Goal: Task Accomplishment & Management: Complete application form

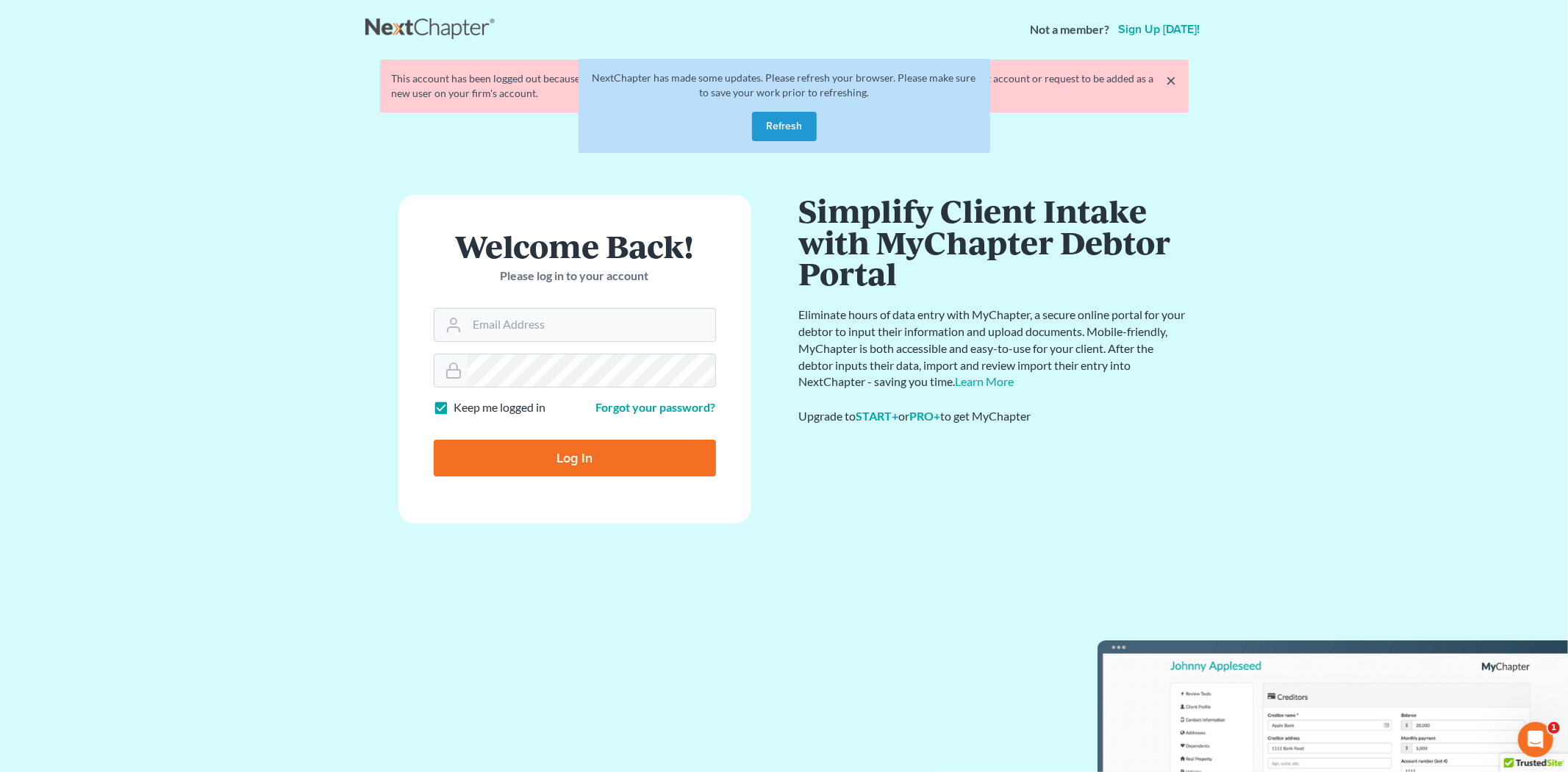
click at [800, 115] on button "Refresh" at bounding box center [784, 127] width 65 height 30
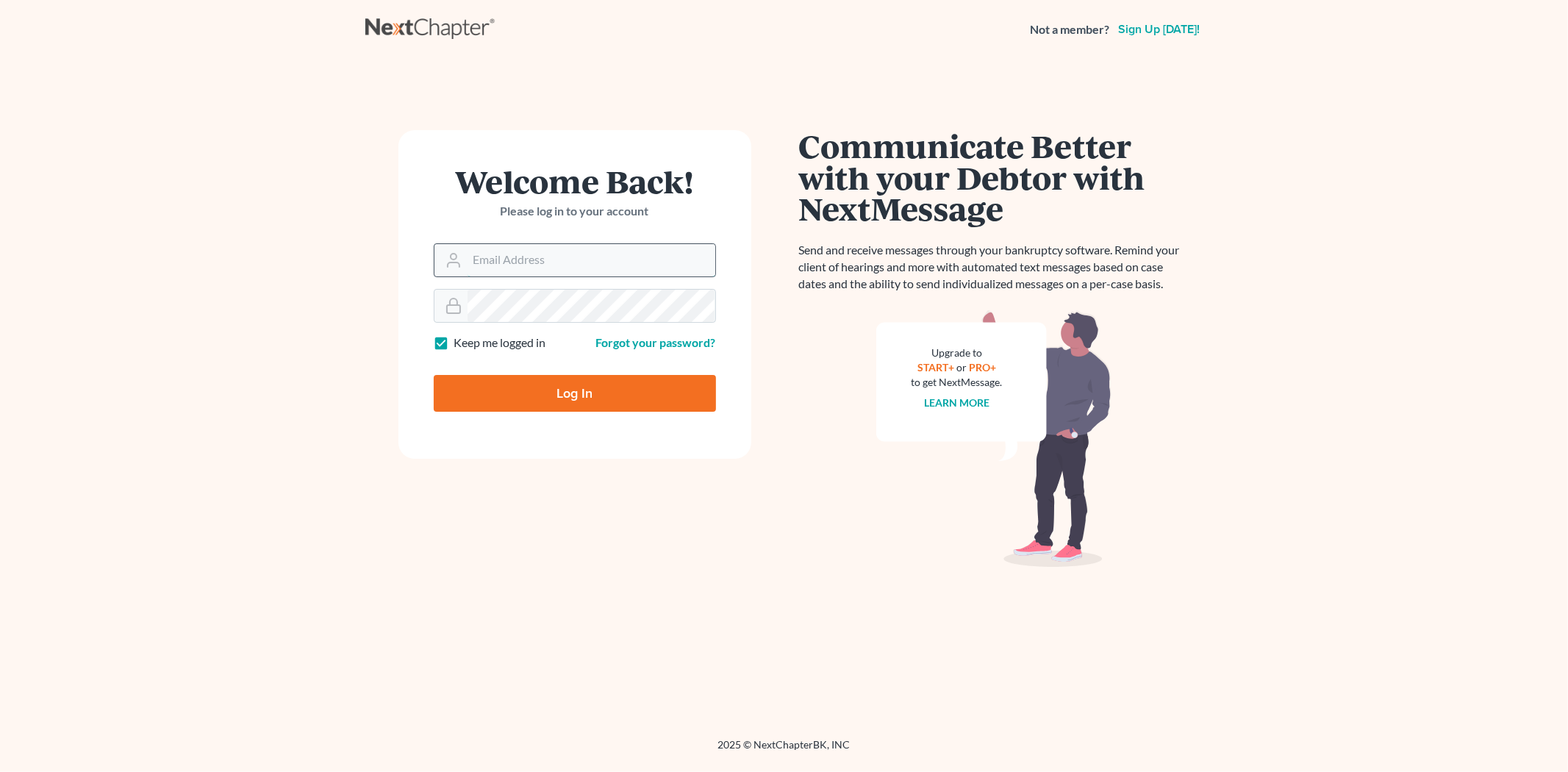
drag, startPoint x: 524, startPoint y: 254, endPoint x: 526, endPoint y: 263, distance: 9.2
click at [524, 254] on input "Email Address" at bounding box center [591, 260] width 247 height 32
type input "morgan@teaguelawassociates.com"
click at [434, 375] on input "Log In" at bounding box center [575, 393] width 282 height 37
type input "Thinking..."
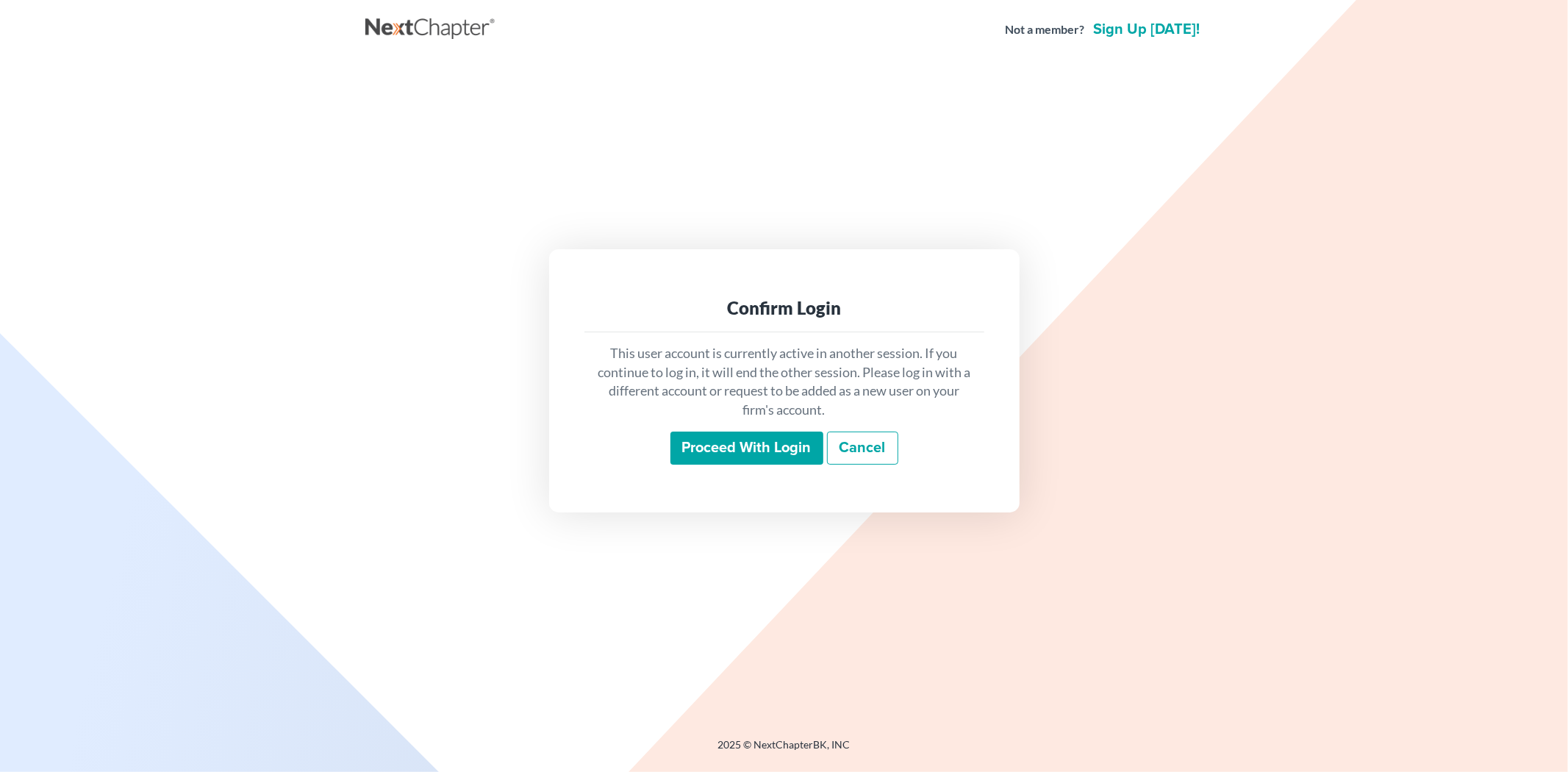
click at [729, 437] on input "Proceed with login" at bounding box center [746, 448] width 153 height 34
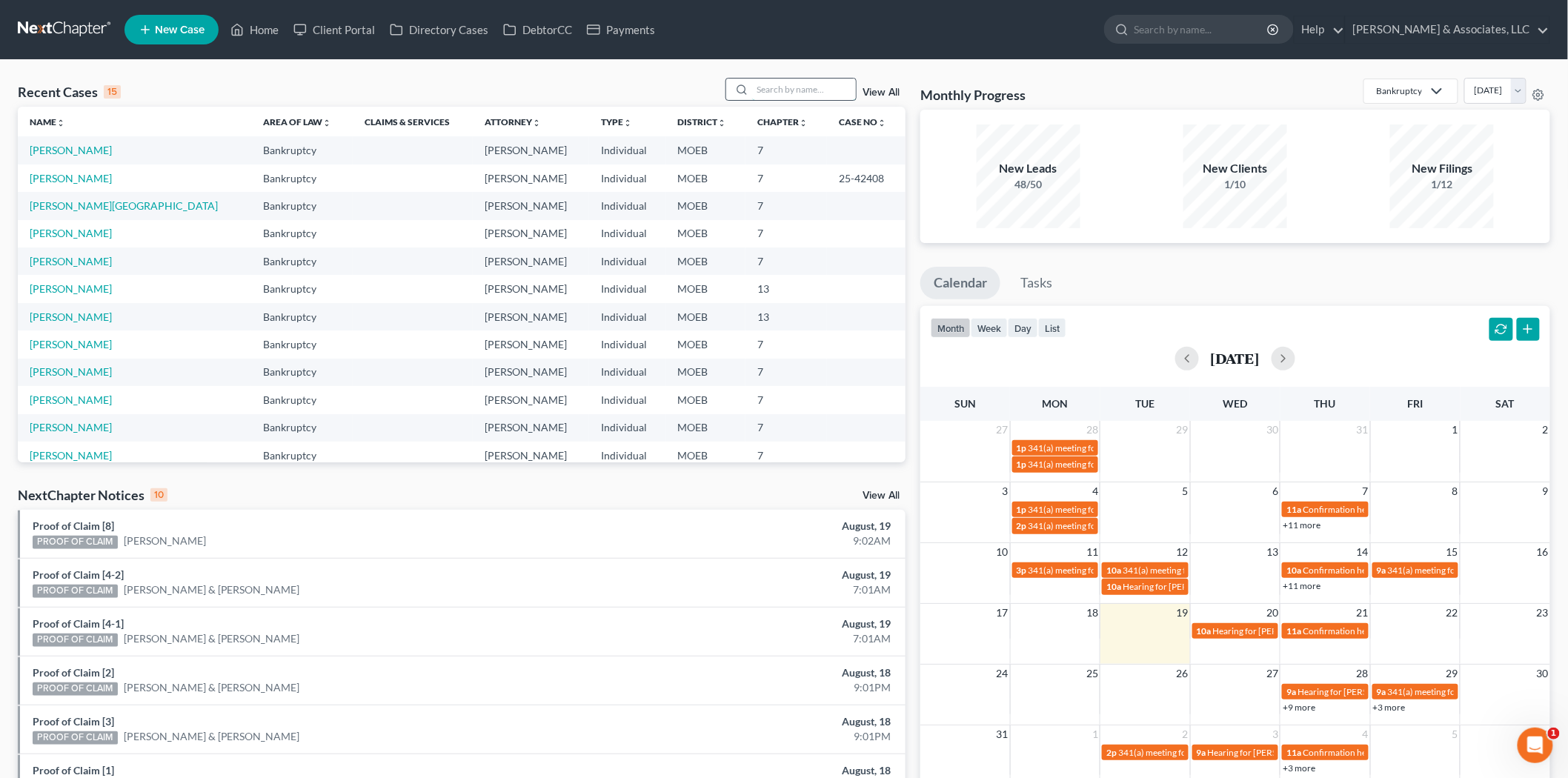
click at [782, 82] on input "search" at bounding box center [804, 89] width 104 height 22
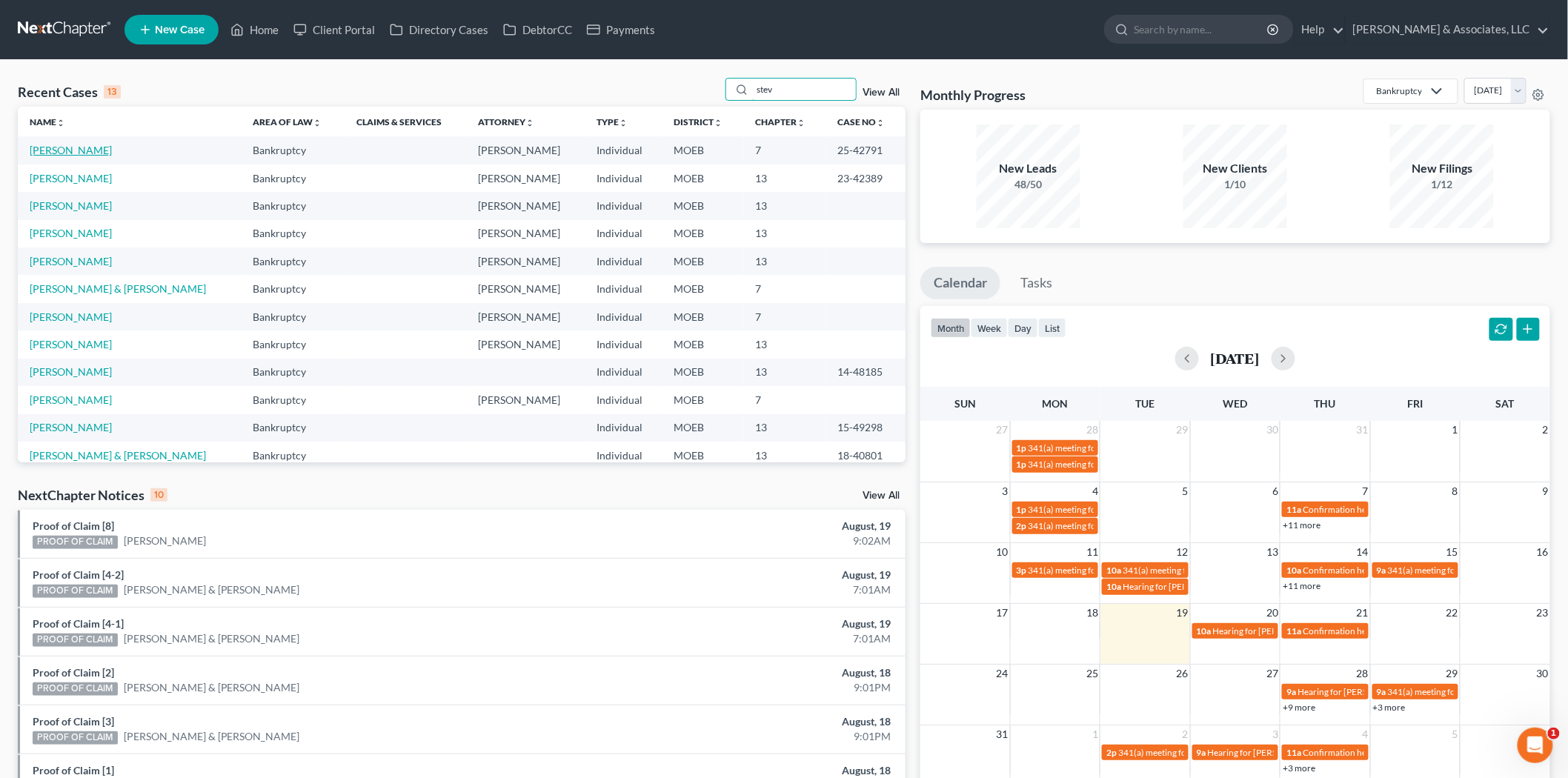
type input "stev"
click at [77, 153] on link "[PERSON_NAME]" at bounding box center [71, 150] width 82 height 13
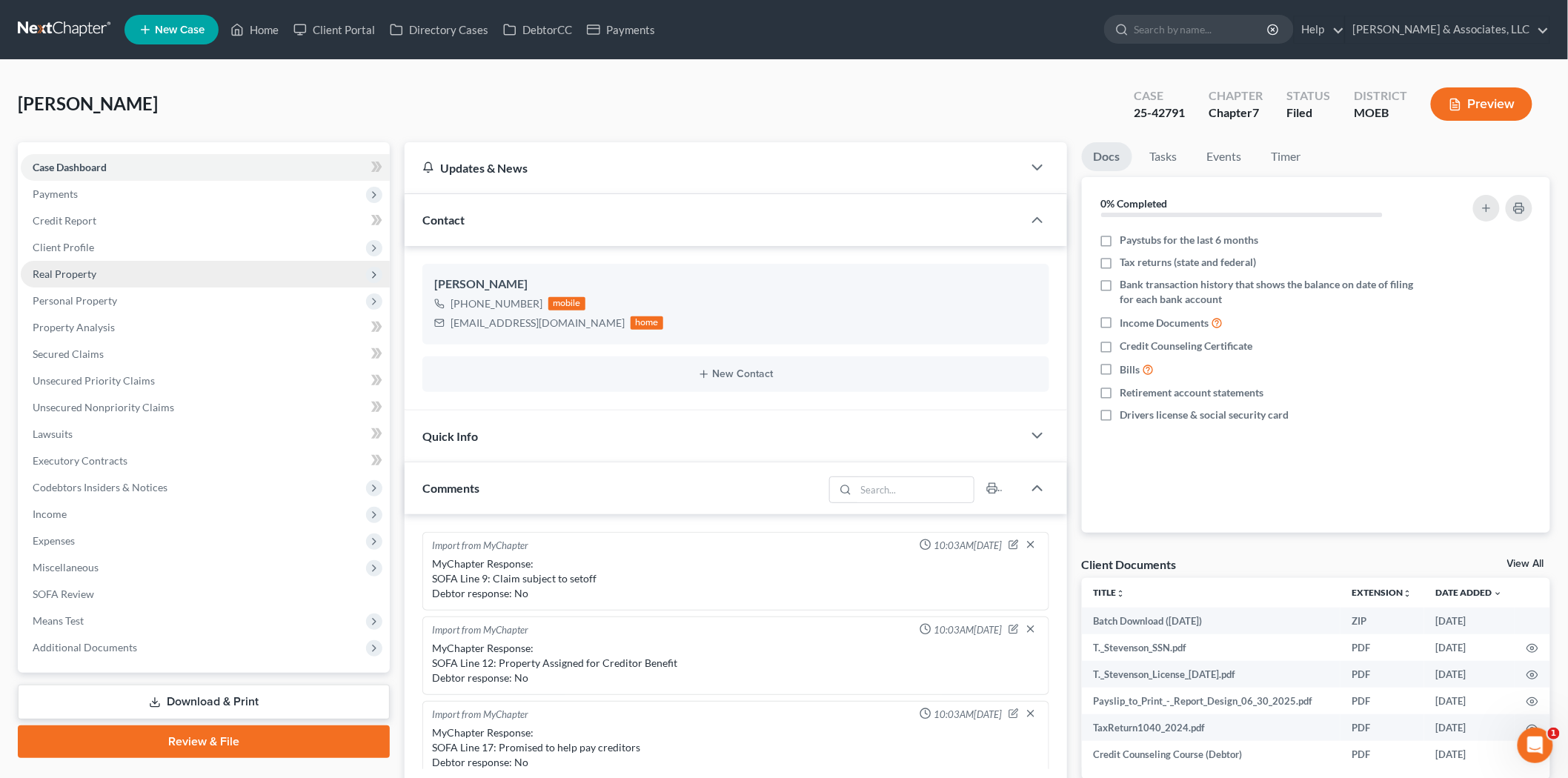
scroll to position [1023, 0]
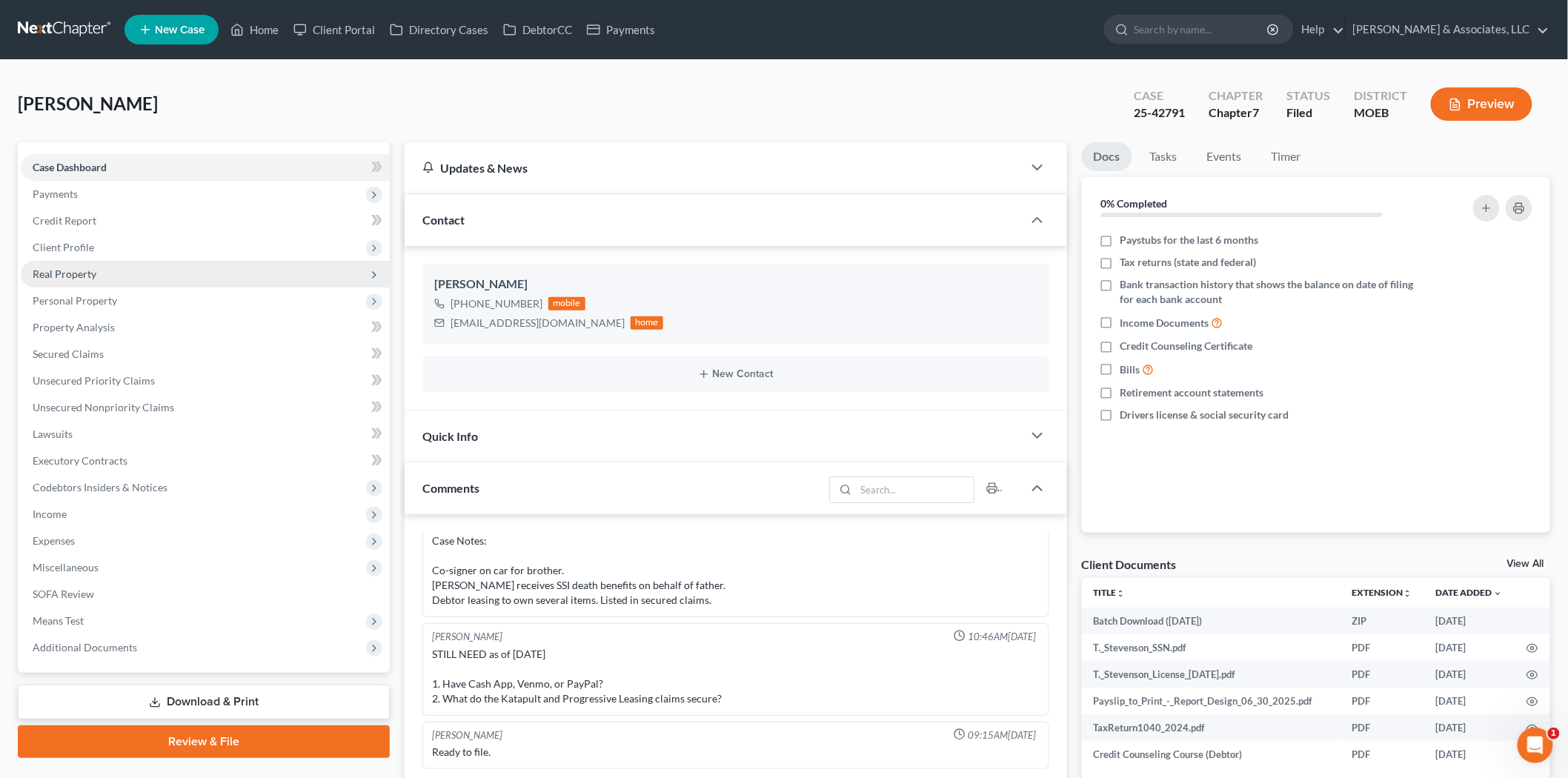
click at [74, 274] on span "Real Property" at bounding box center [64, 274] width 64 height 13
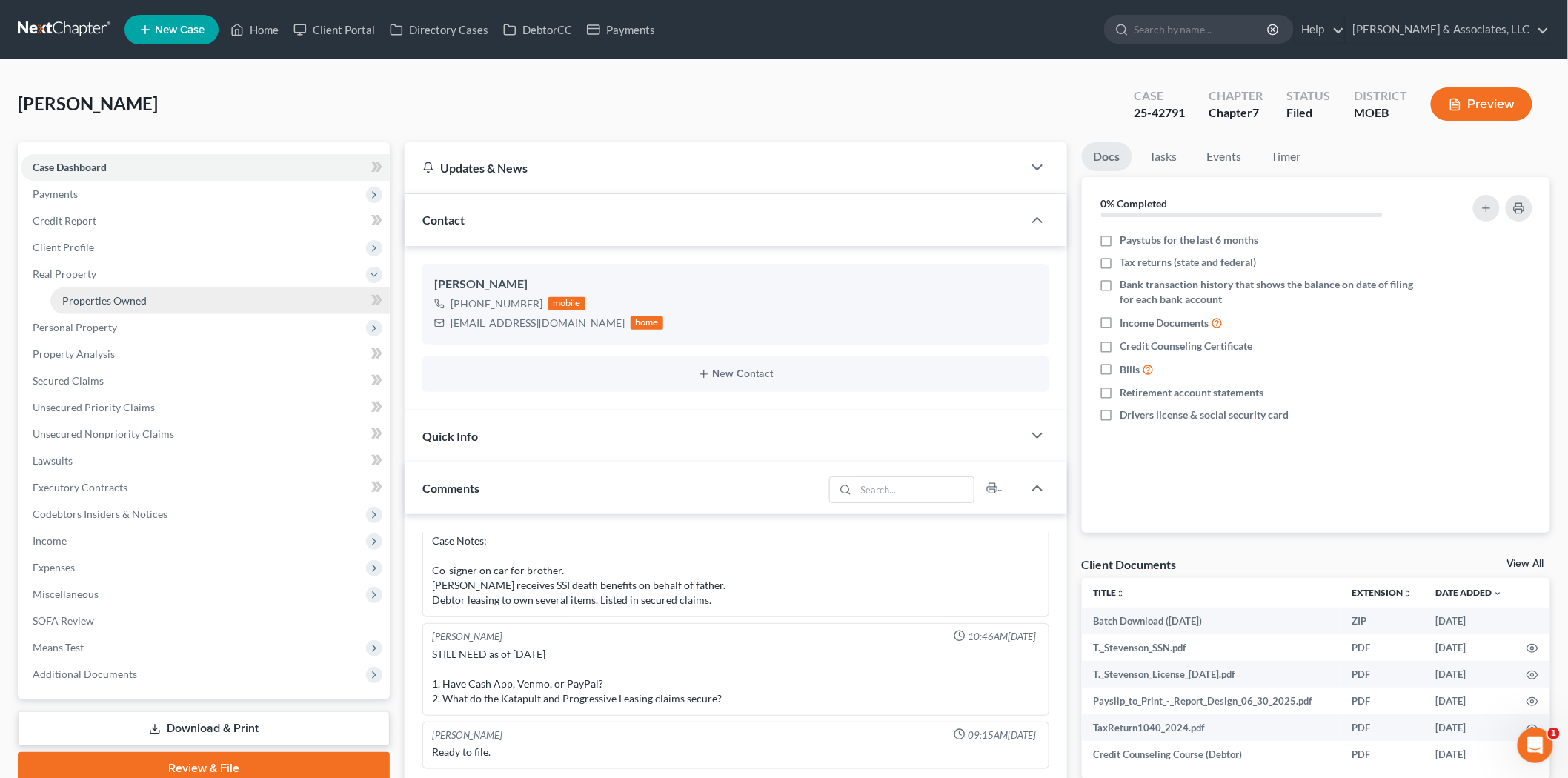
click at [101, 292] on link "Properties Owned" at bounding box center [220, 300] width 339 height 27
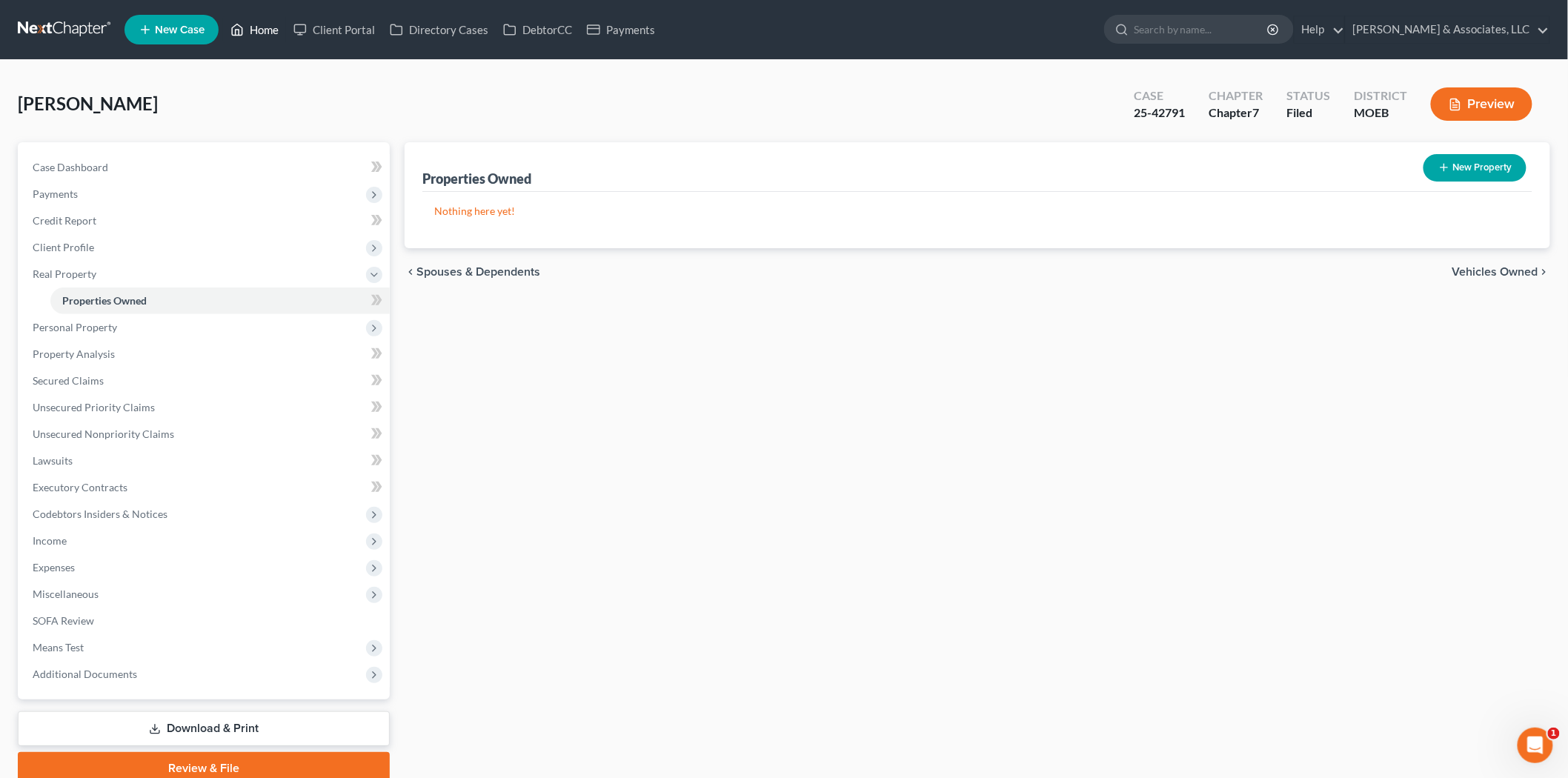
click at [264, 37] on link "Home" at bounding box center [254, 29] width 63 height 27
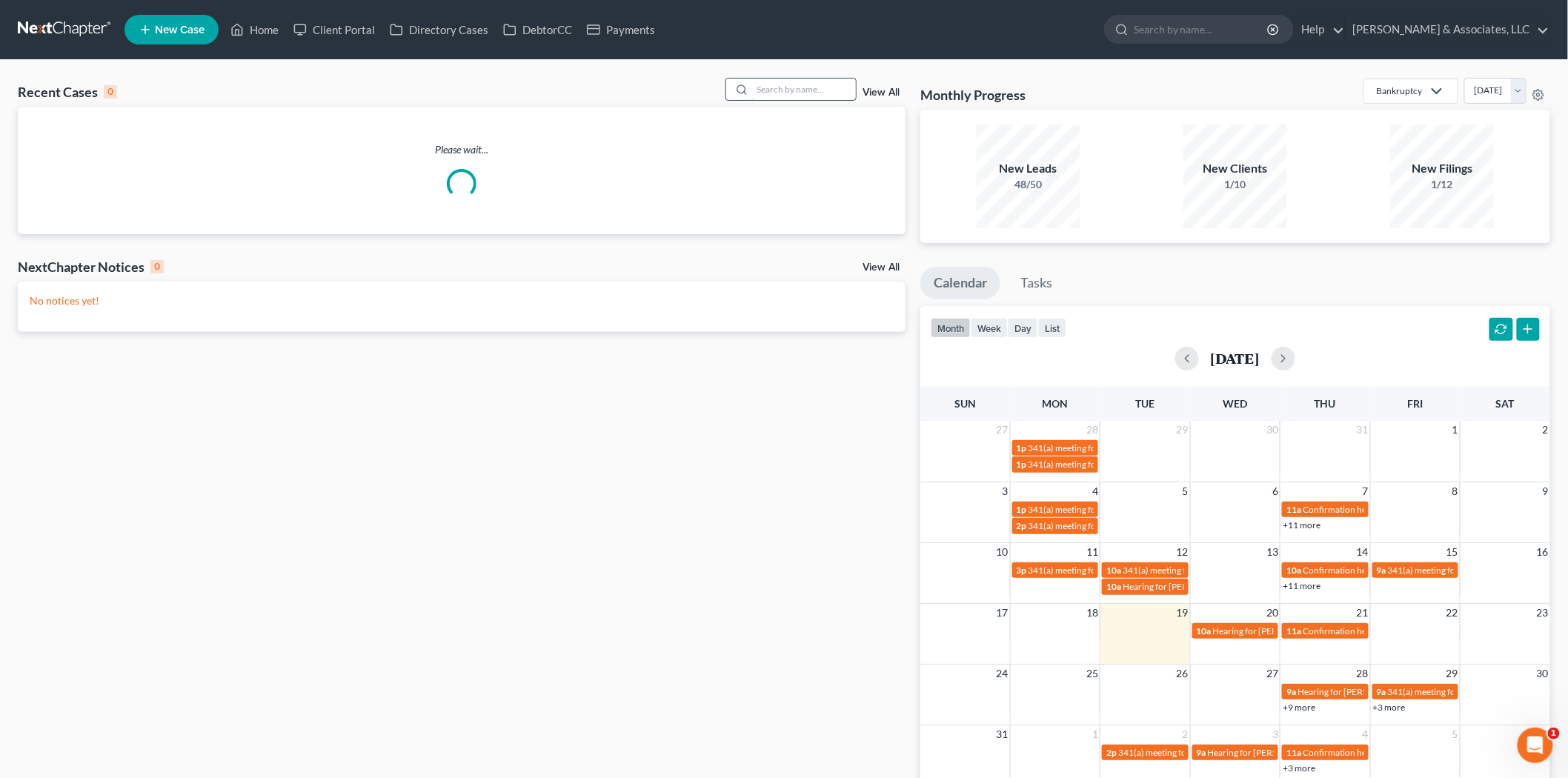
click at [782, 87] on input "search" at bounding box center [804, 89] width 104 height 22
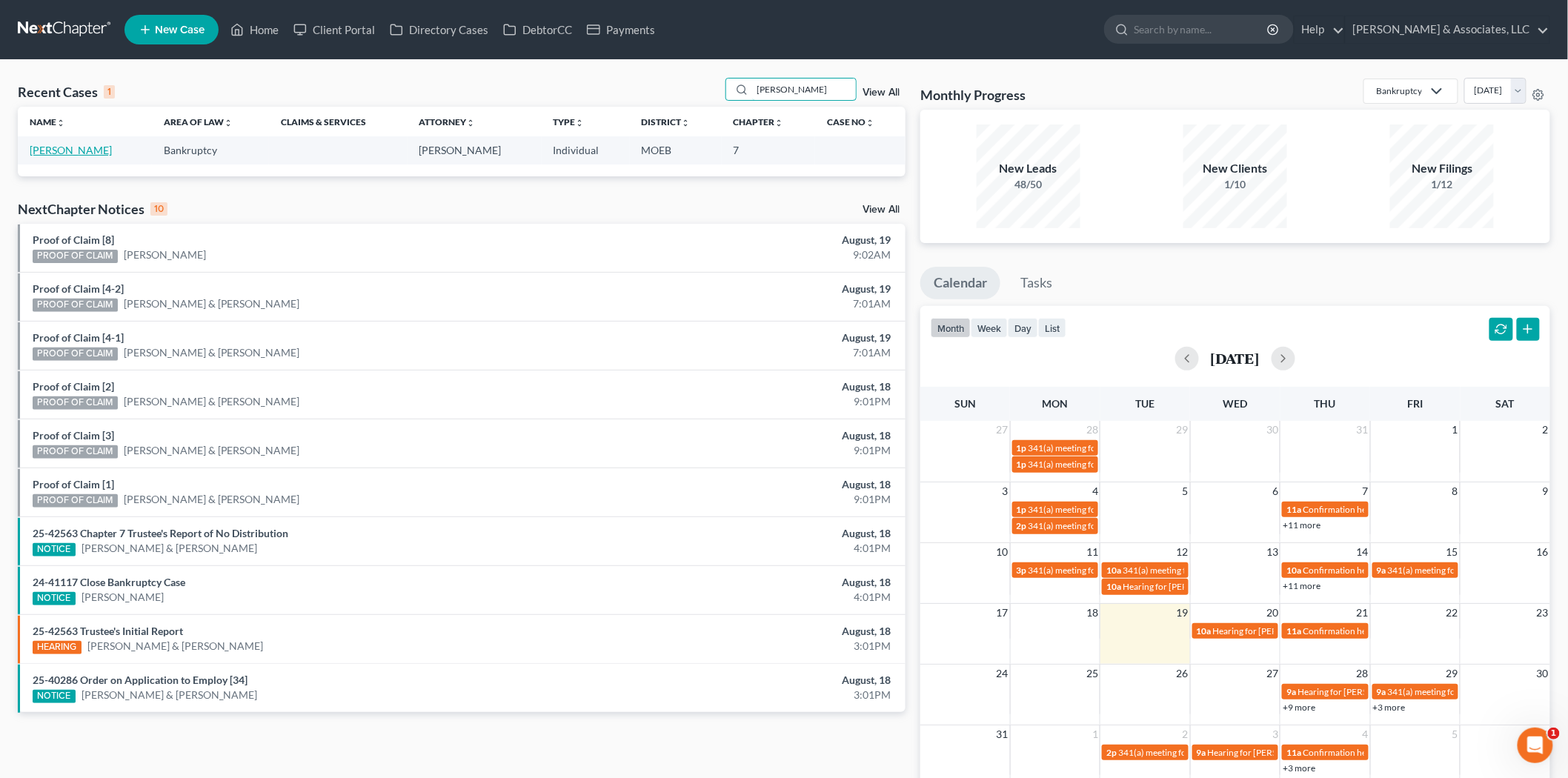
type input "[PERSON_NAME]"
click at [67, 149] on link "[PERSON_NAME]" at bounding box center [71, 150] width 82 height 13
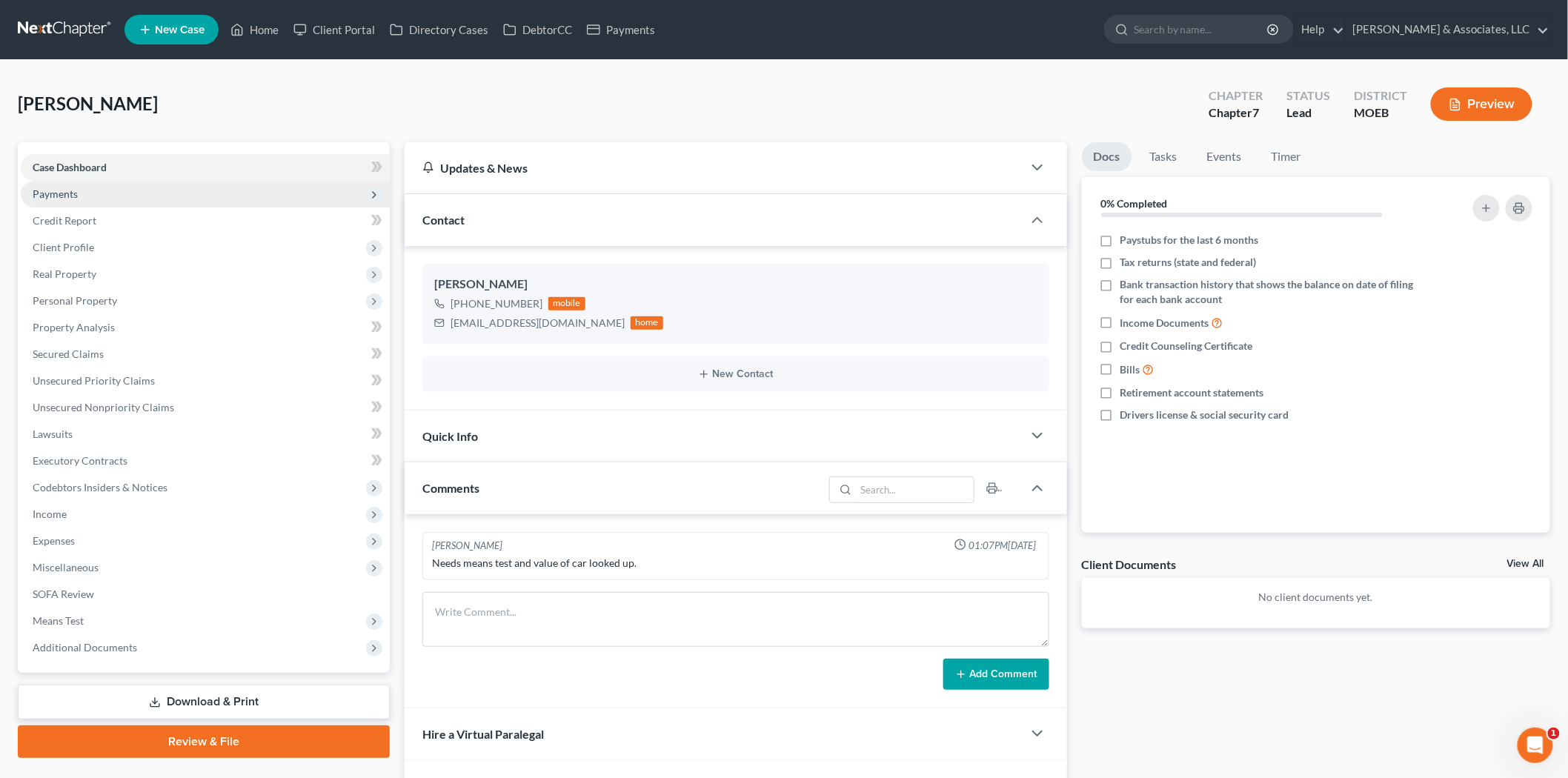
click at [75, 183] on span "Payments" at bounding box center [205, 194] width 369 height 27
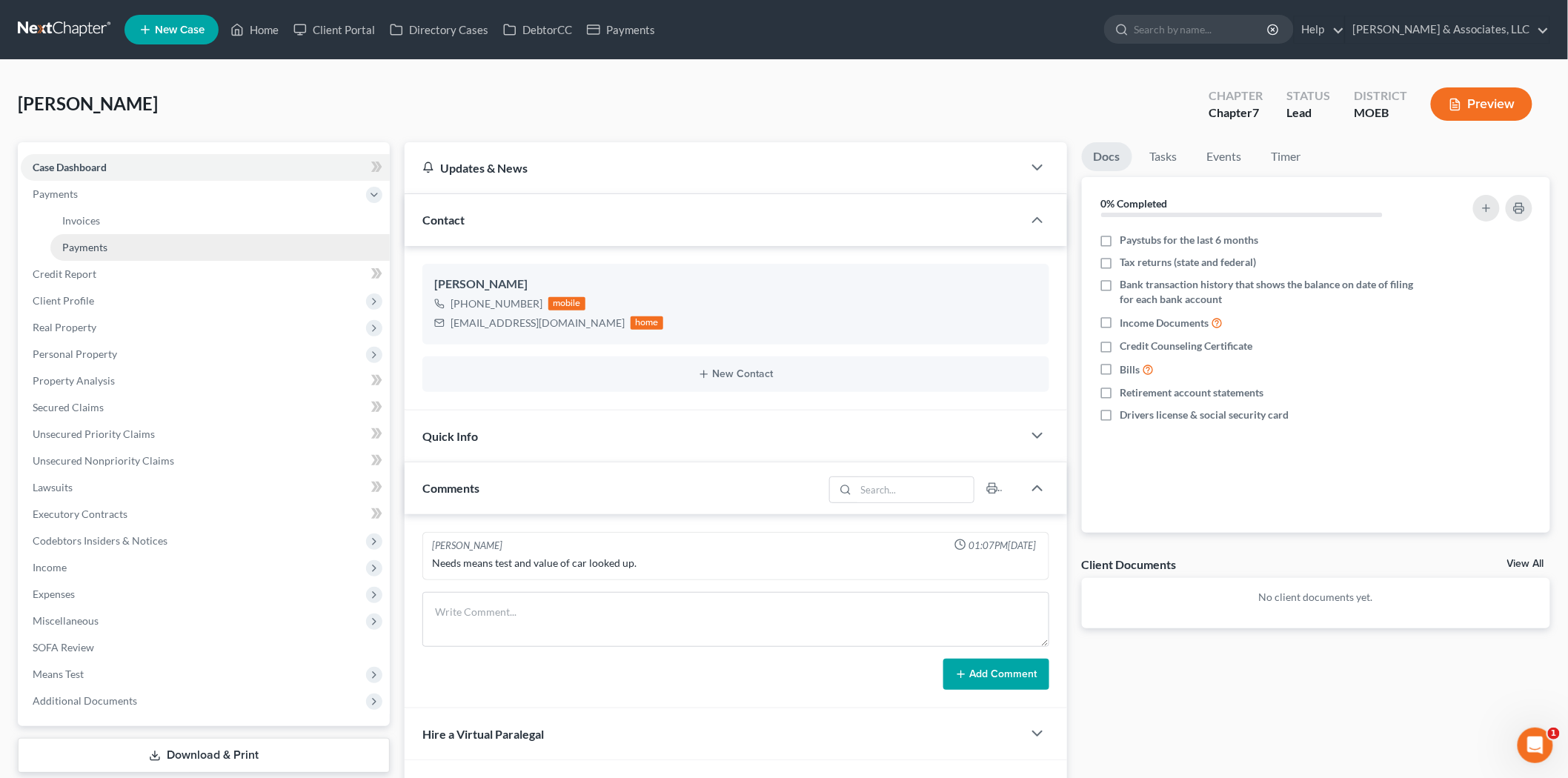
click at [94, 245] on span "Payments" at bounding box center [85, 247] width 45 height 13
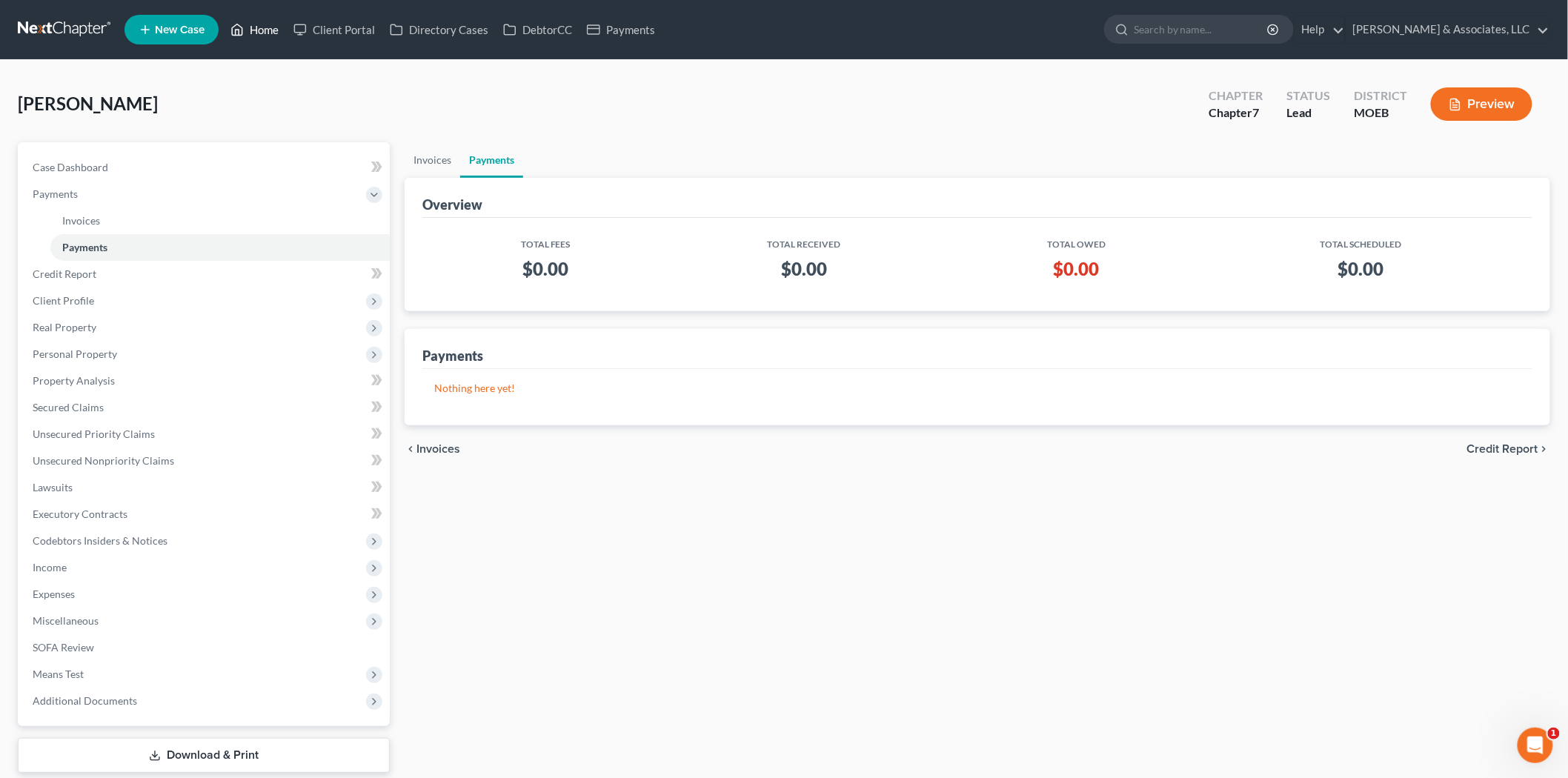
click at [275, 33] on link "Home" at bounding box center [254, 29] width 63 height 27
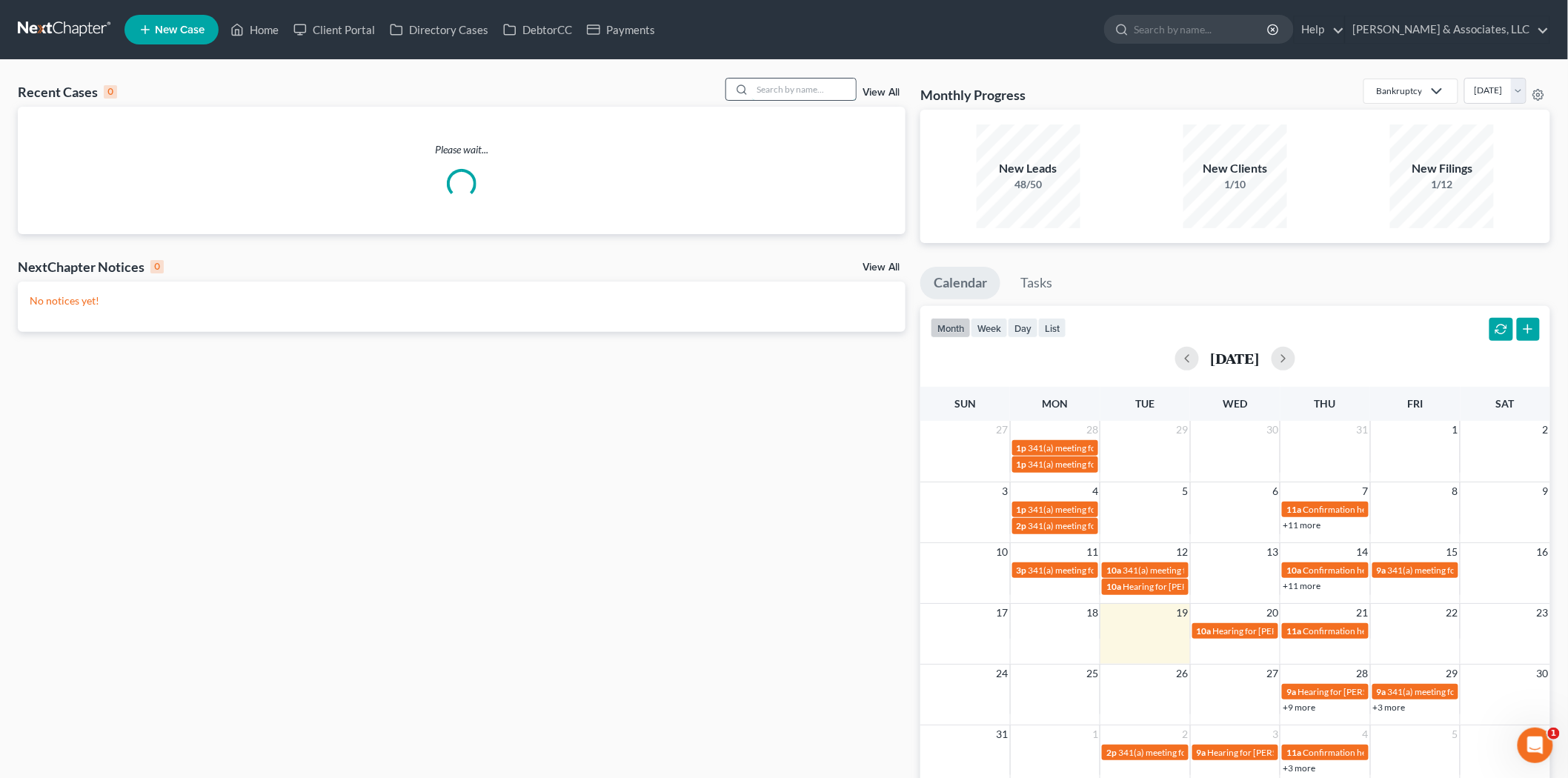
click at [802, 94] on input "search" at bounding box center [804, 89] width 104 height 22
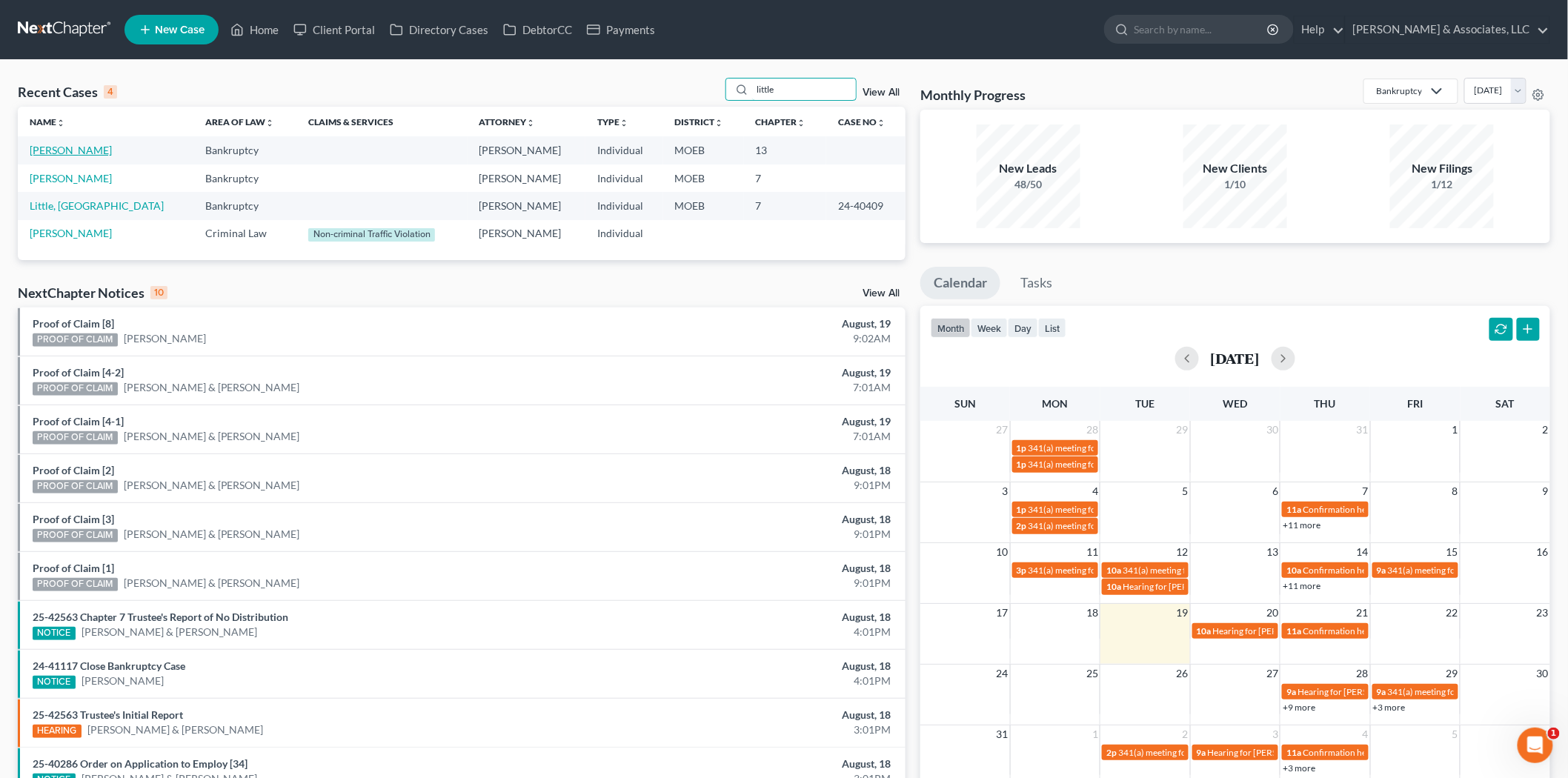
type input "little"
click at [64, 148] on link "[PERSON_NAME]" at bounding box center [71, 150] width 82 height 13
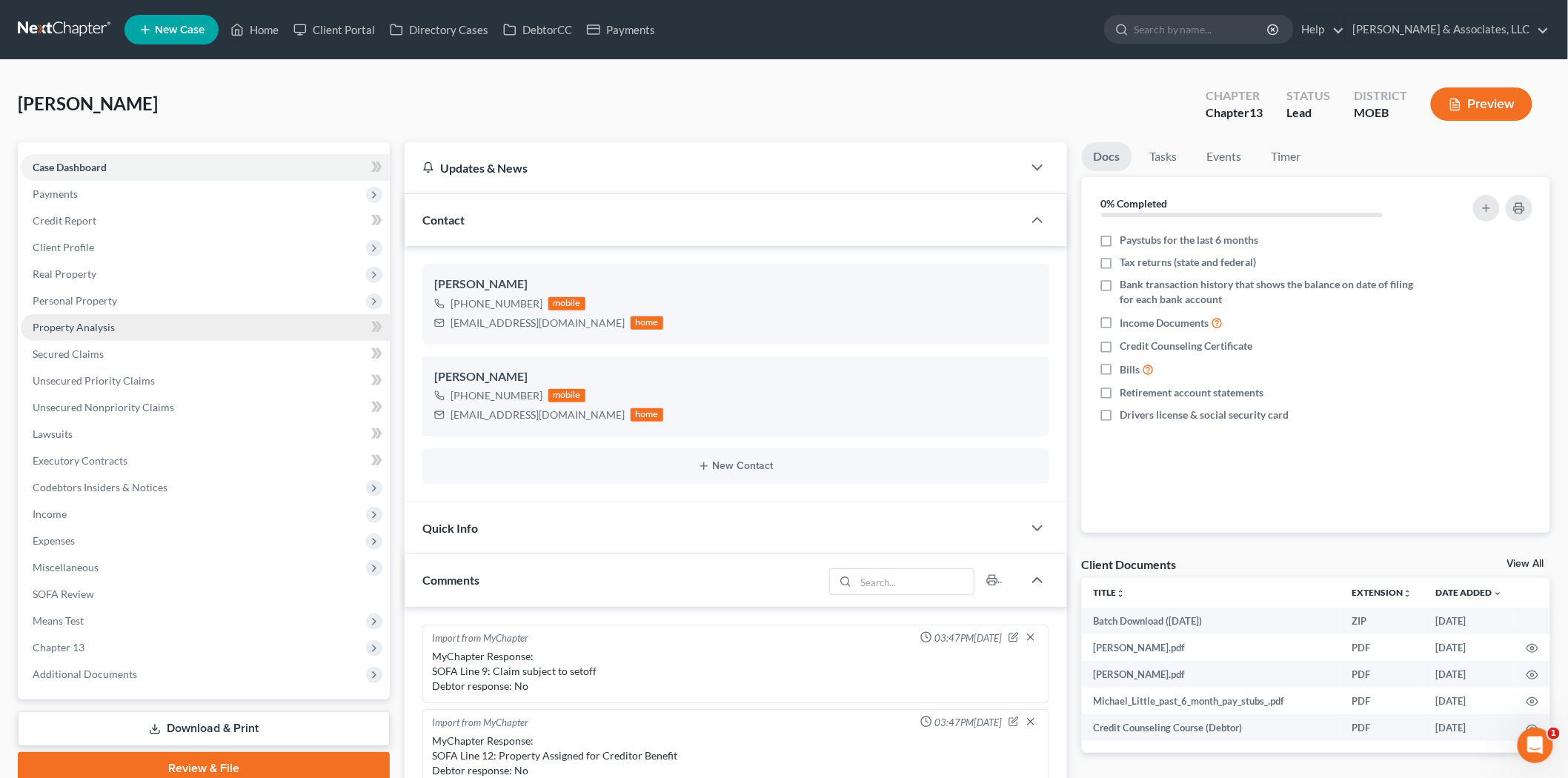
click at [105, 331] on span "Property Analysis" at bounding box center [73, 327] width 82 height 13
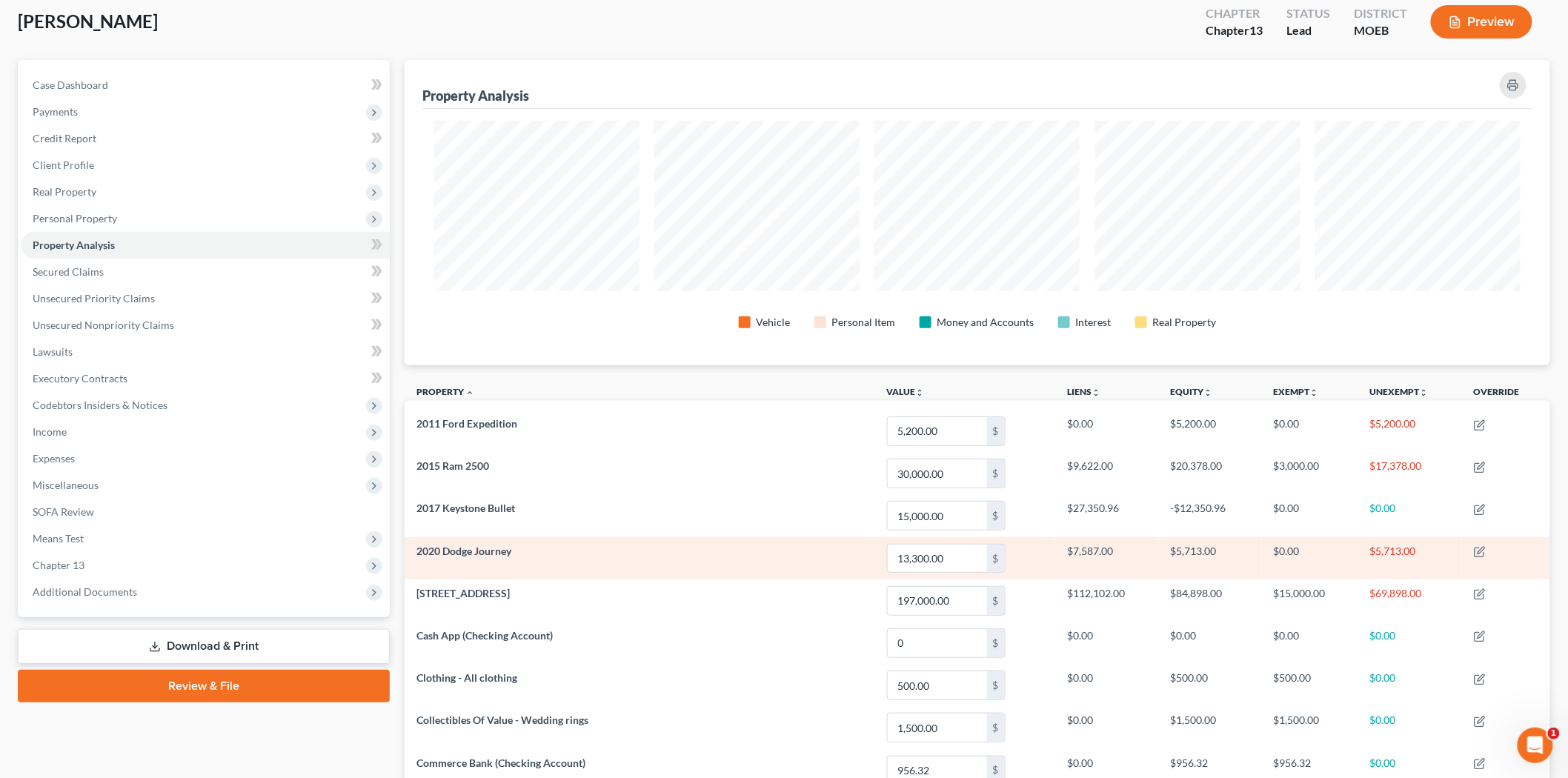
scroll to position [165, 0]
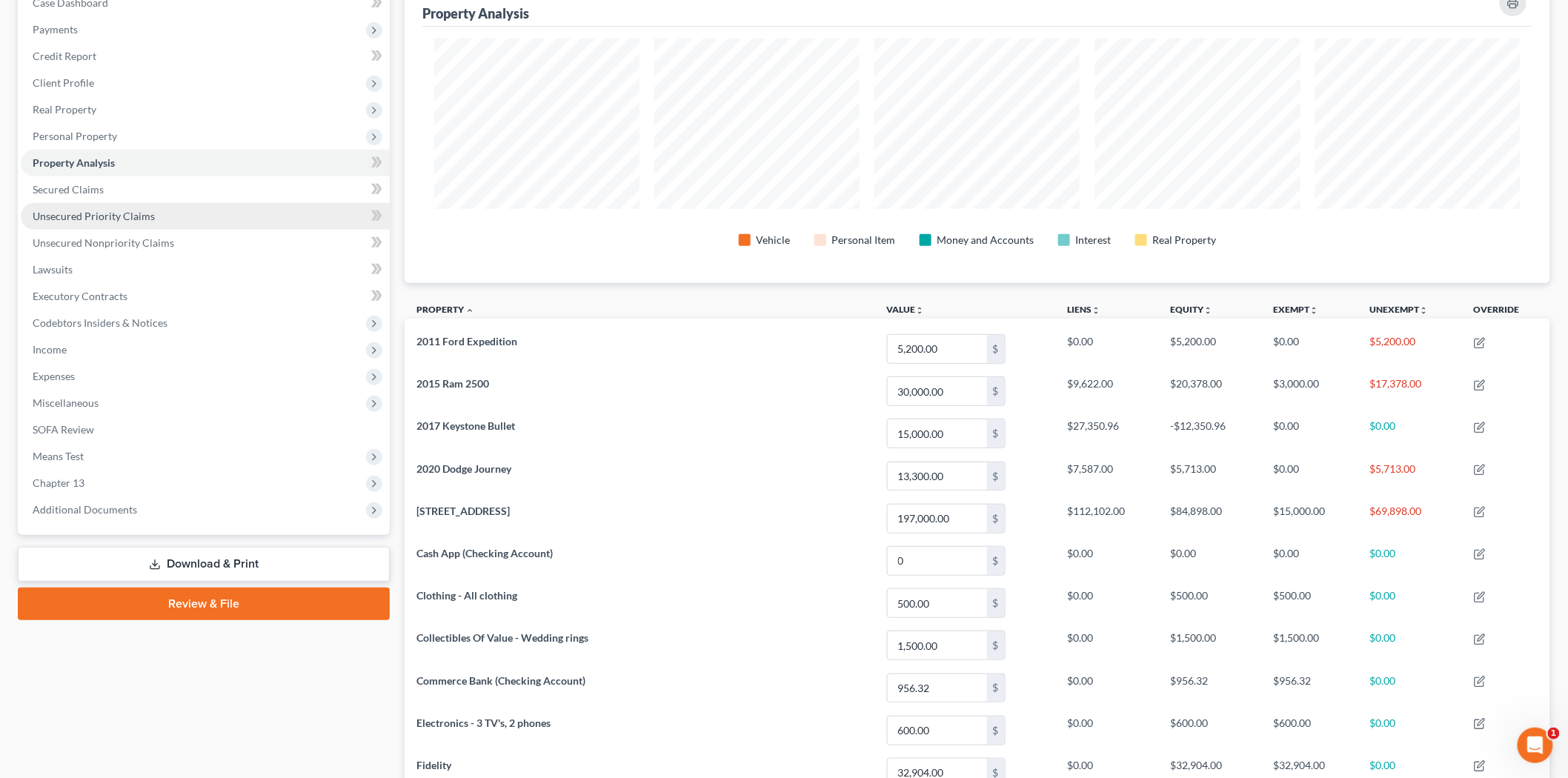
click at [133, 215] on span "Unsecured Priority Claims" at bounding box center [93, 216] width 122 height 13
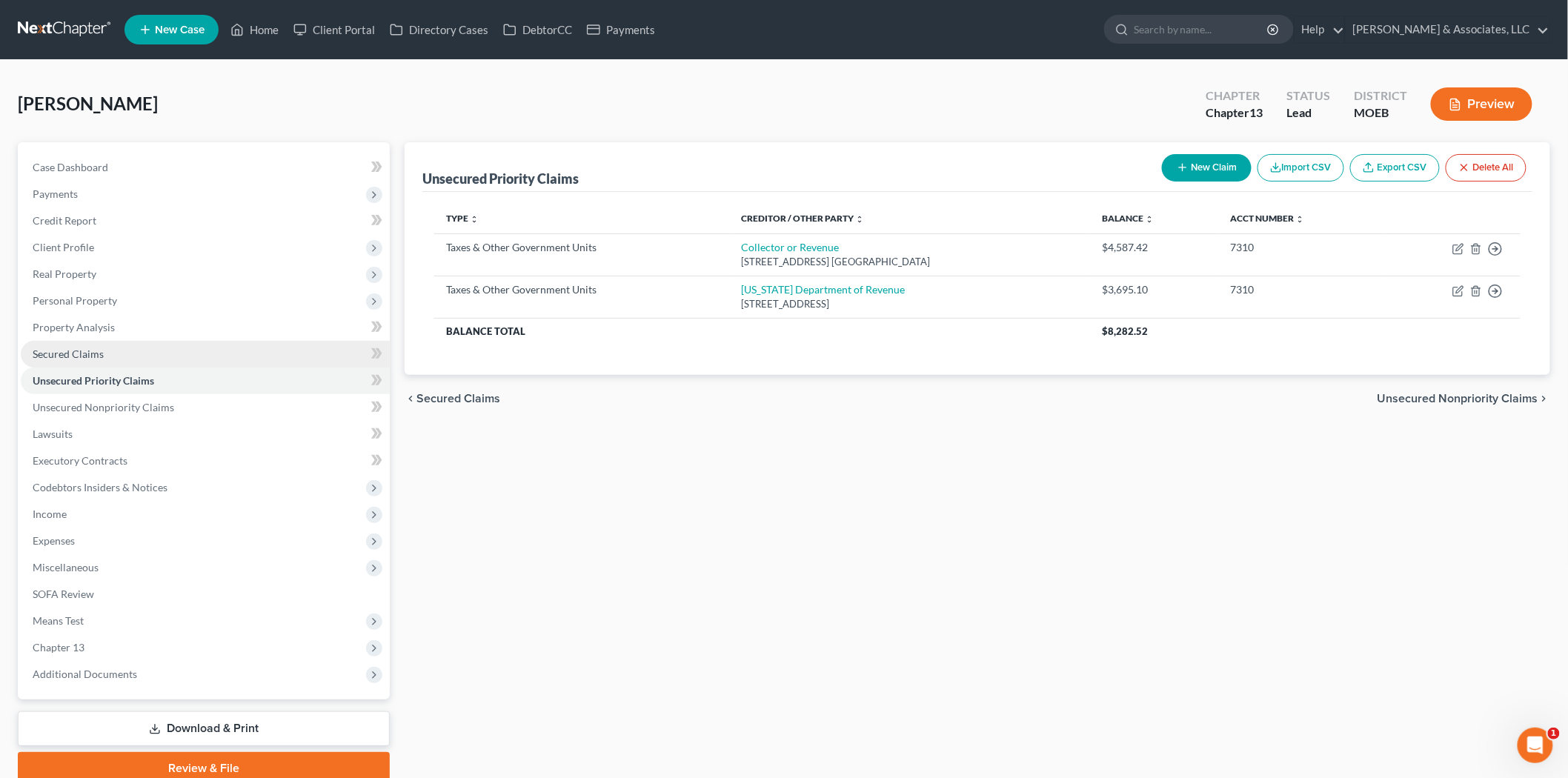
click at [61, 359] on link "Secured Claims" at bounding box center [205, 353] width 369 height 27
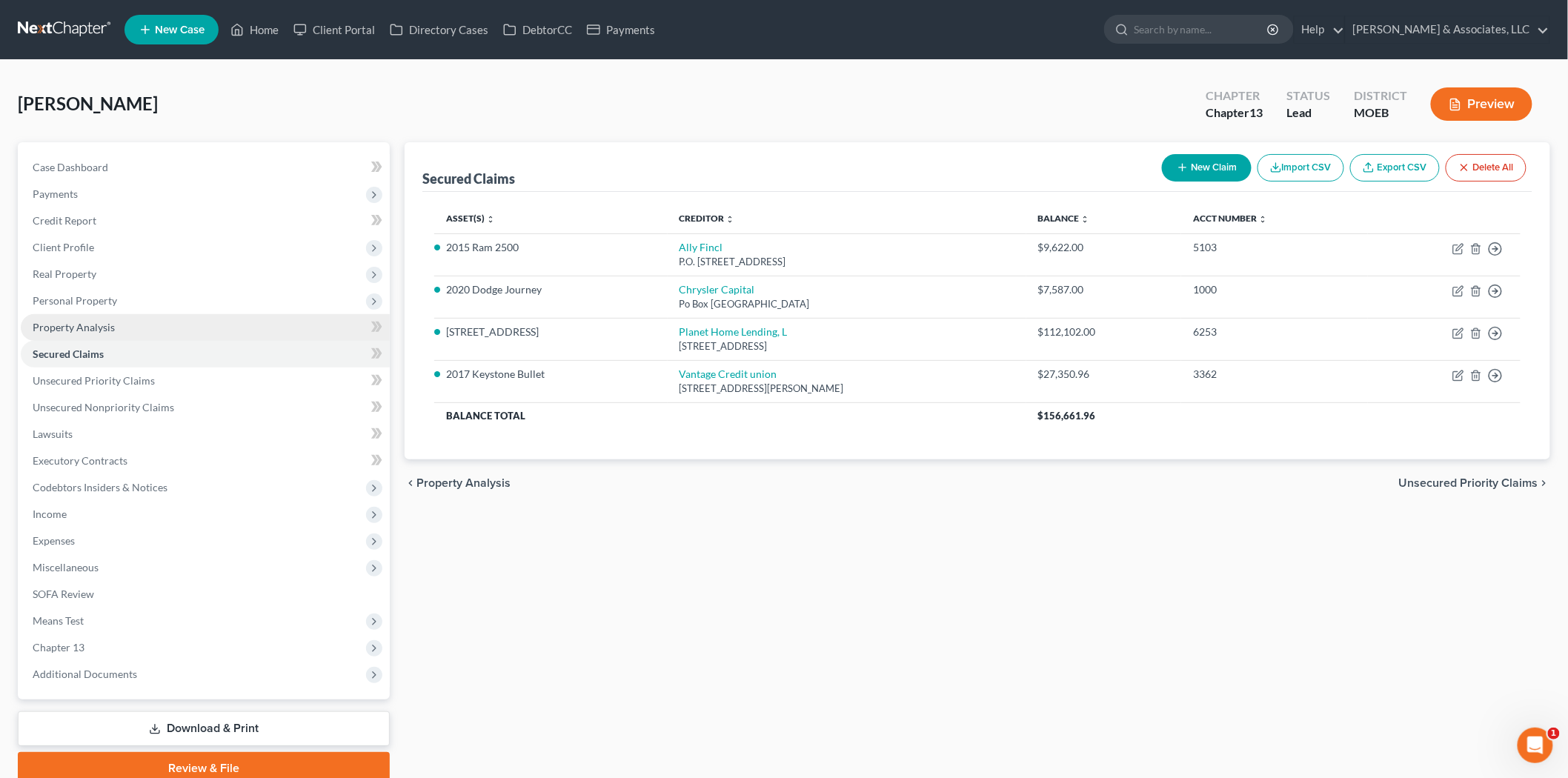
click at [73, 326] on span "Property Analysis" at bounding box center [73, 327] width 82 height 13
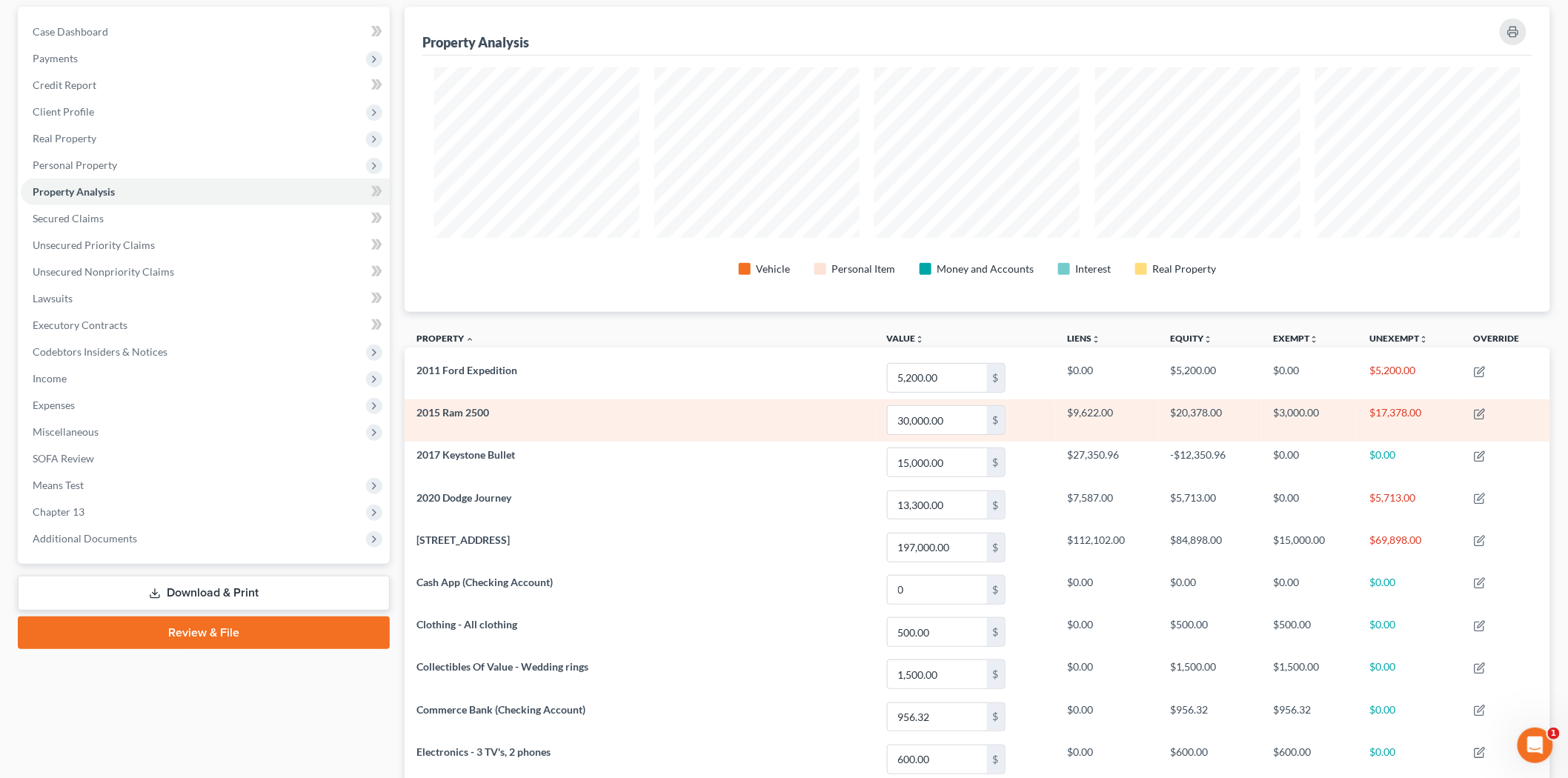
scroll to position [165, 0]
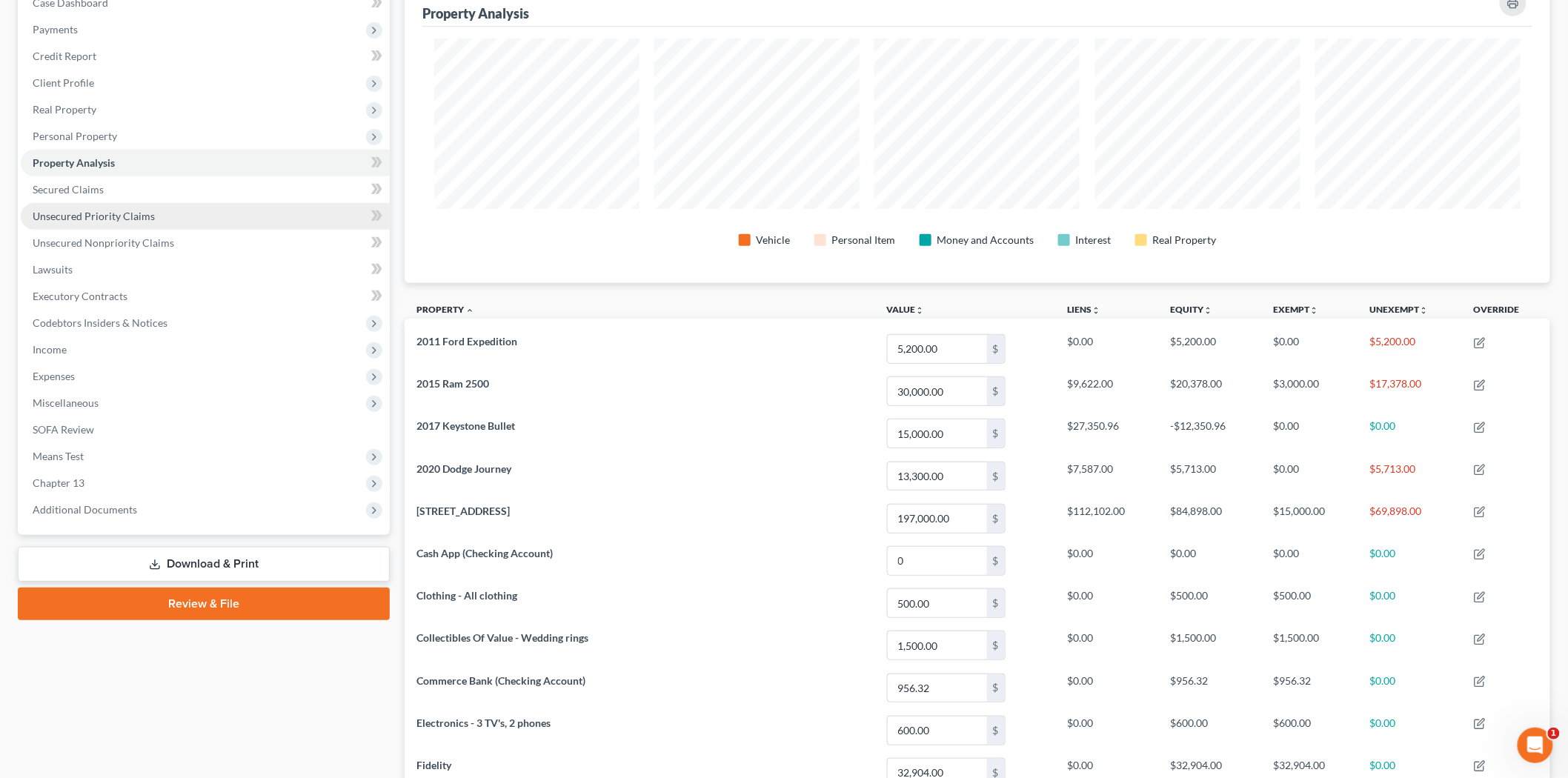
click at [181, 212] on link "Unsecured Priority Claims" at bounding box center [205, 216] width 369 height 27
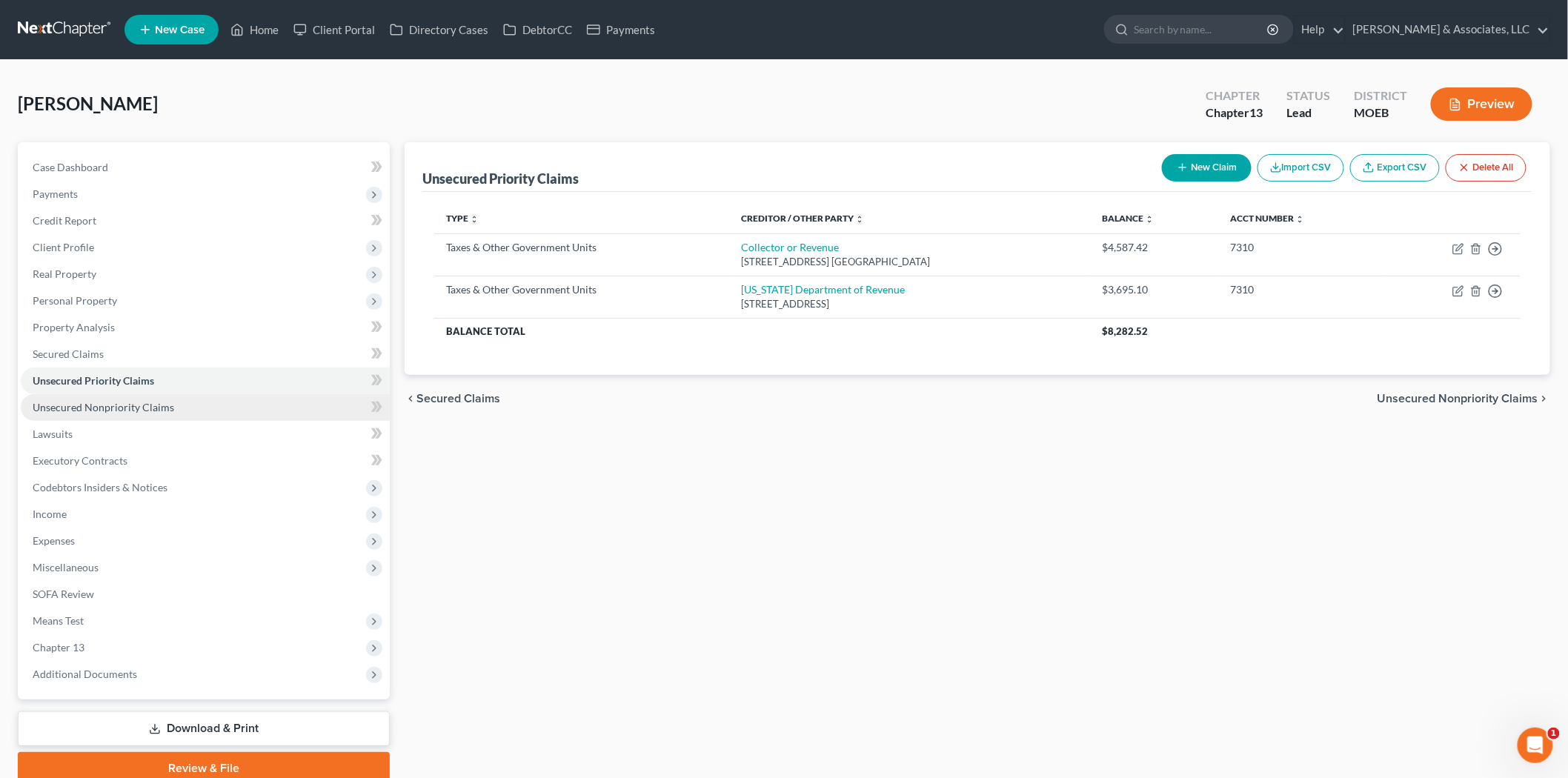
click at [158, 411] on span "Unsecured Nonpriority Claims" at bounding box center [103, 408] width 141 height 13
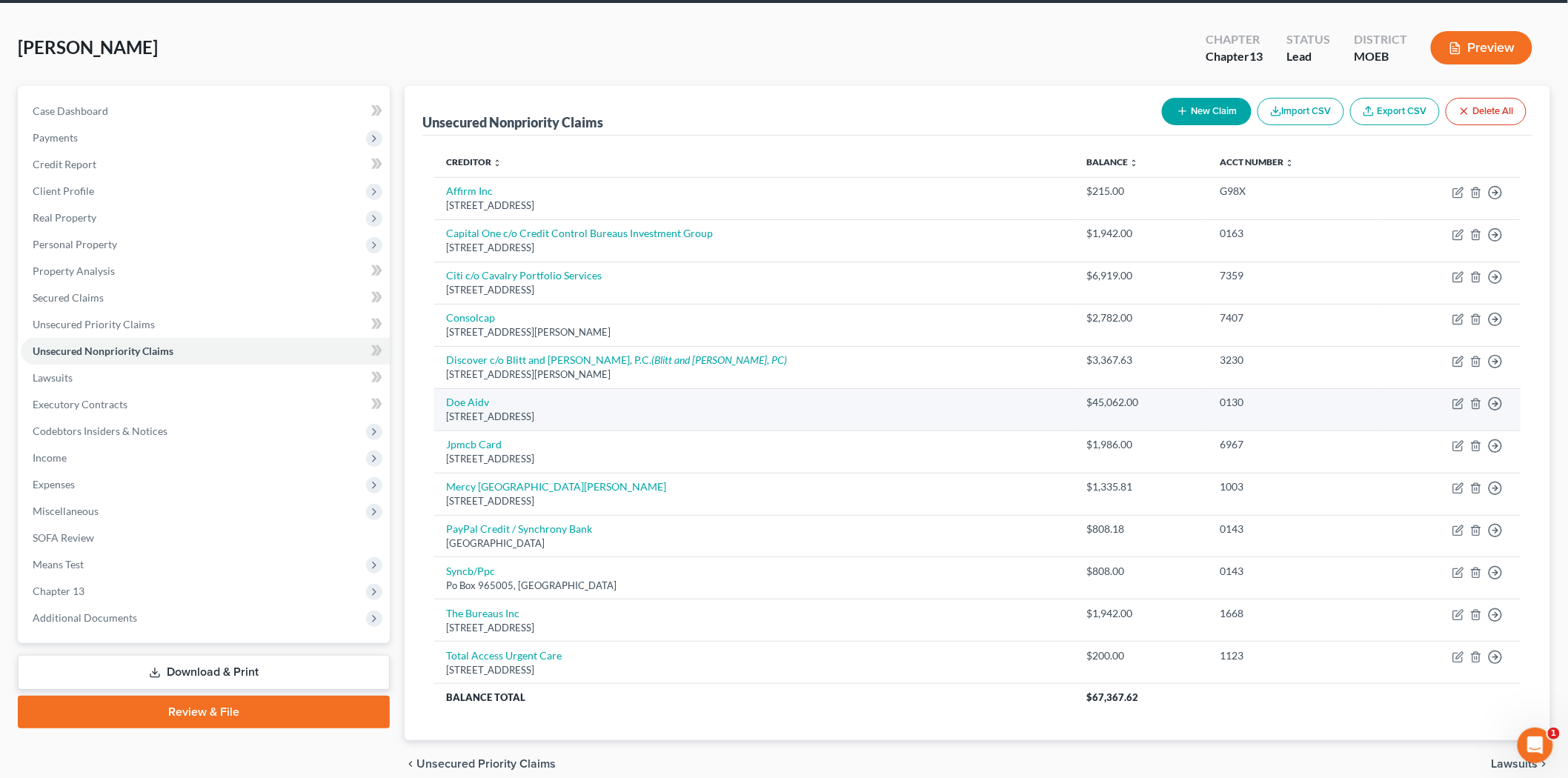
scroll to position [123, 0]
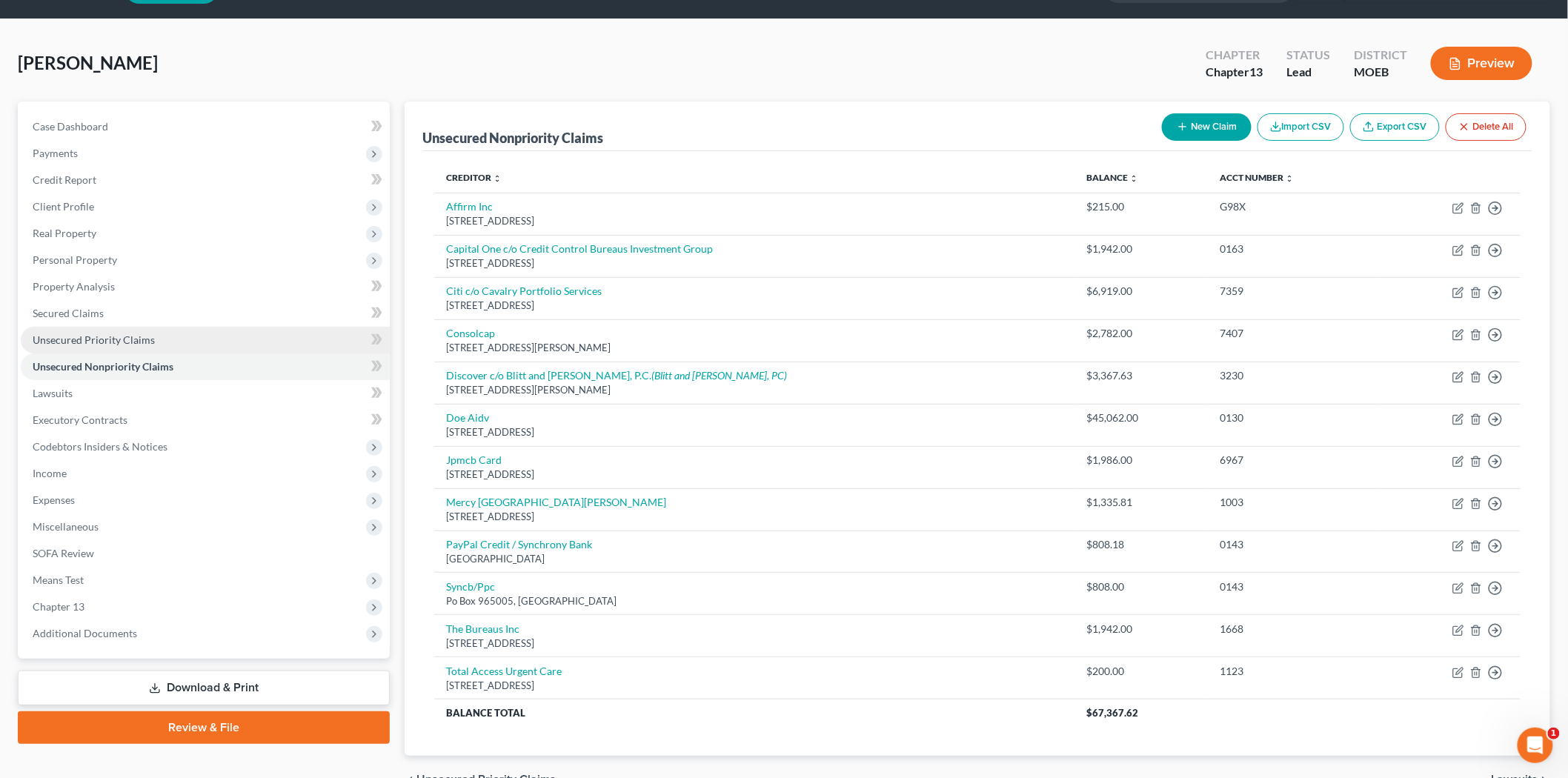
click at [99, 335] on span "Unsecured Priority Claims" at bounding box center [93, 340] width 122 height 13
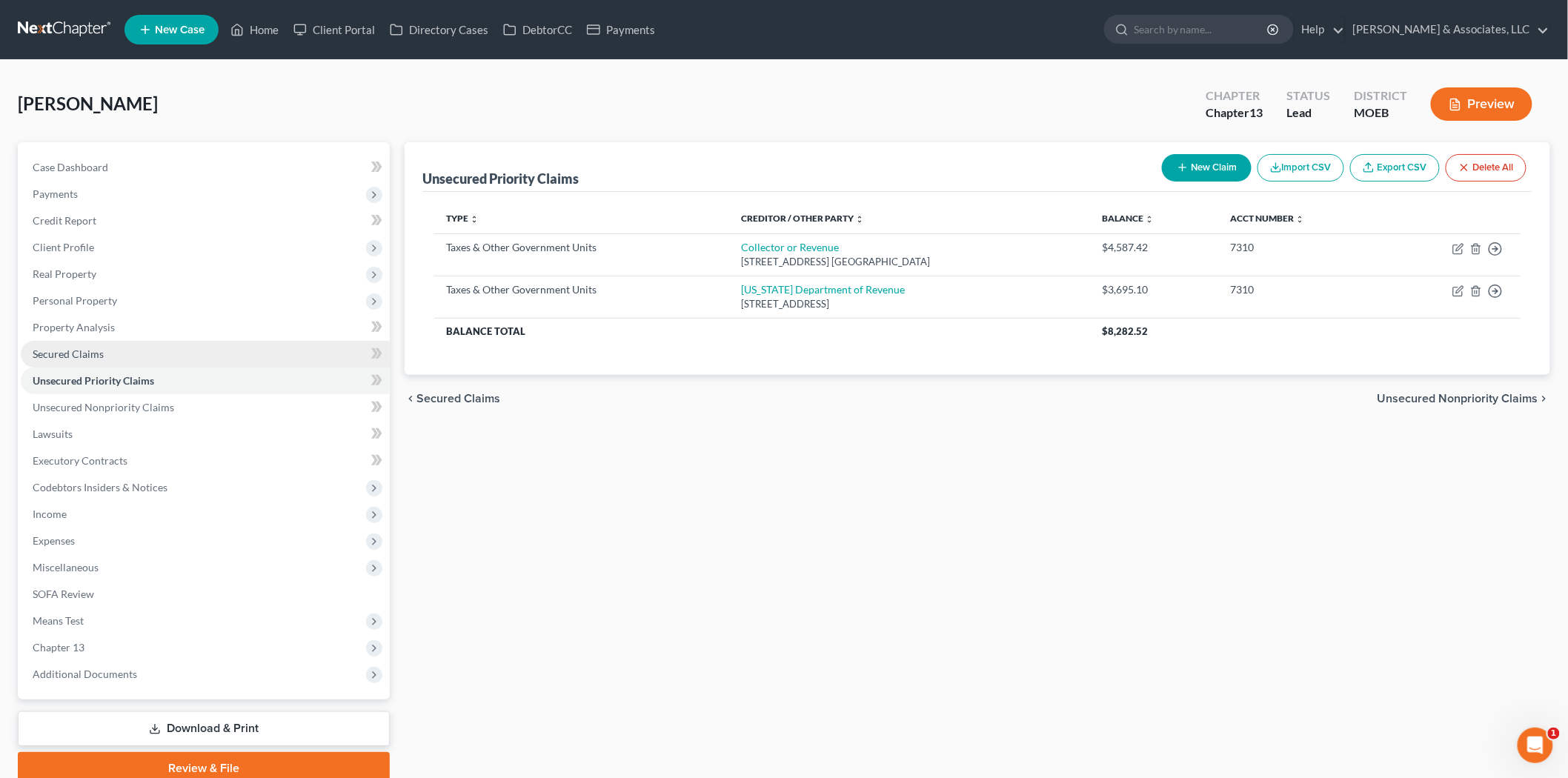
click at [85, 352] on span "Secured Claims" at bounding box center [68, 354] width 71 height 13
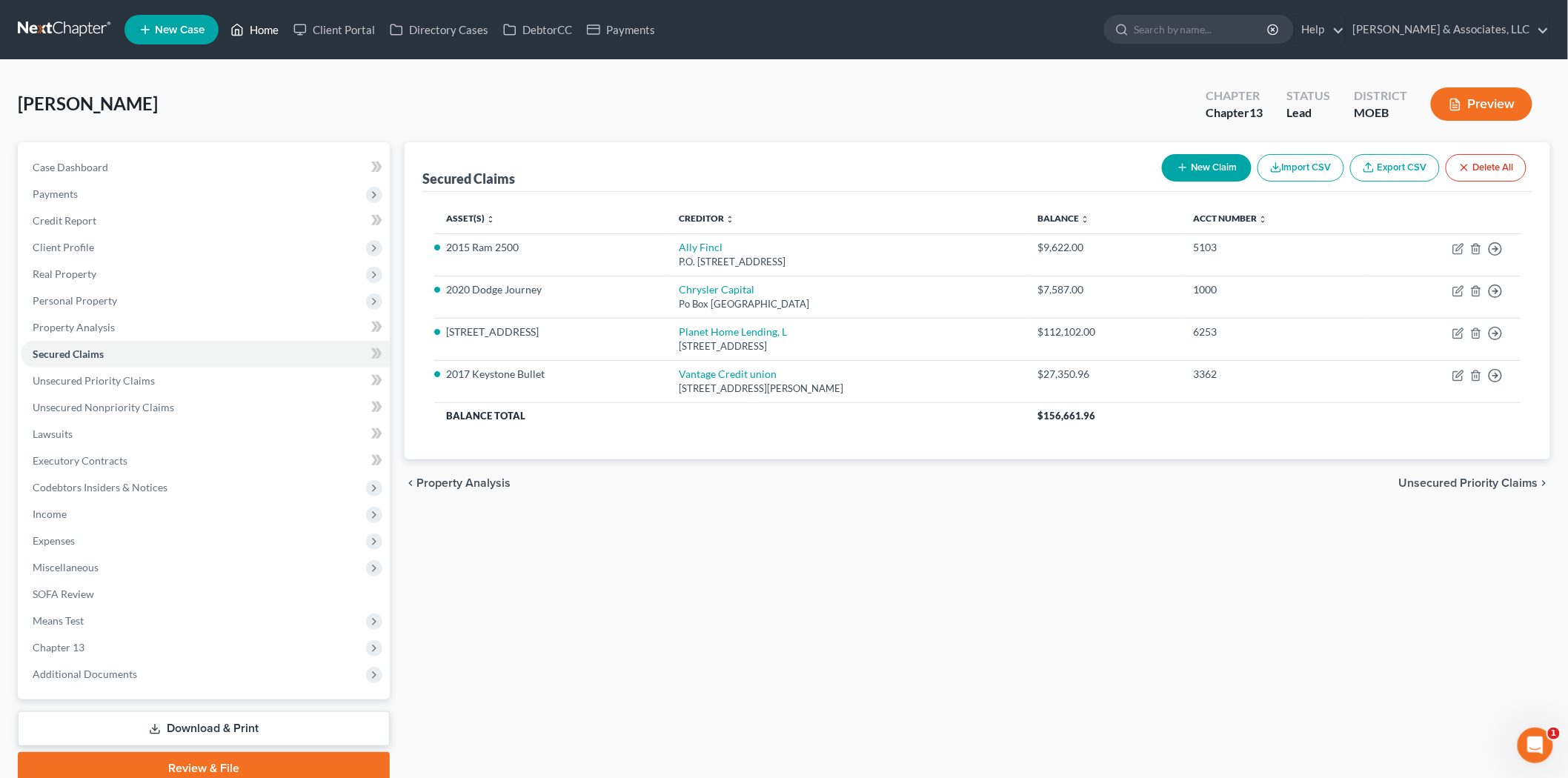
click at [254, 27] on link "Home" at bounding box center [254, 29] width 63 height 27
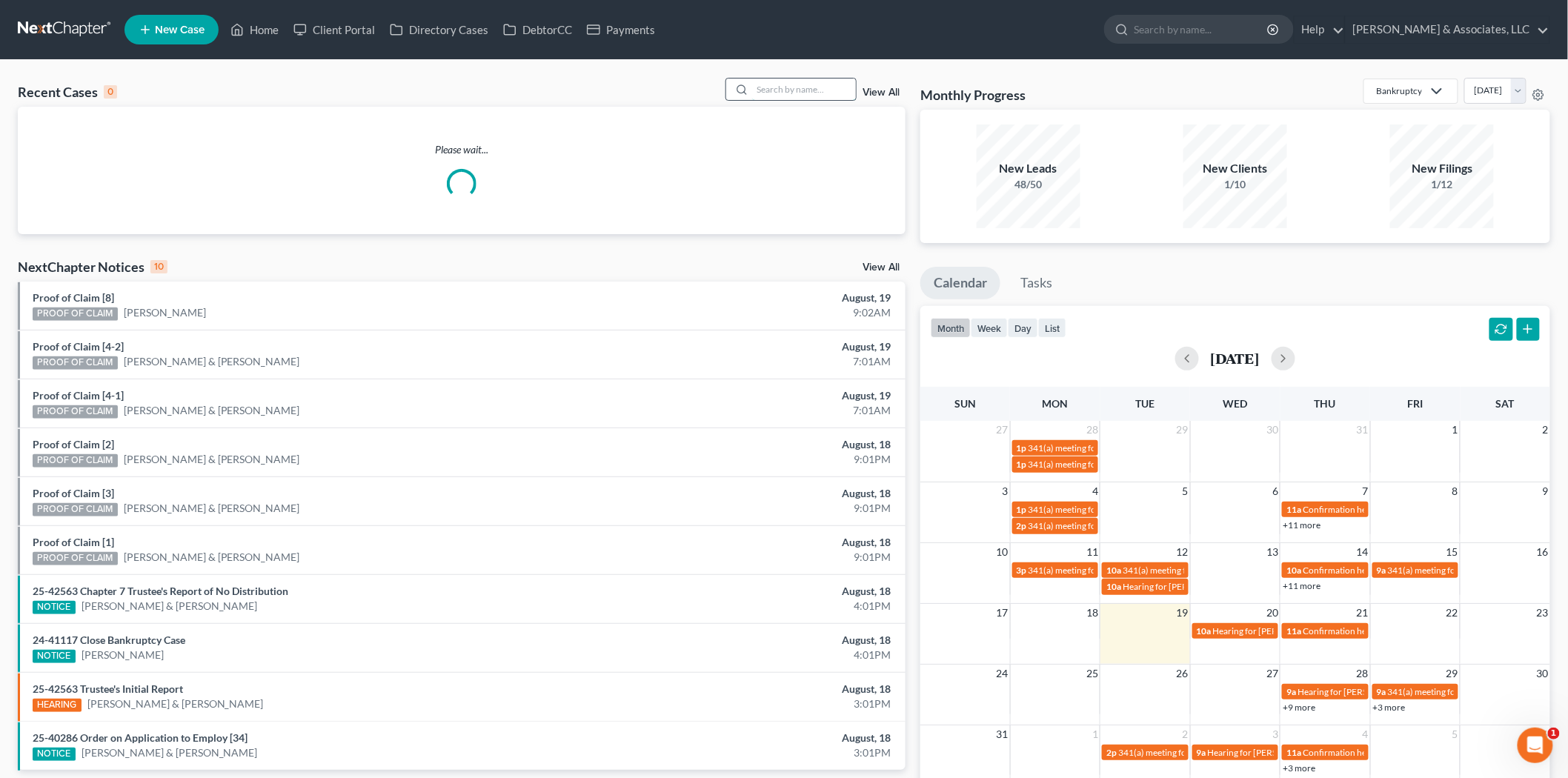
click at [777, 87] on input "search" at bounding box center [804, 89] width 104 height 22
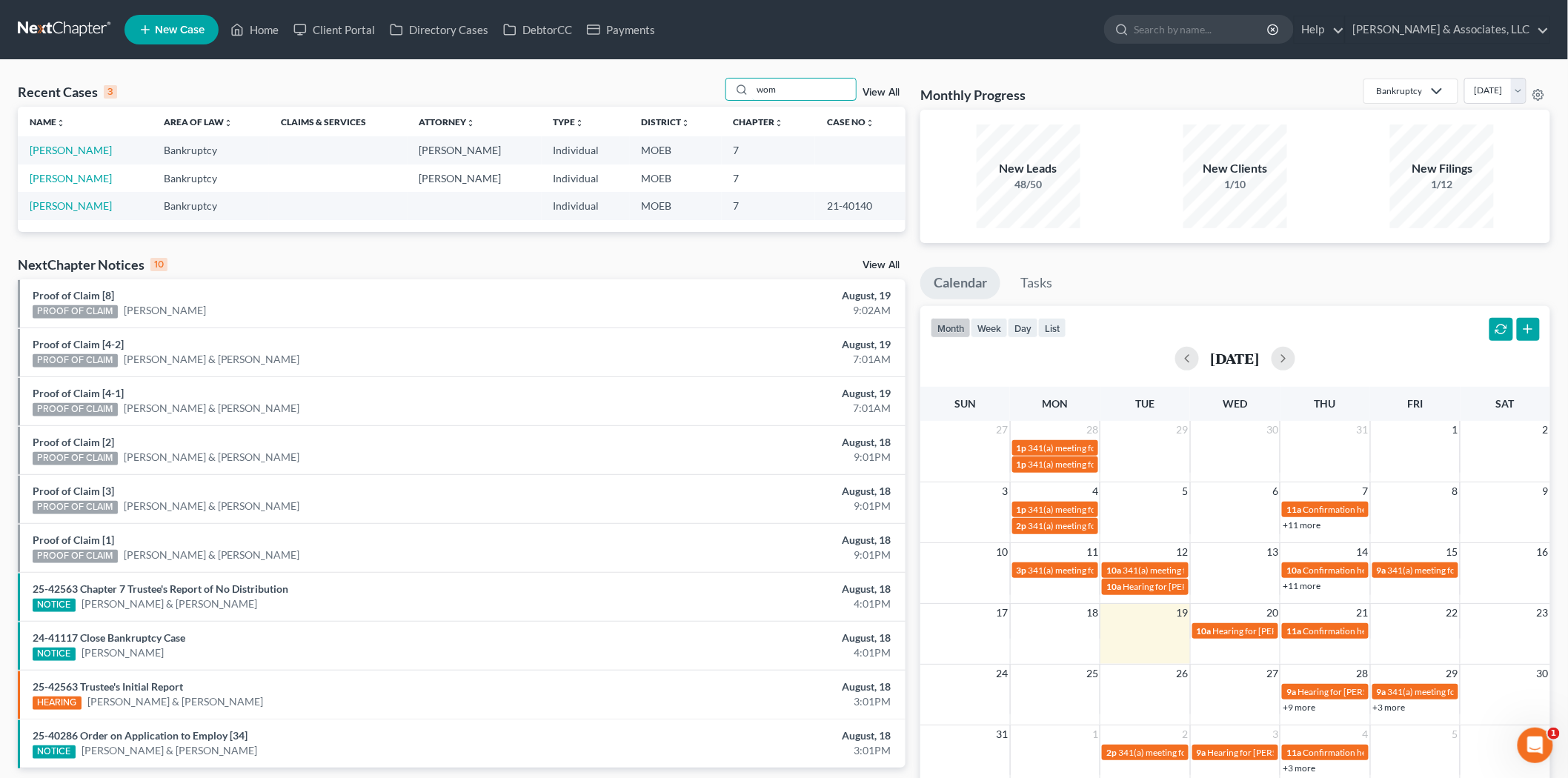
type input "wom"
click at [60, 149] on link "[PERSON_NAME]" at bounding box center [71, 150] width 82 height 13
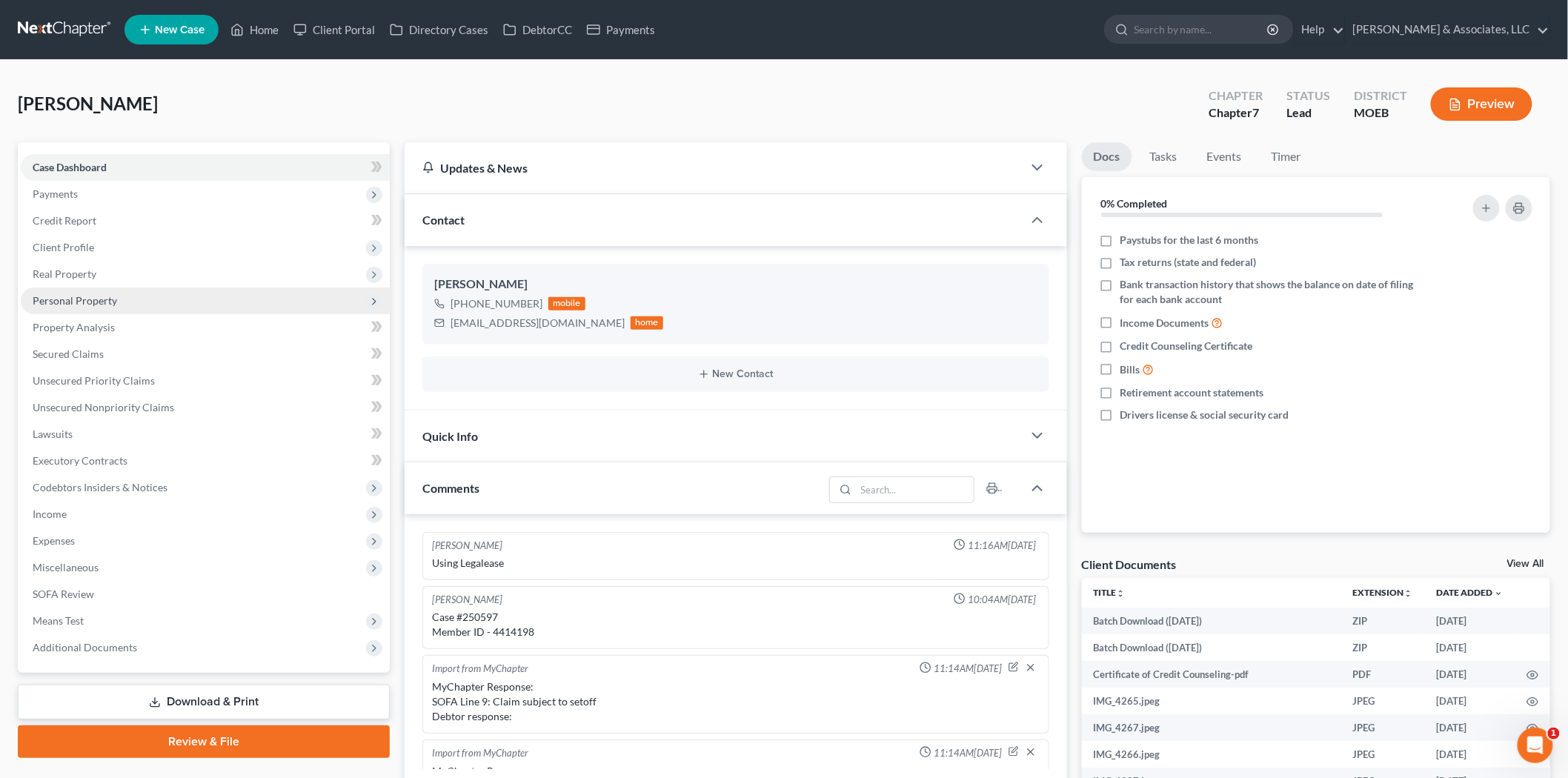
scroll to position [1336, 0]
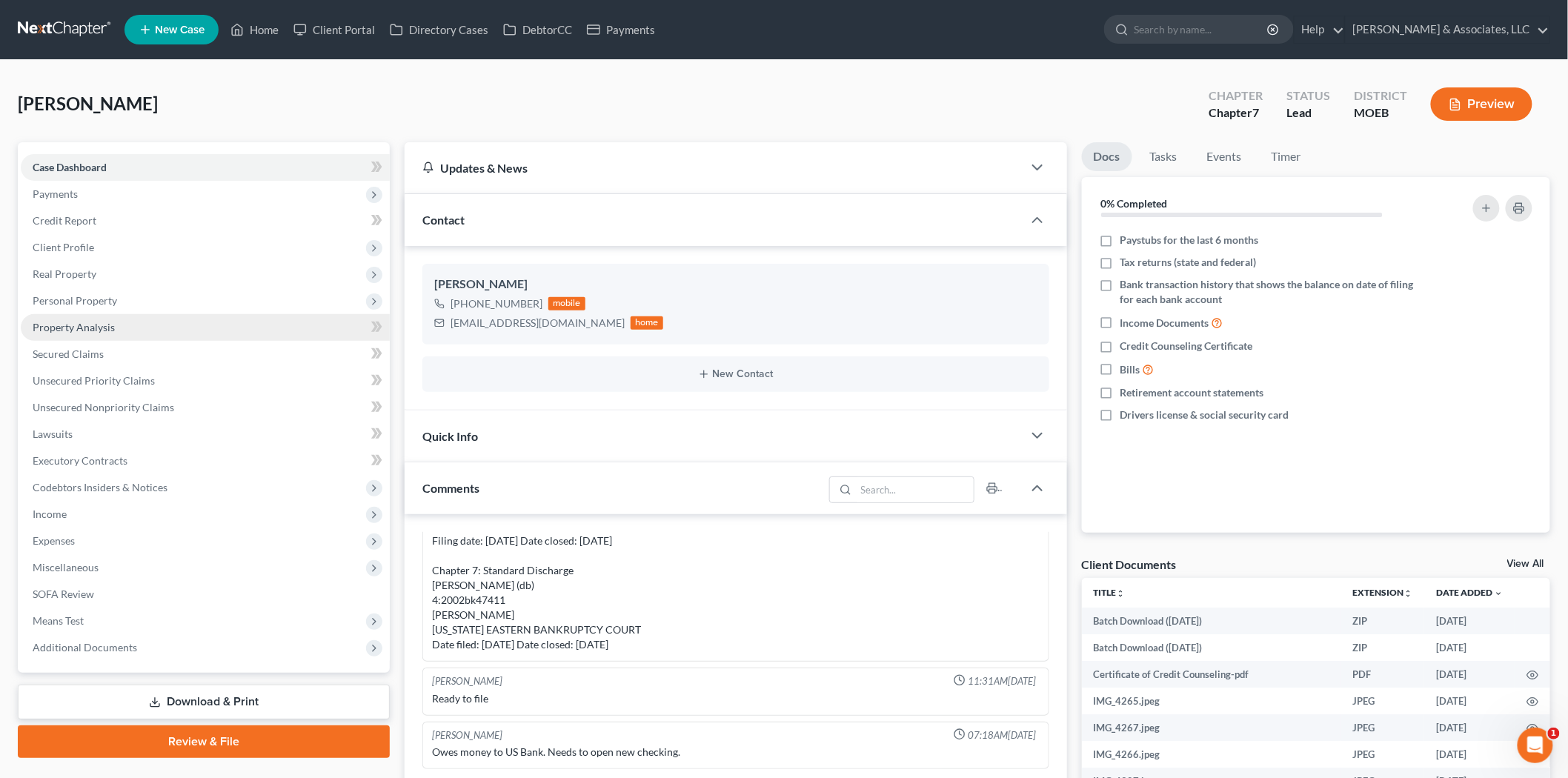
click at [67, 320] on span "Property Analysis" at bounding box center [73, 327] width 82 height 13
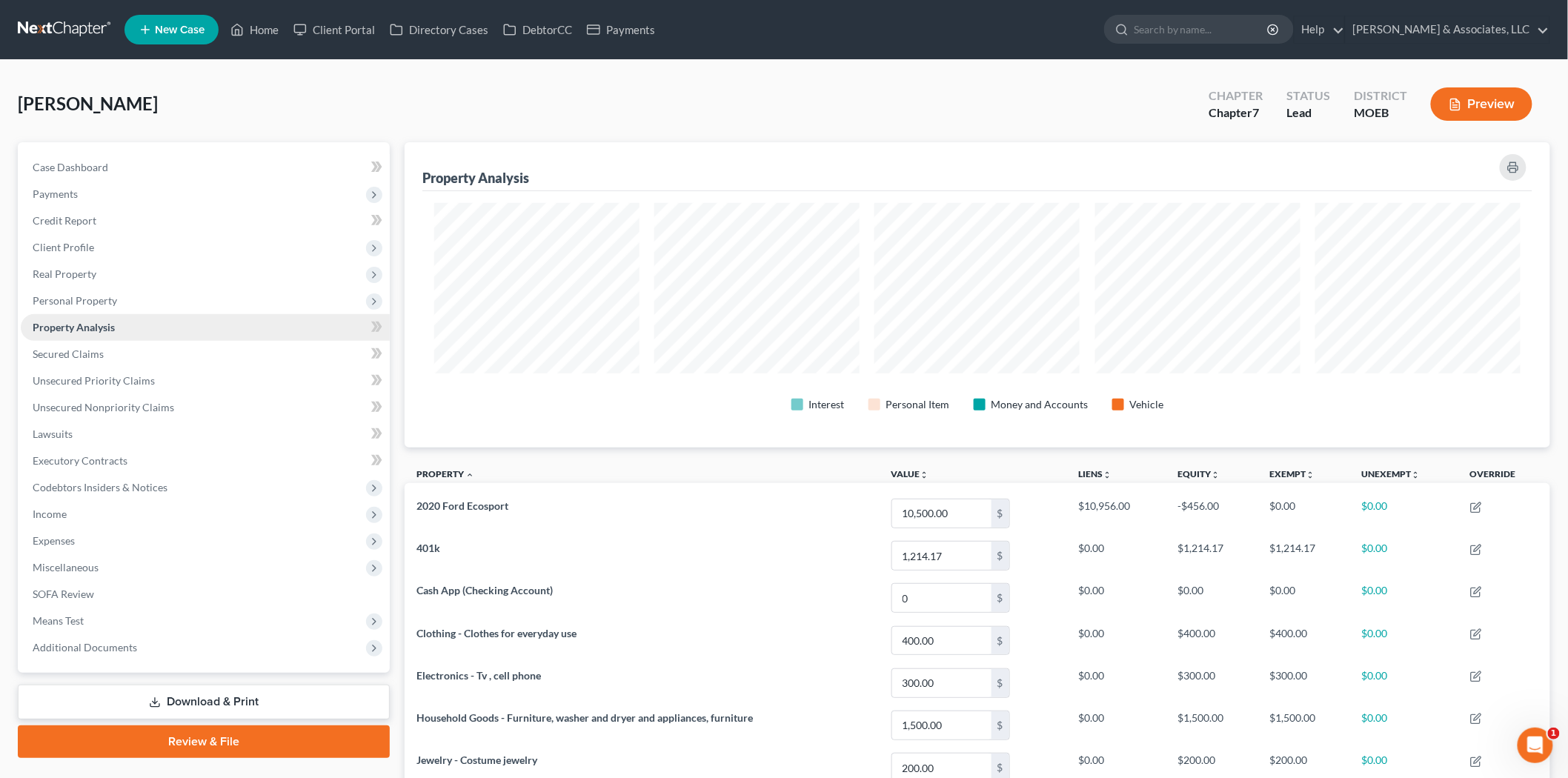
scroll to position [305, 1146]
click at [74, 537] on span "Expenses" at bounding box center [53, 541] width 42 height 13
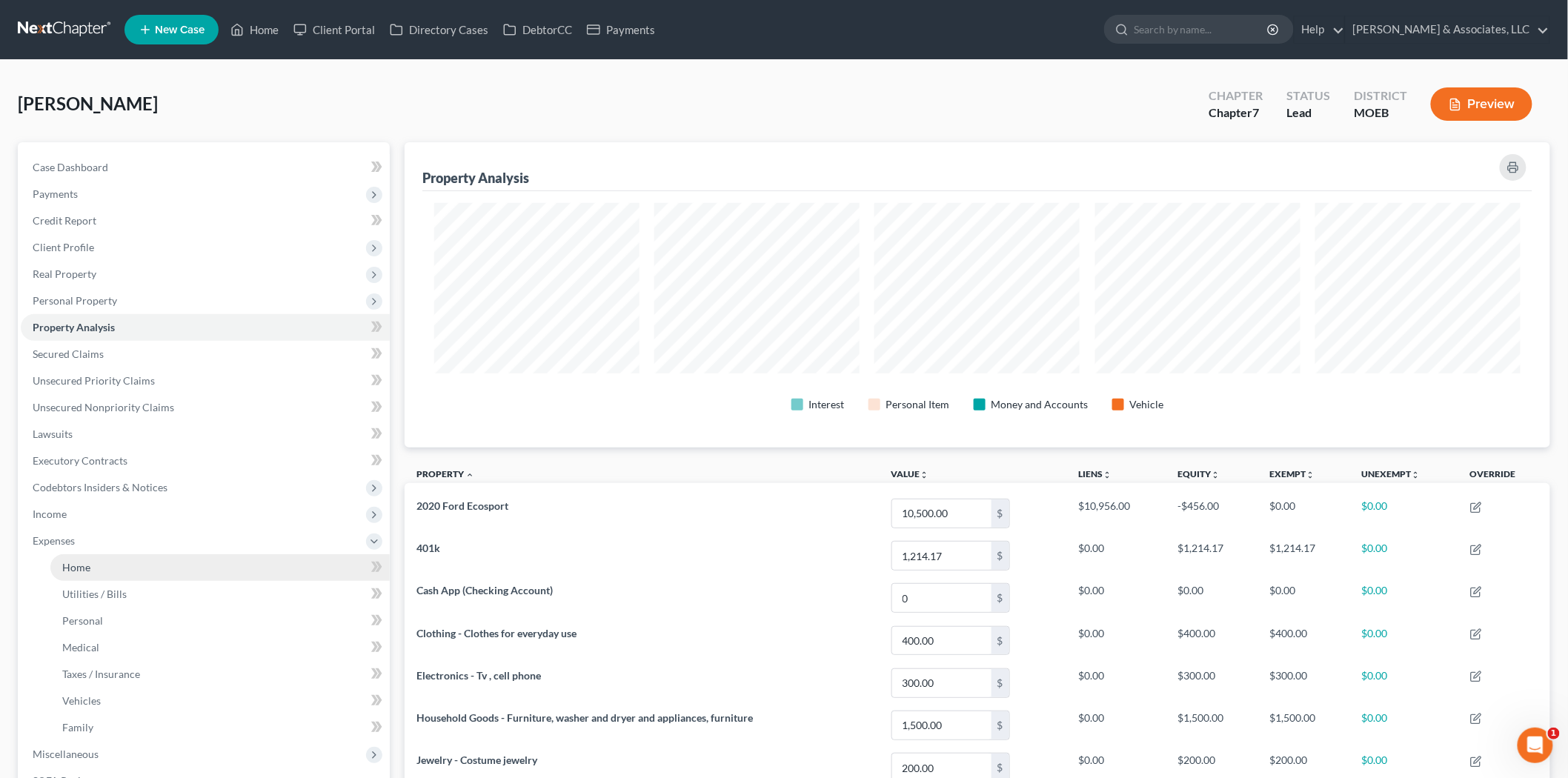
click at [82, 558] on link "Home" at bounding box center [220, 567] width 339 height 27
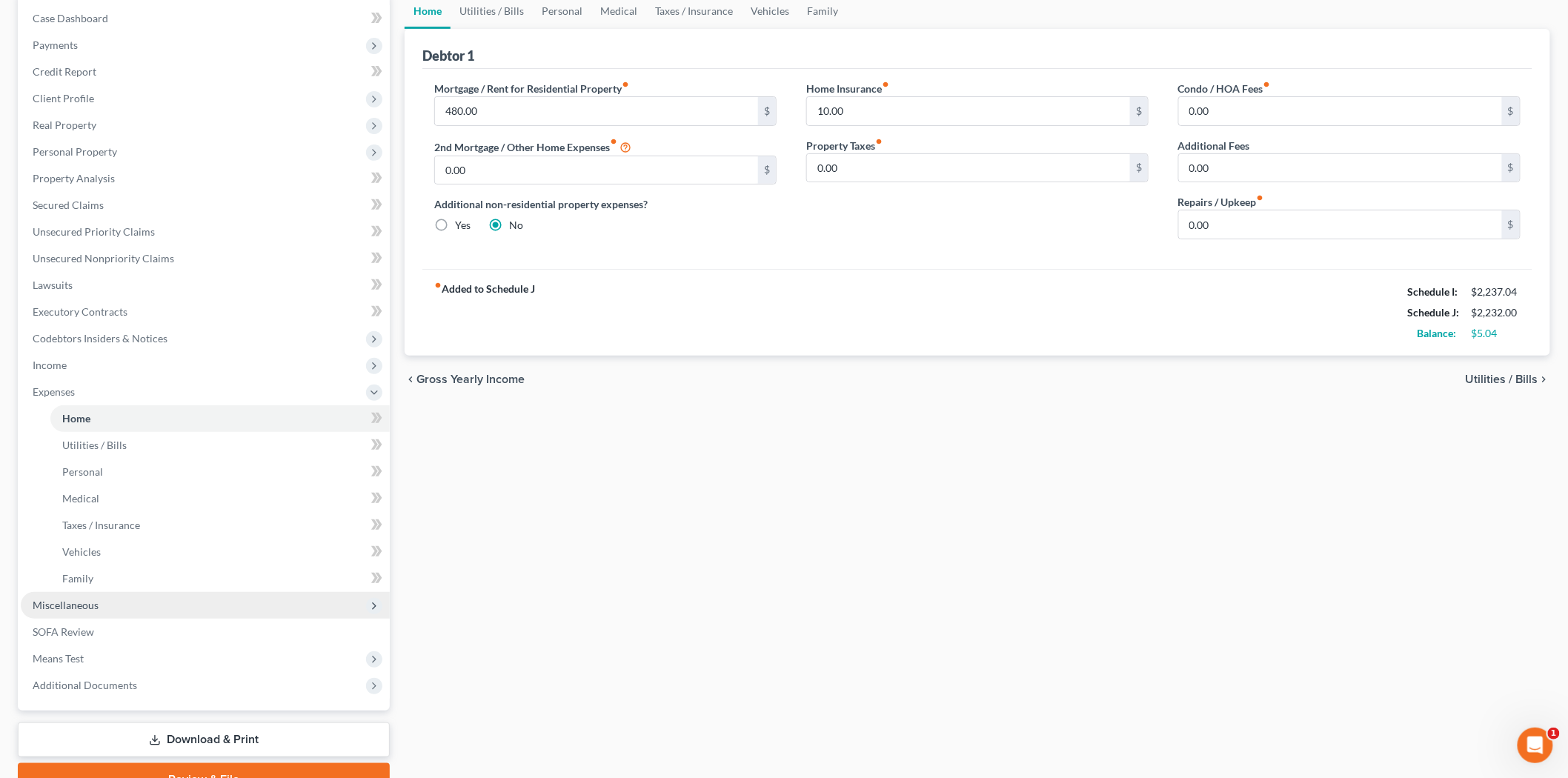
scroll to position [221, 0]
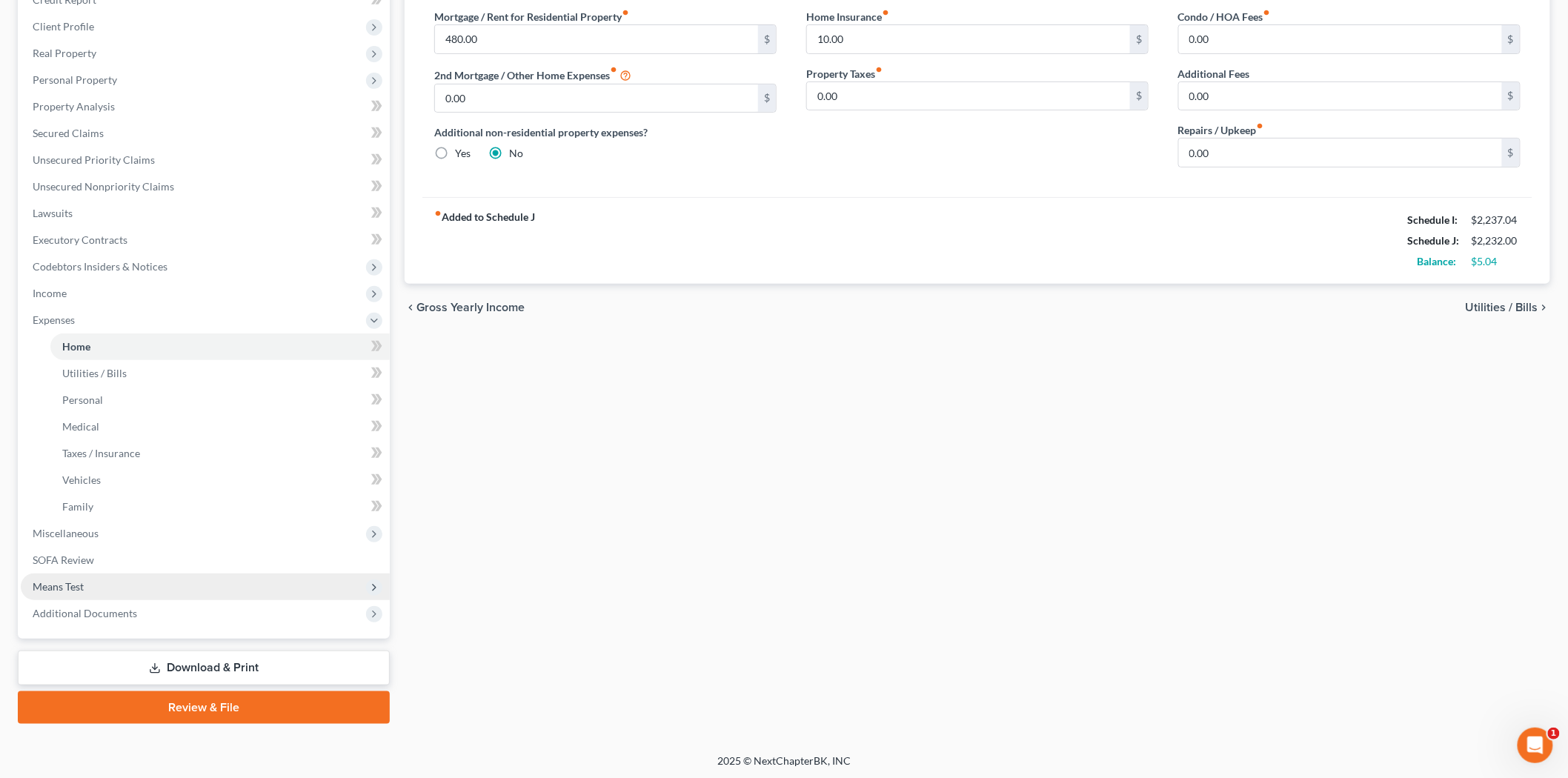
click at [108, 582] on span "Means Test" at bounding box center [205, 586] width 369 height 27
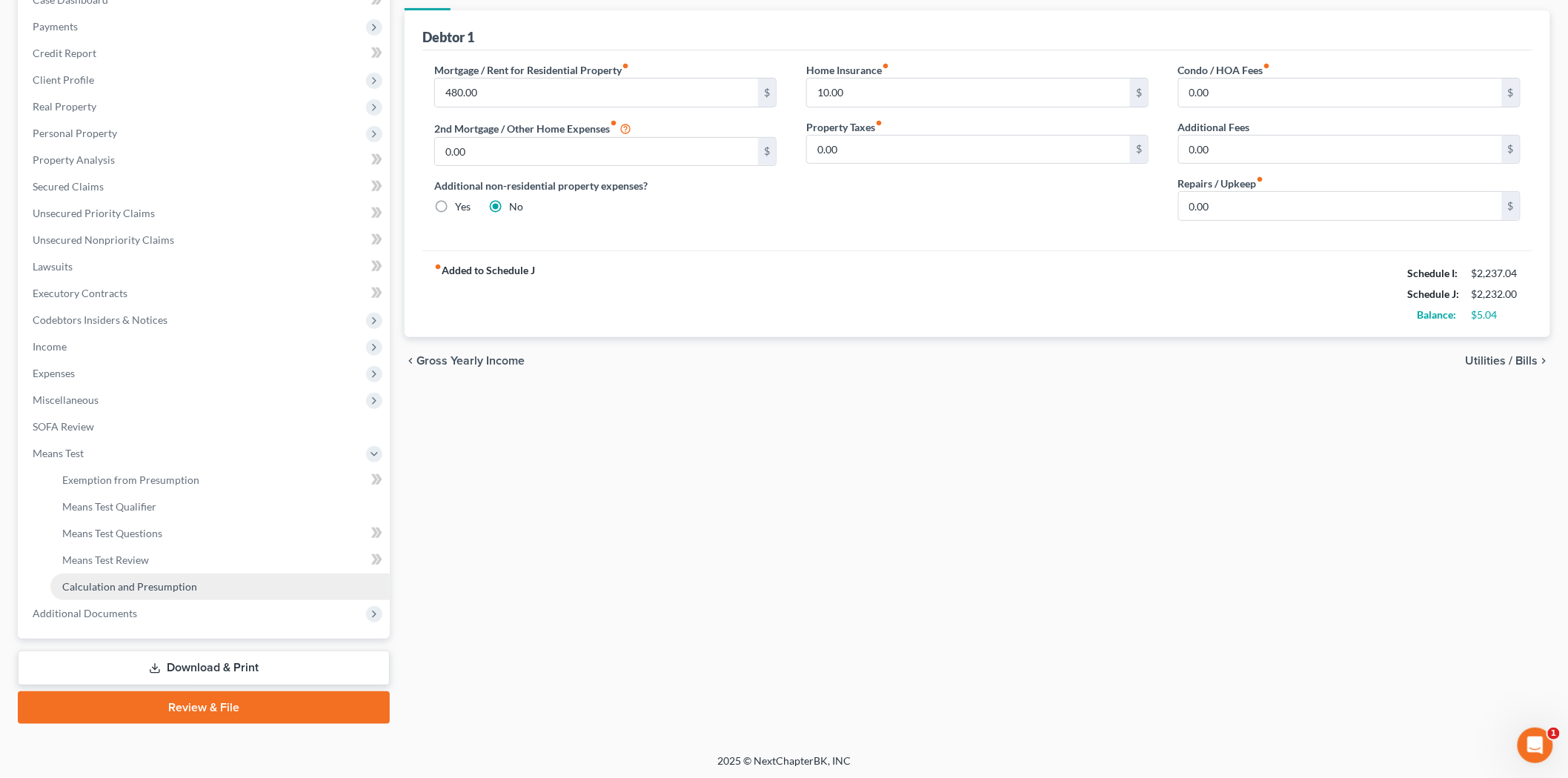
click at [113, 583] on span "Calculation and Presumption" at bounding box center [129, 587] width 135 height 13
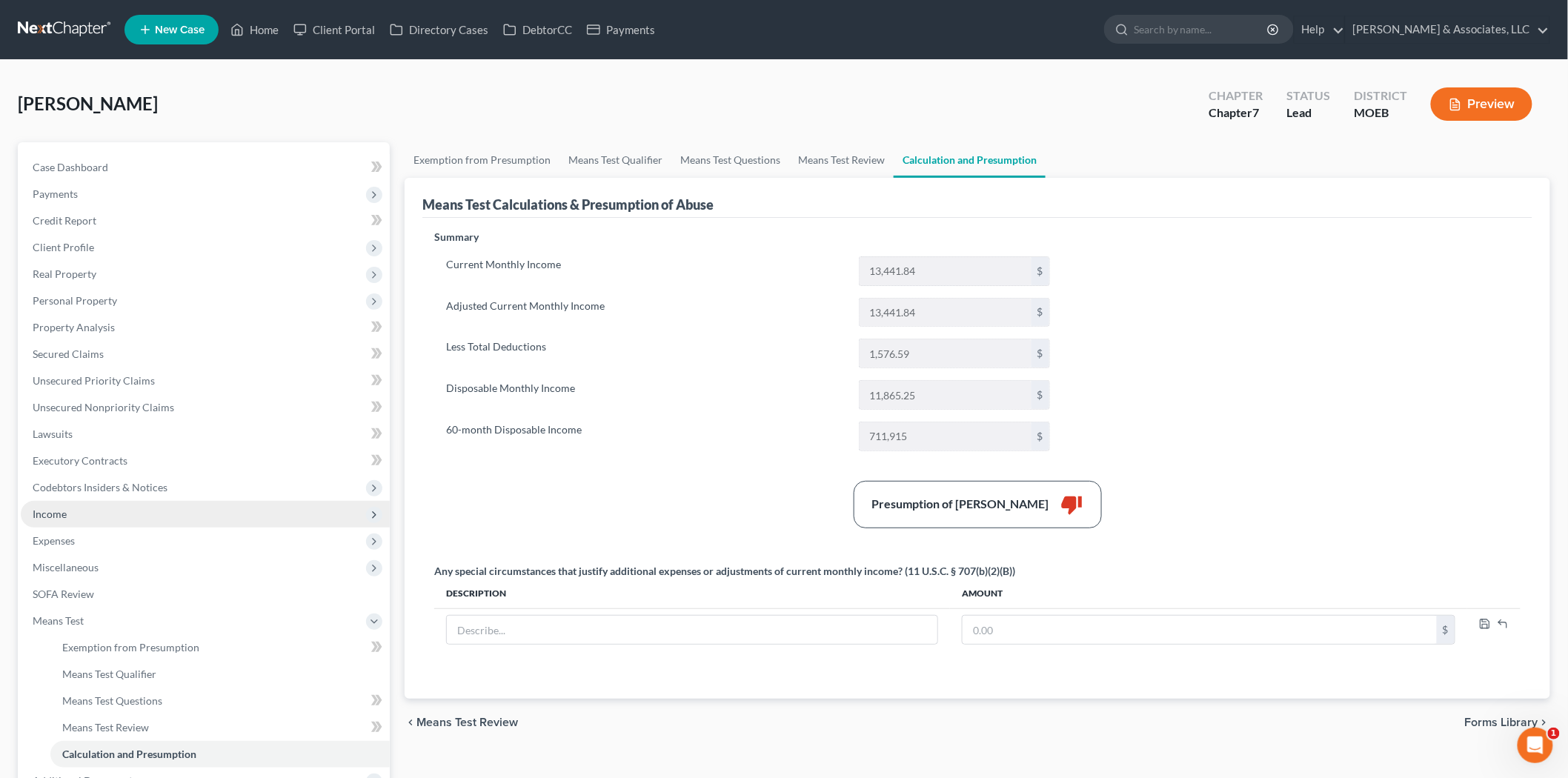
click at [63, 508] on span "Income" at bounding box center [49, 514] width 34 height 13
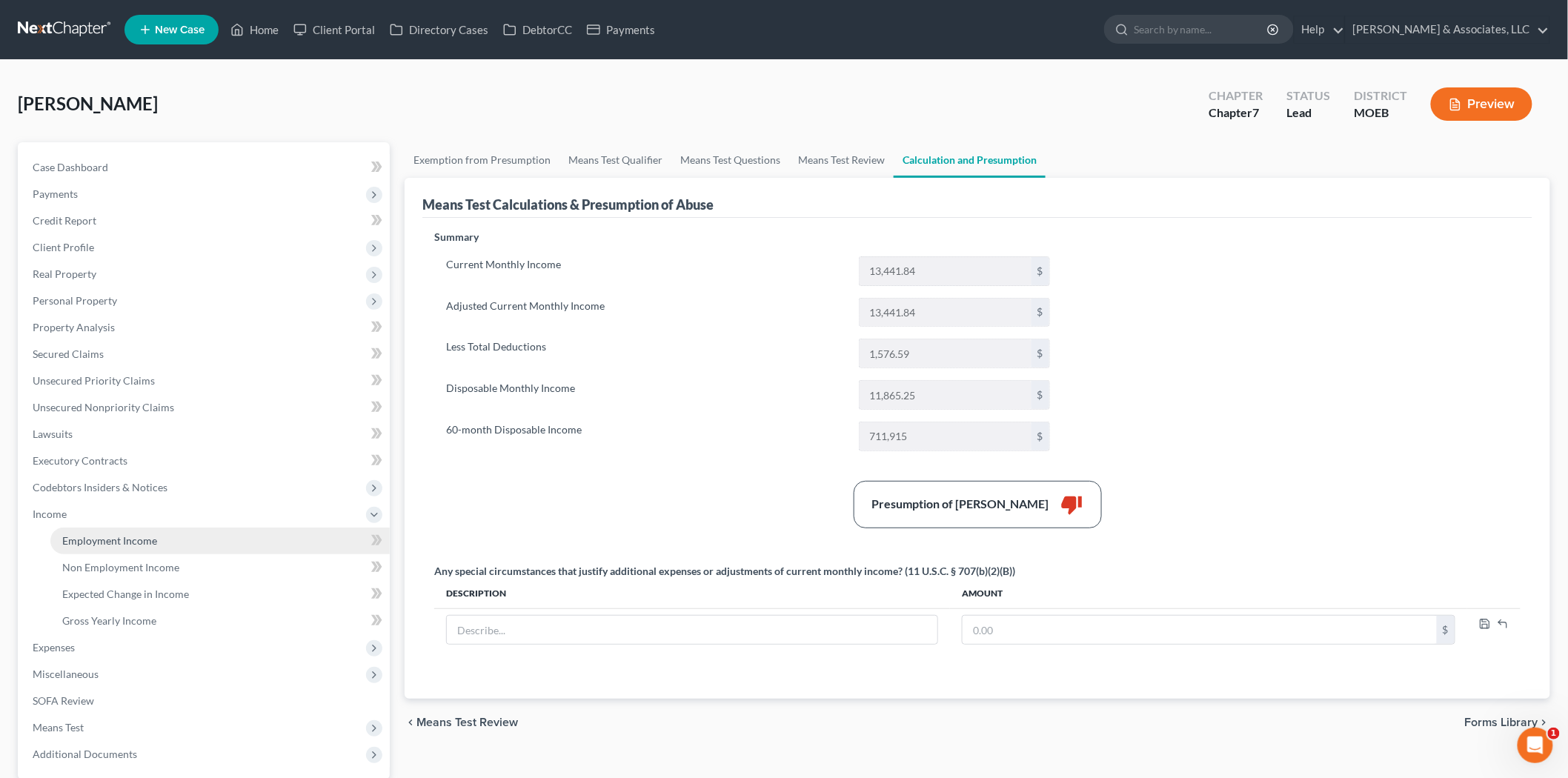
click at [89, 539] on span "Employment Income" at bounding box center [109, 541] width 94 height 13
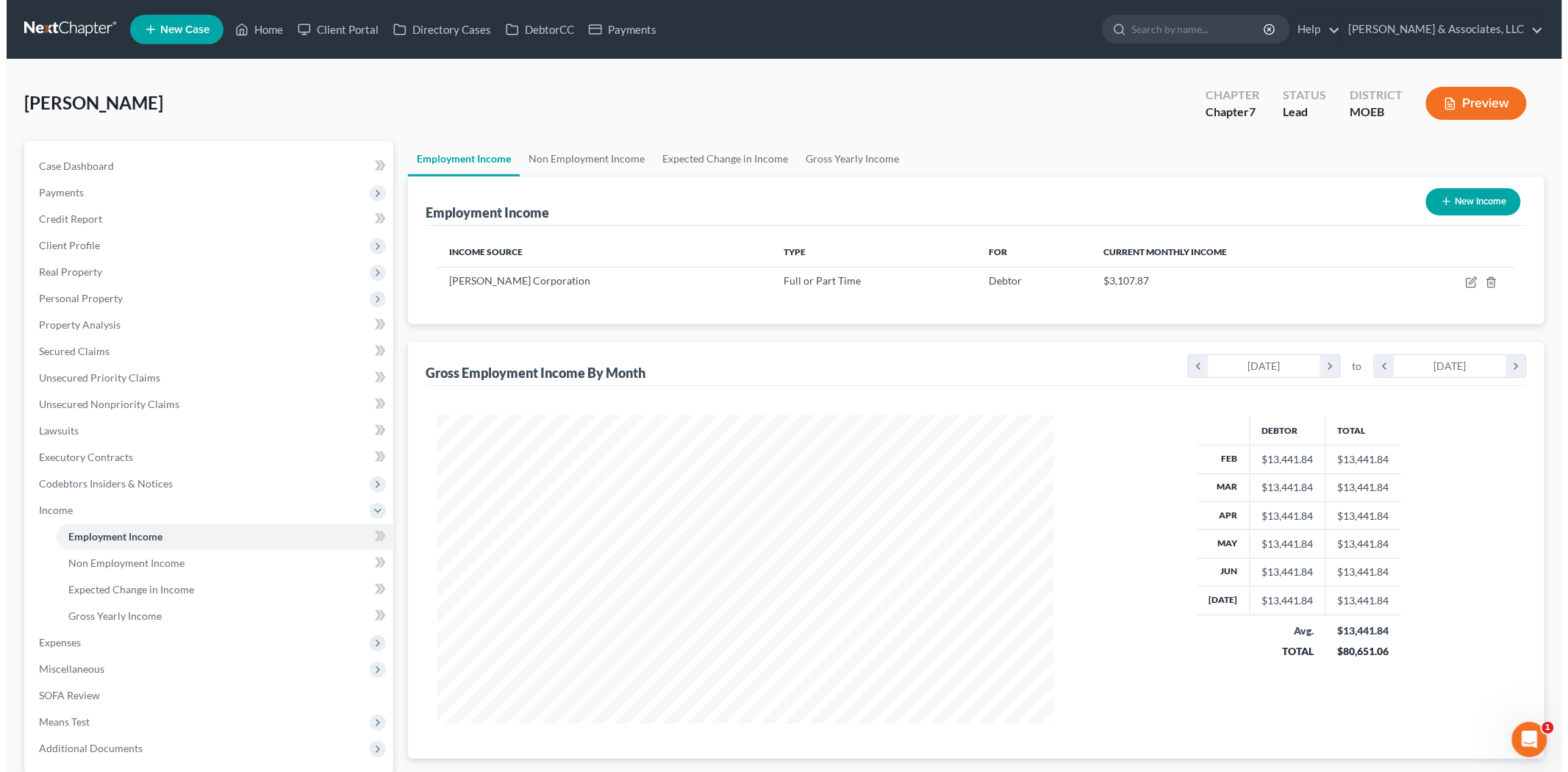
scroll to position [308, 645]
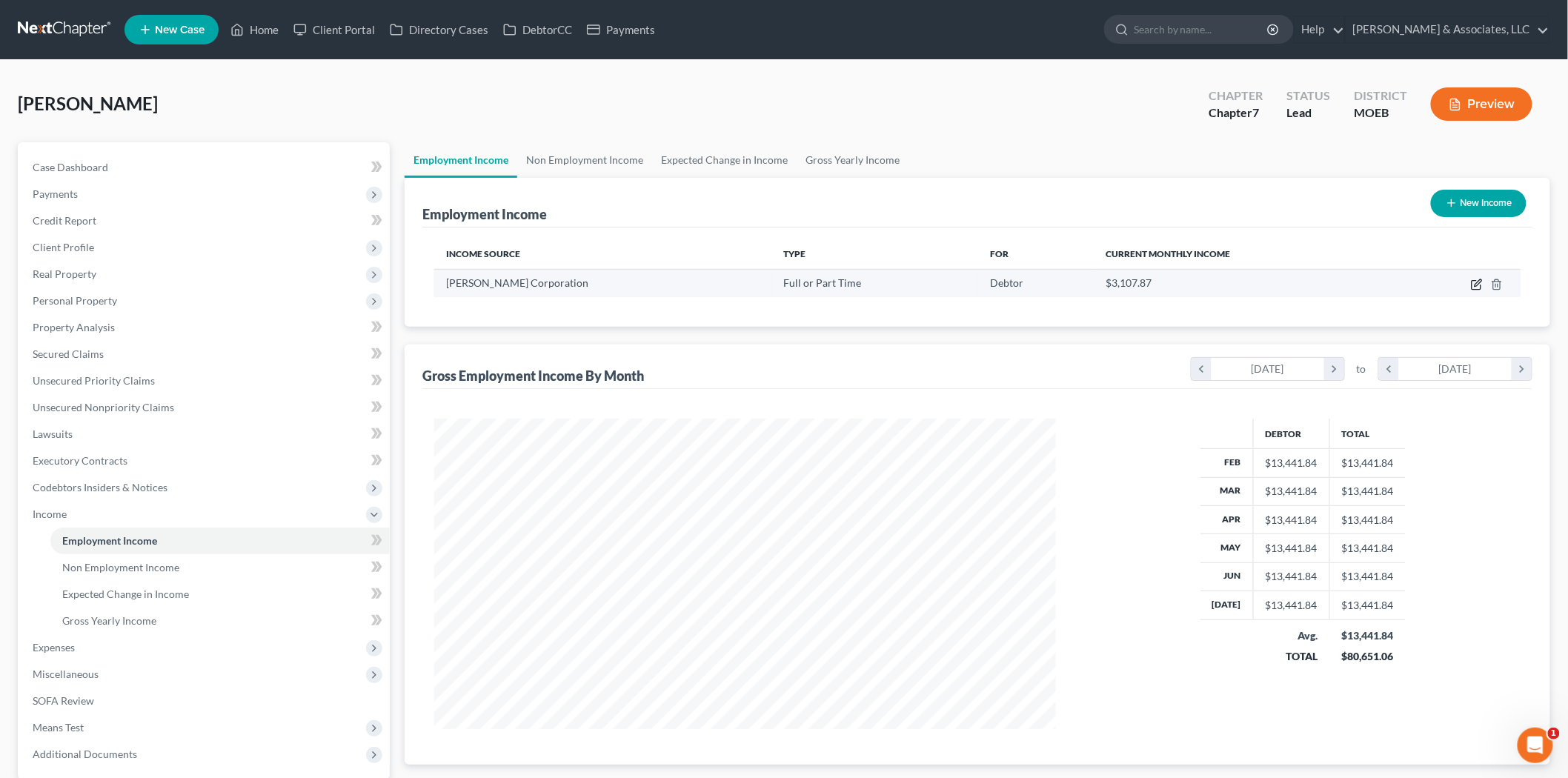
click at [1475, 283] on icon "button" at bounding box center [1477, 284] width 12 height 12
select select "0"
select select "36"
select select "3"
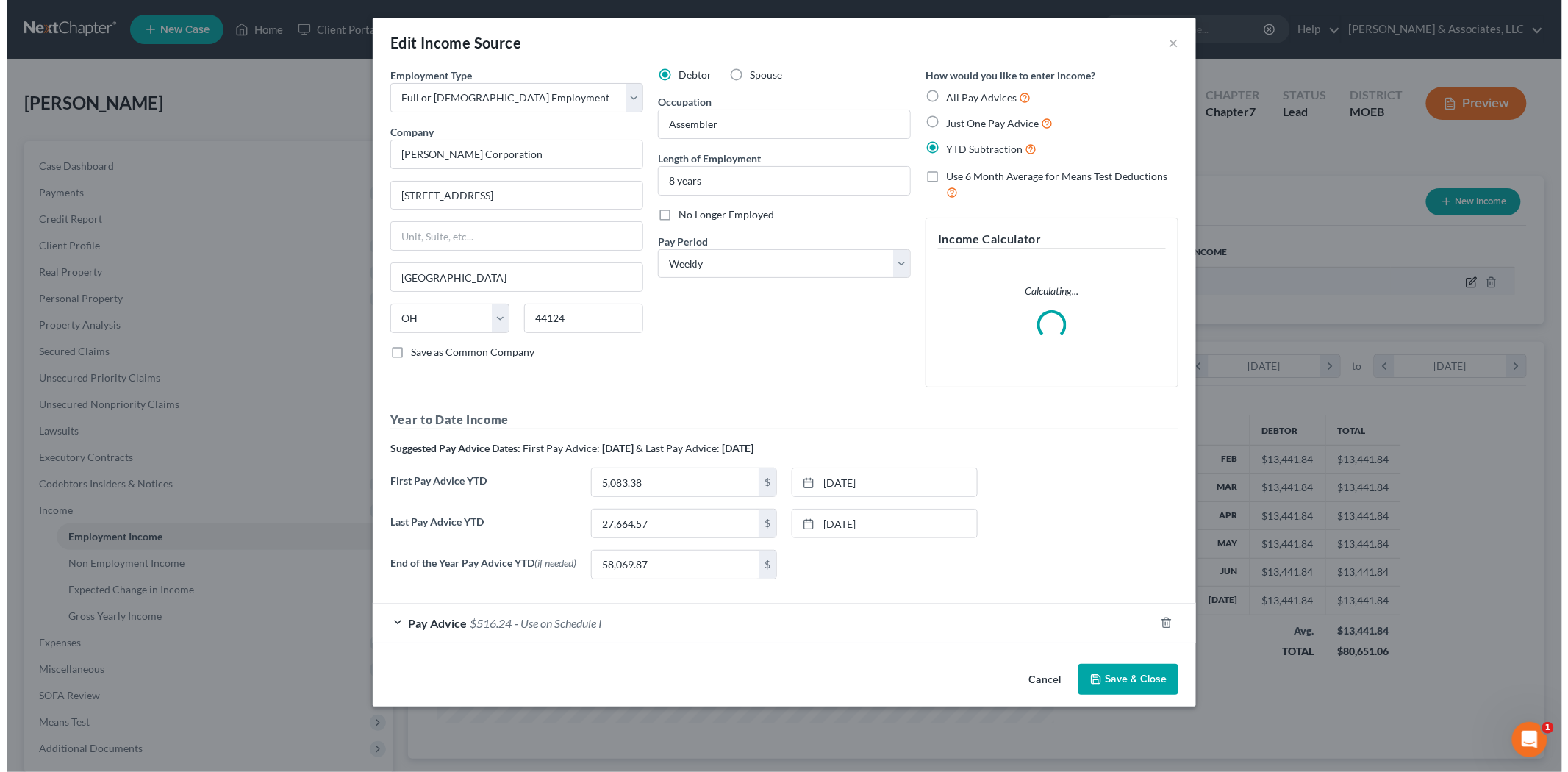
scroll to position [310, 651]
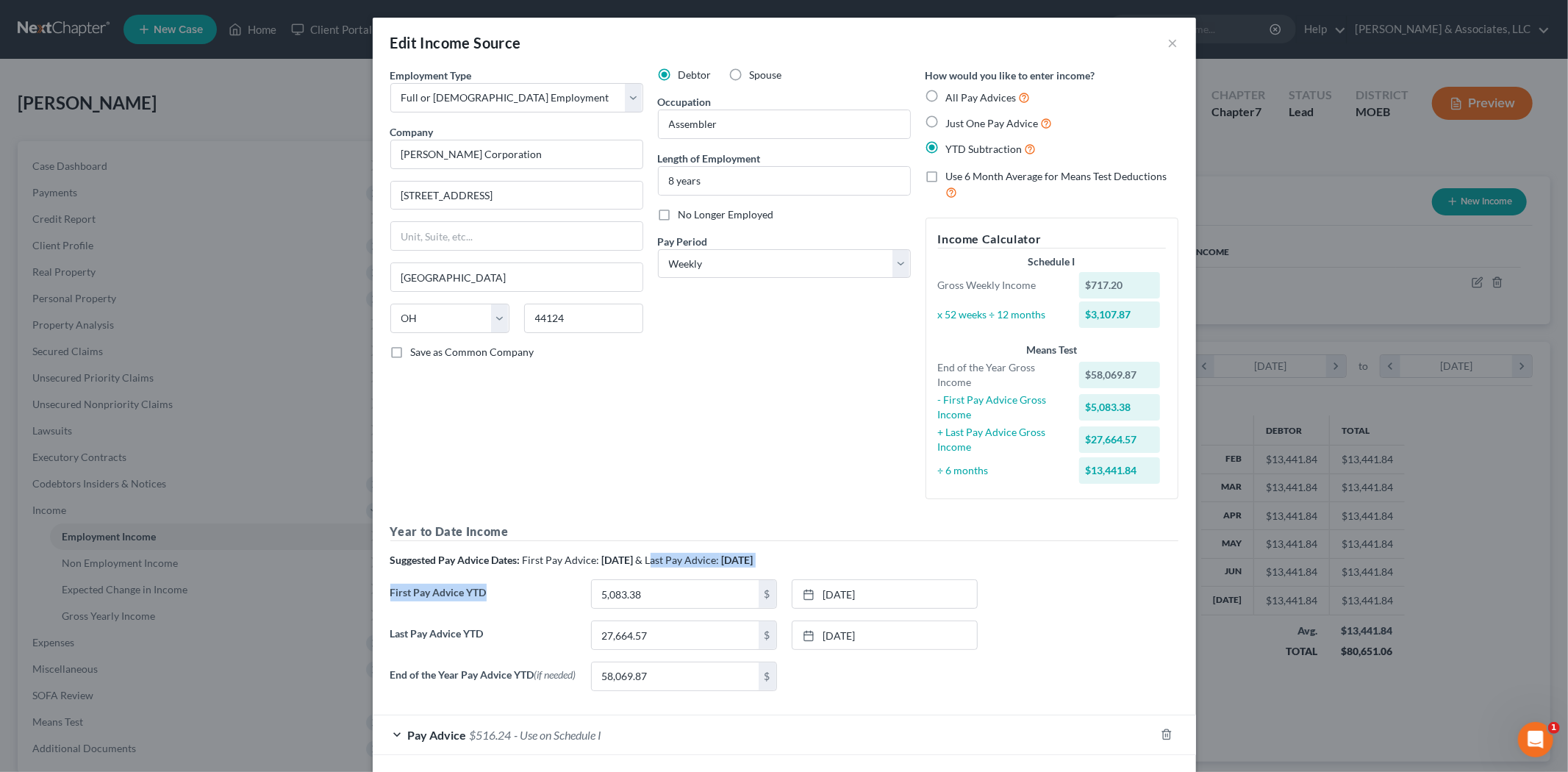
drag, startPoint x: 677, startPoint y: 565, endPoint x: 546, endPoint y: 575, distance: 131.4
click at [546, 575] on div "Year to Date Income Suggested Pay Advice Dates: First Pay Advice: [DATE] & Last…" at bounding box center [784, 613] width 788 height 179
click at [641, 513] on div "Employment Type * Select Full or [DEMOGRAPHIC_DATA] Employment Self Employment …" at bounding box center [784, 384] width 802 height 635
click at [675, 662] on input "58,069.87" at bounding box center [675, 676] width 167 height 28
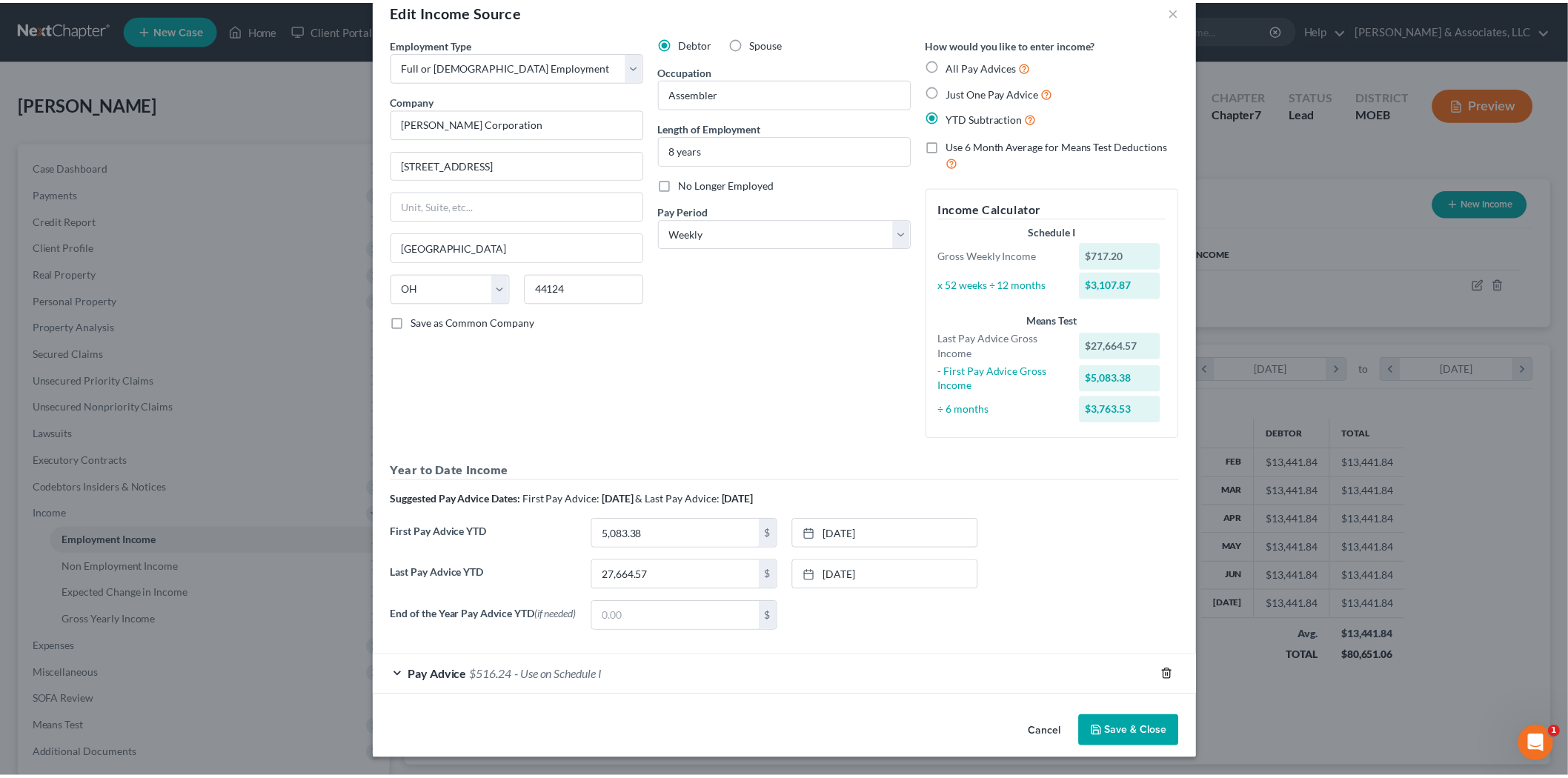
scroll to position [35, 0]
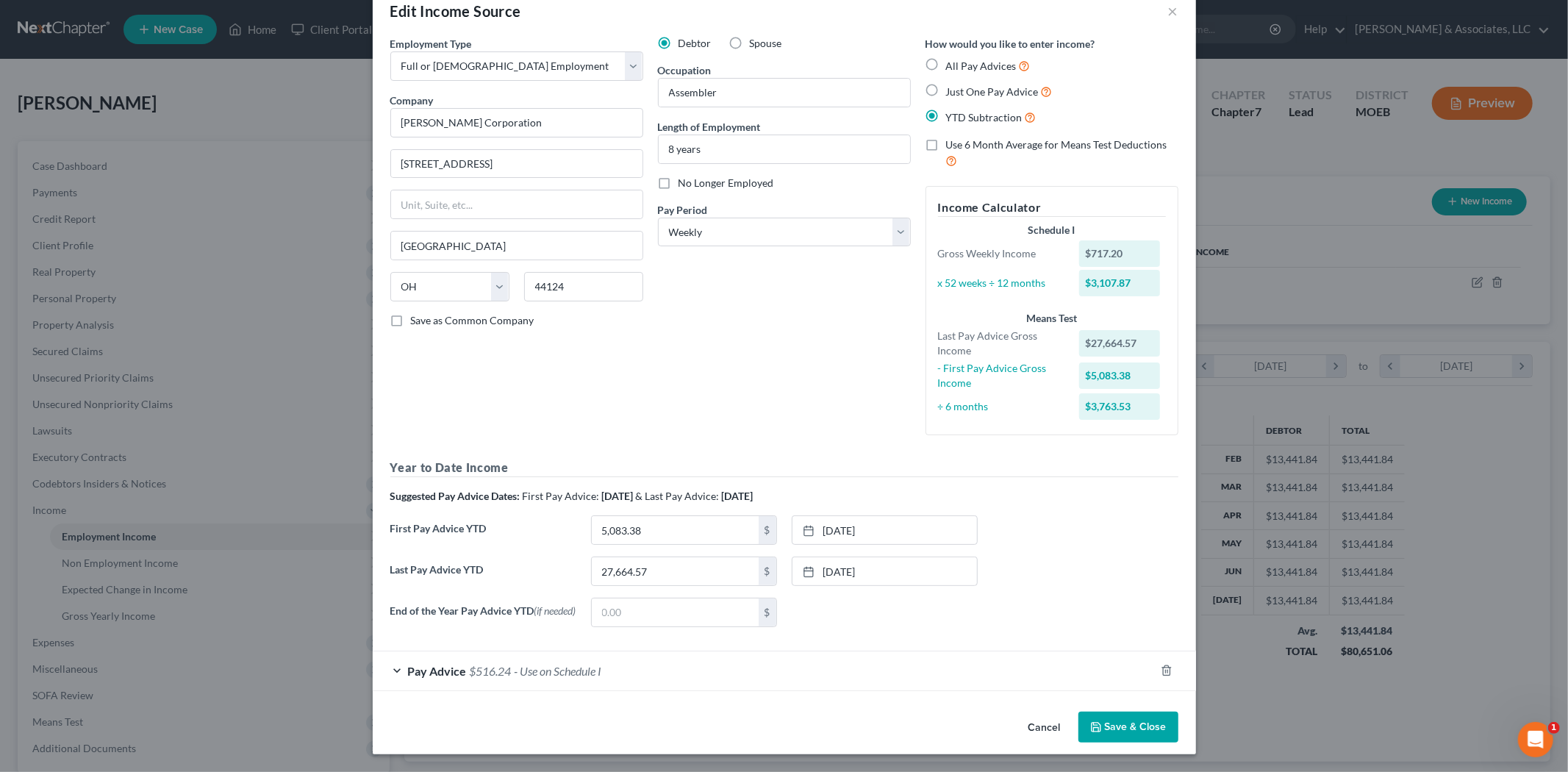
click at [1124, 729] on button "Save & Close" at bounding box center [1128, 727] width 100 height 31
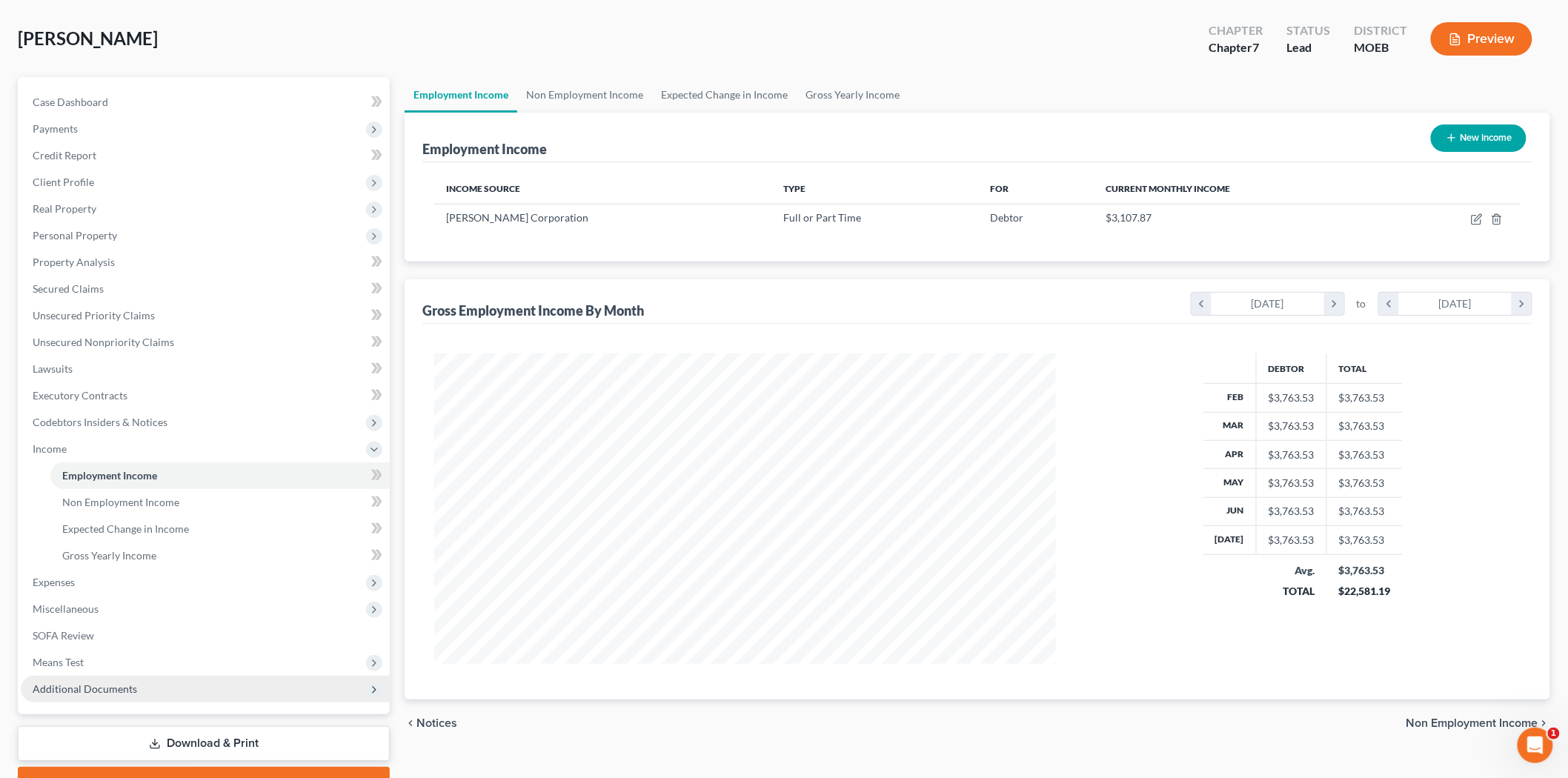
scroll to position [141, 0]
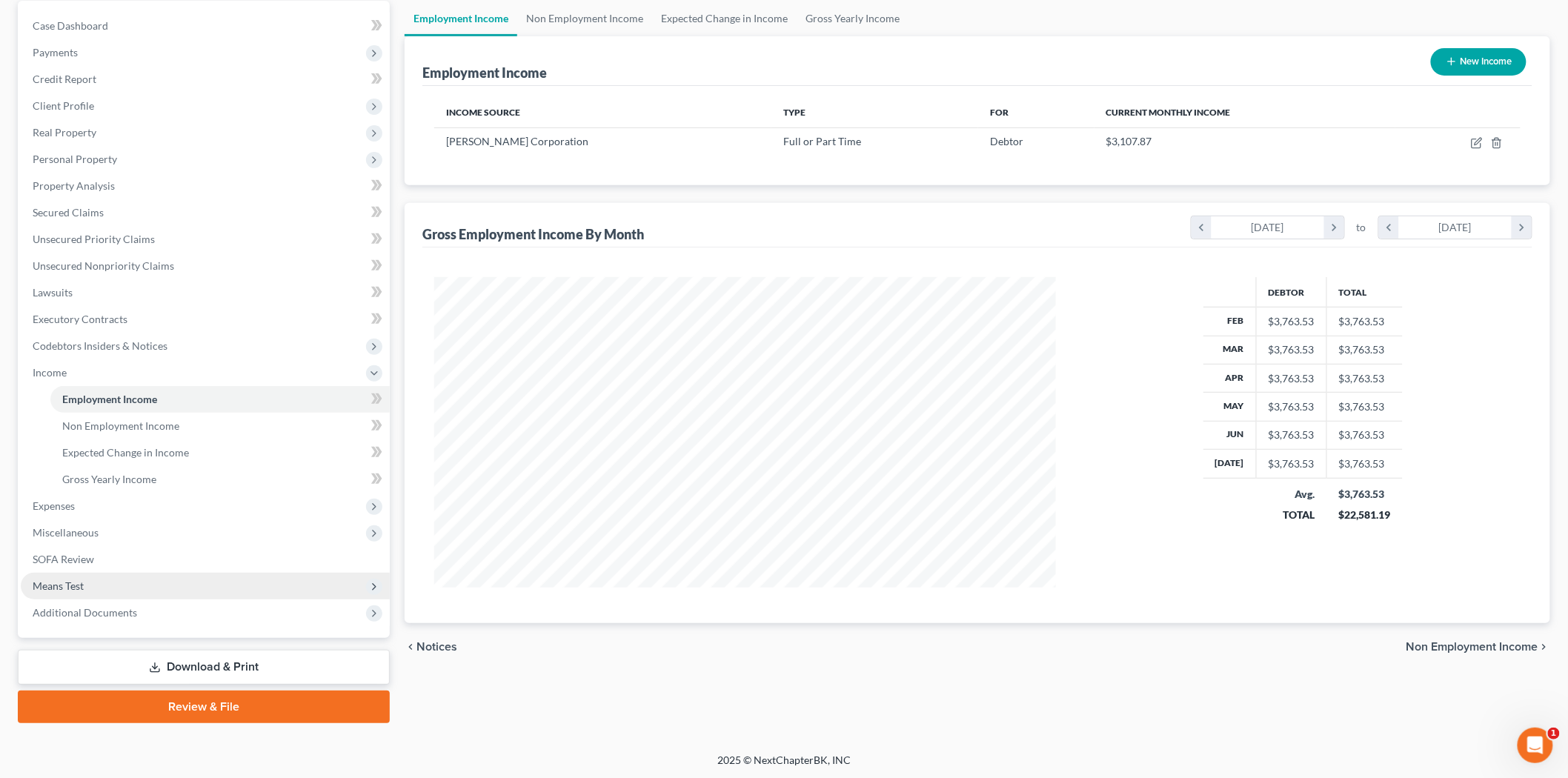
click at [77, 592] on span "Means Test" at bounding box center [205, 586] width 369 height 27
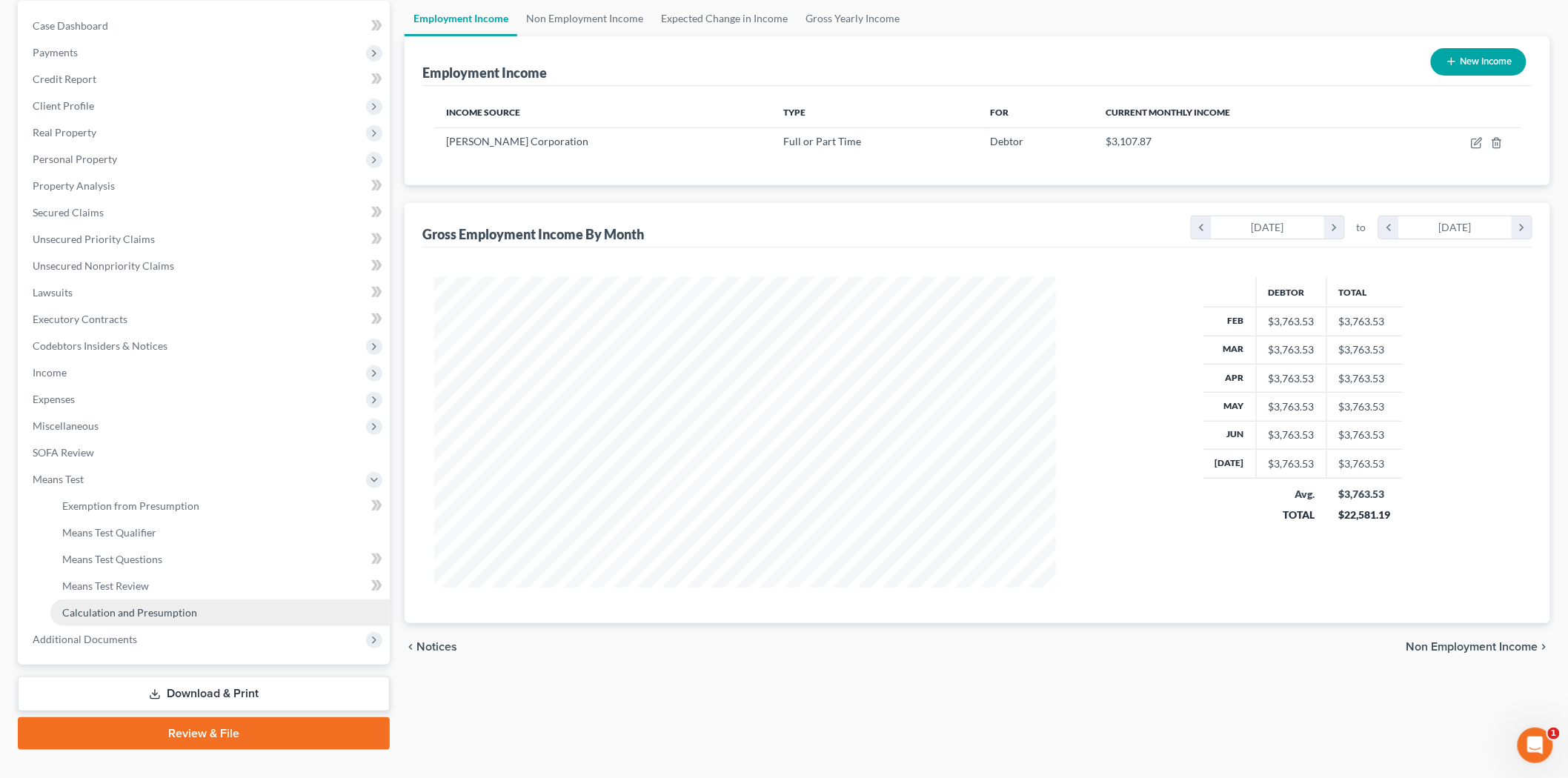
click at [117, 609] on span "Calculation and Presumption" at bounding box center [129, 613] width 135 height 13
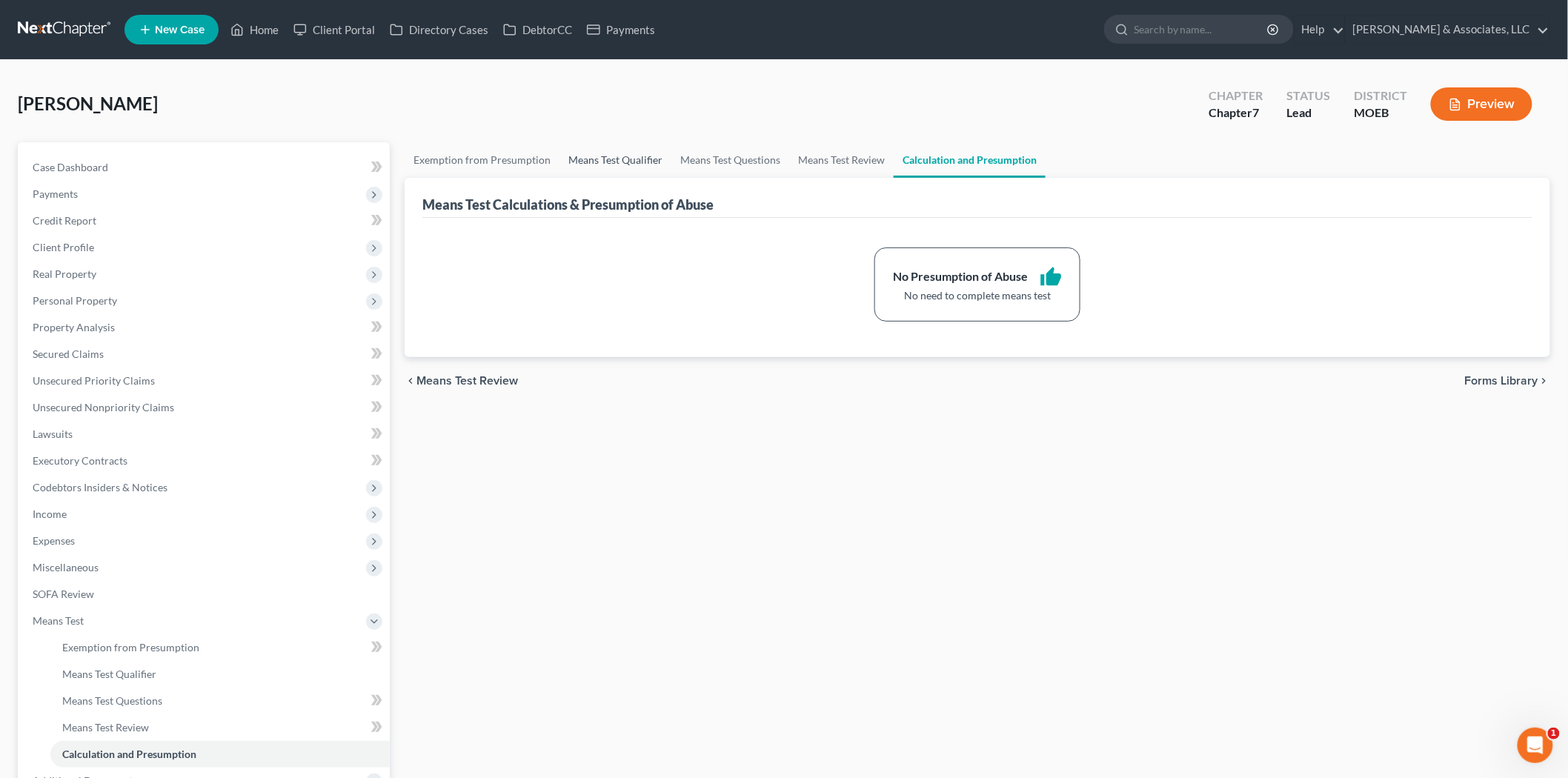
click at [625, 154] on link "Means Test Qualifier" at bounding box center [615, 160] width 112 height 36
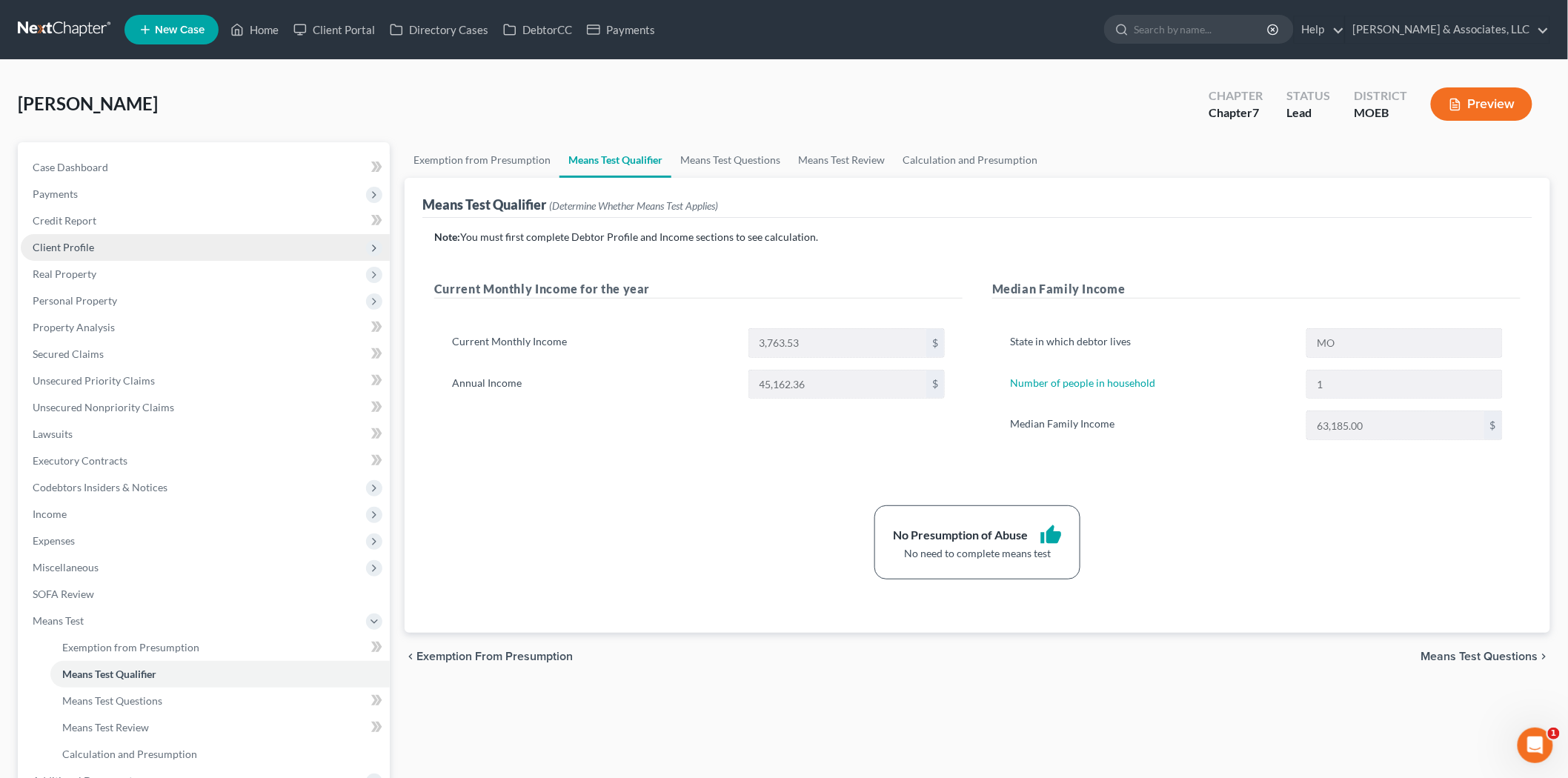
click at [89, 241] on span "Client Profile" at bounding box center [63, 247] width 61 height 13
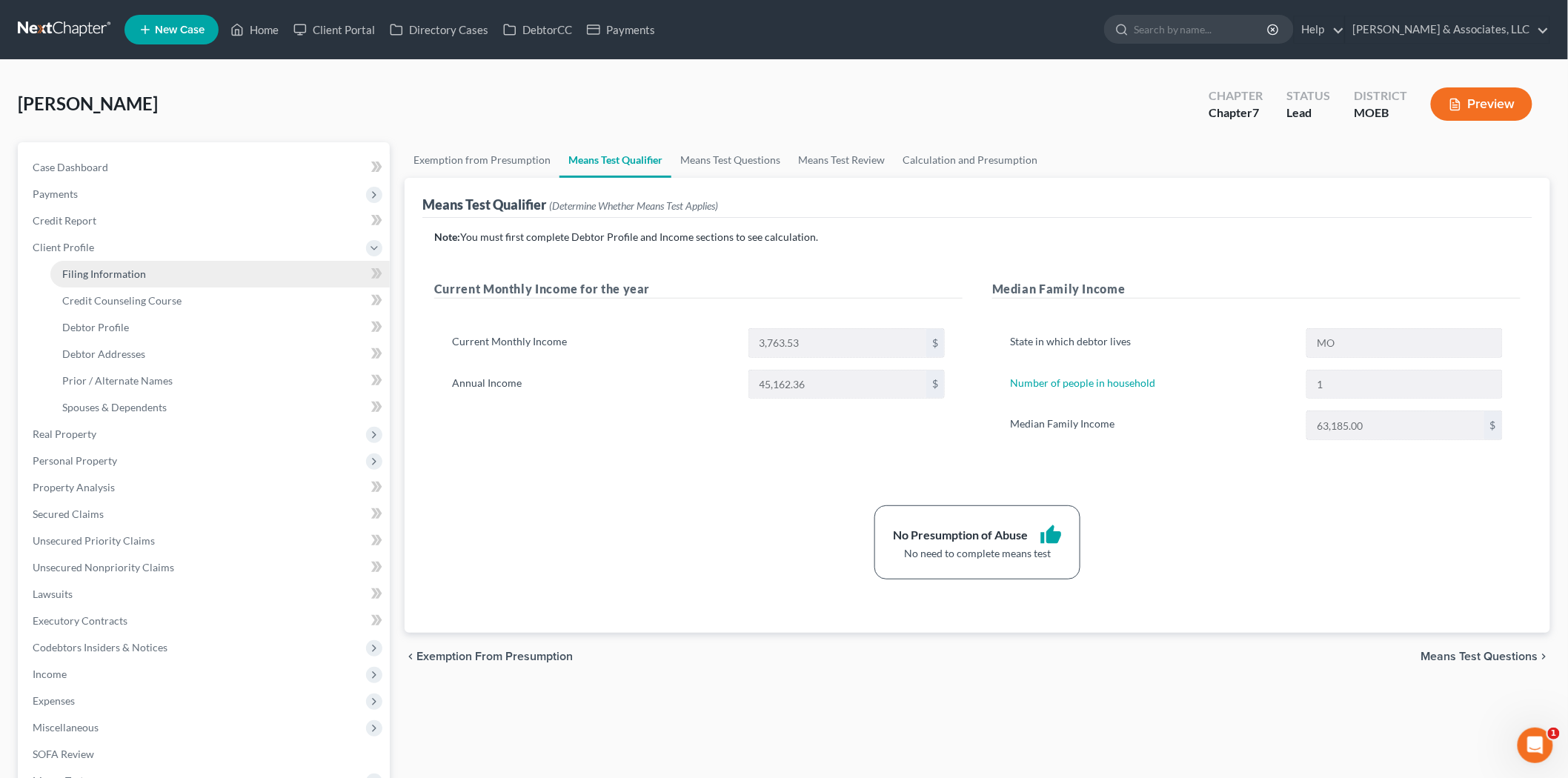
click at [94, 262] on link "Filing Information" at bounding box center [220, 274] width 339 height 27
select select "1"
select select "0"
select select "26"
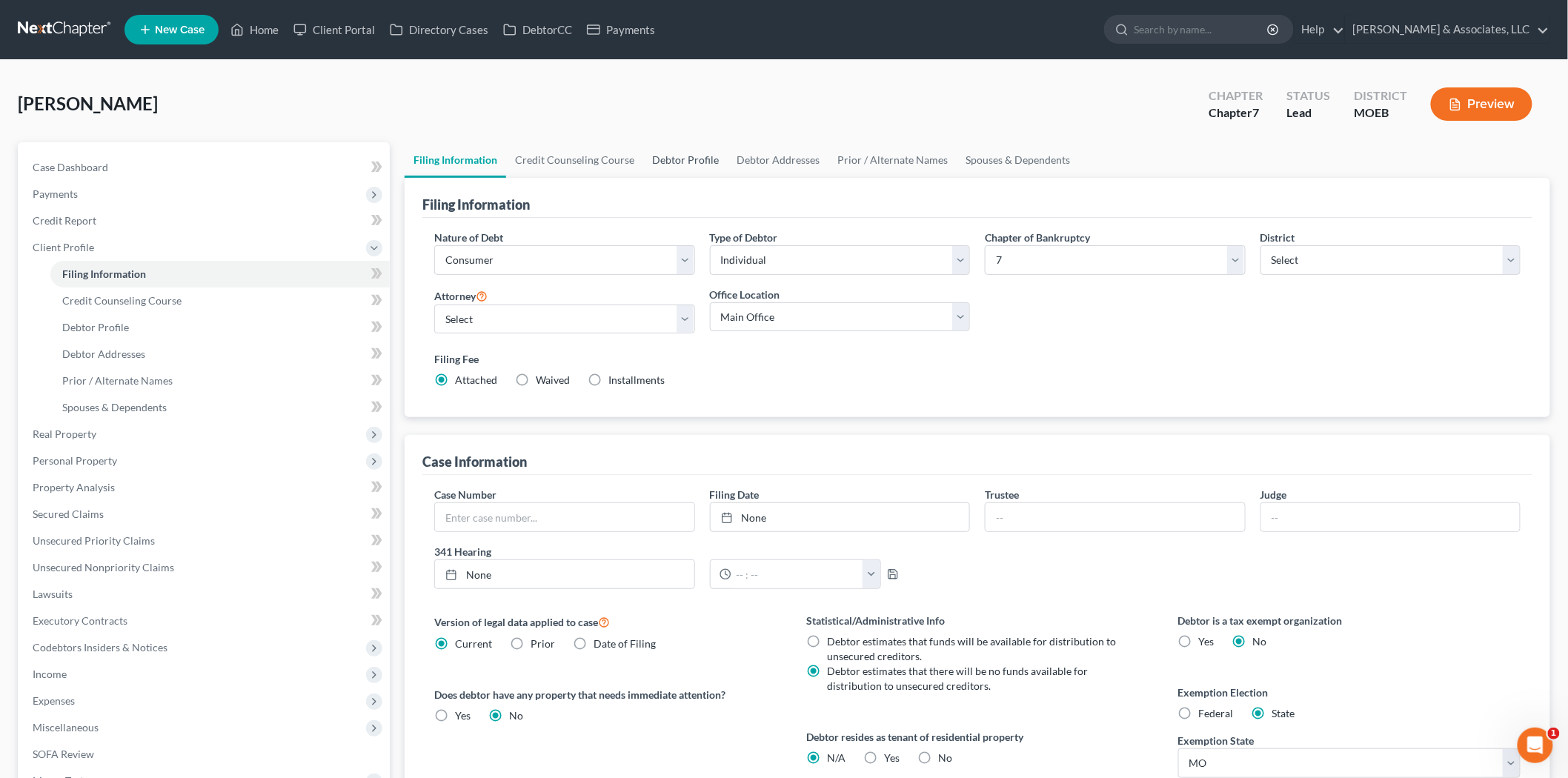
click at [665, 159] on link "Debtor Profile" at bounding box center [685, 160] width 85 height 36
select select "0"
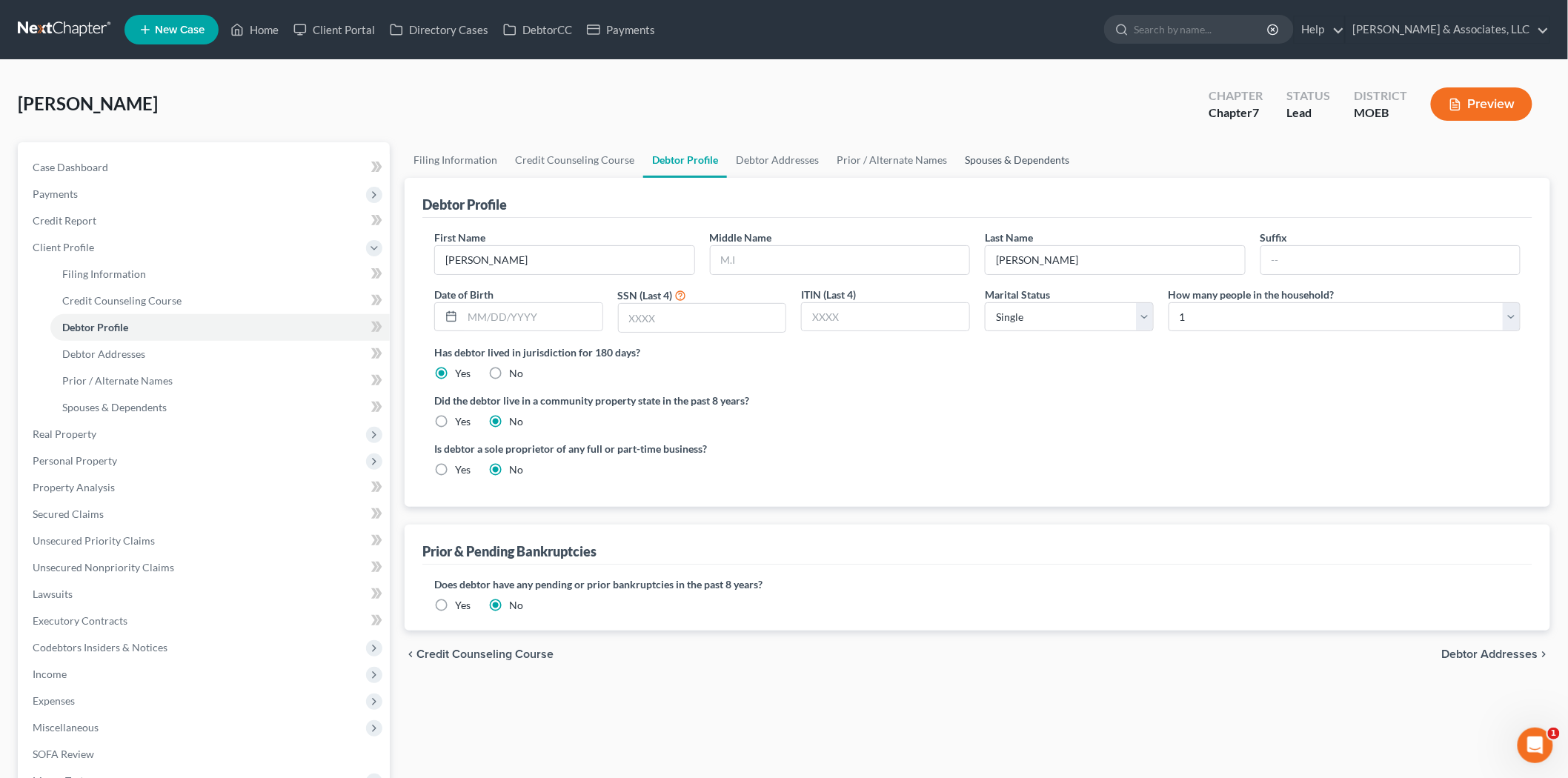
click at [998, 158] on link "Spouses & Dependents" at bounding box center [1017, 160] width 122 height 36
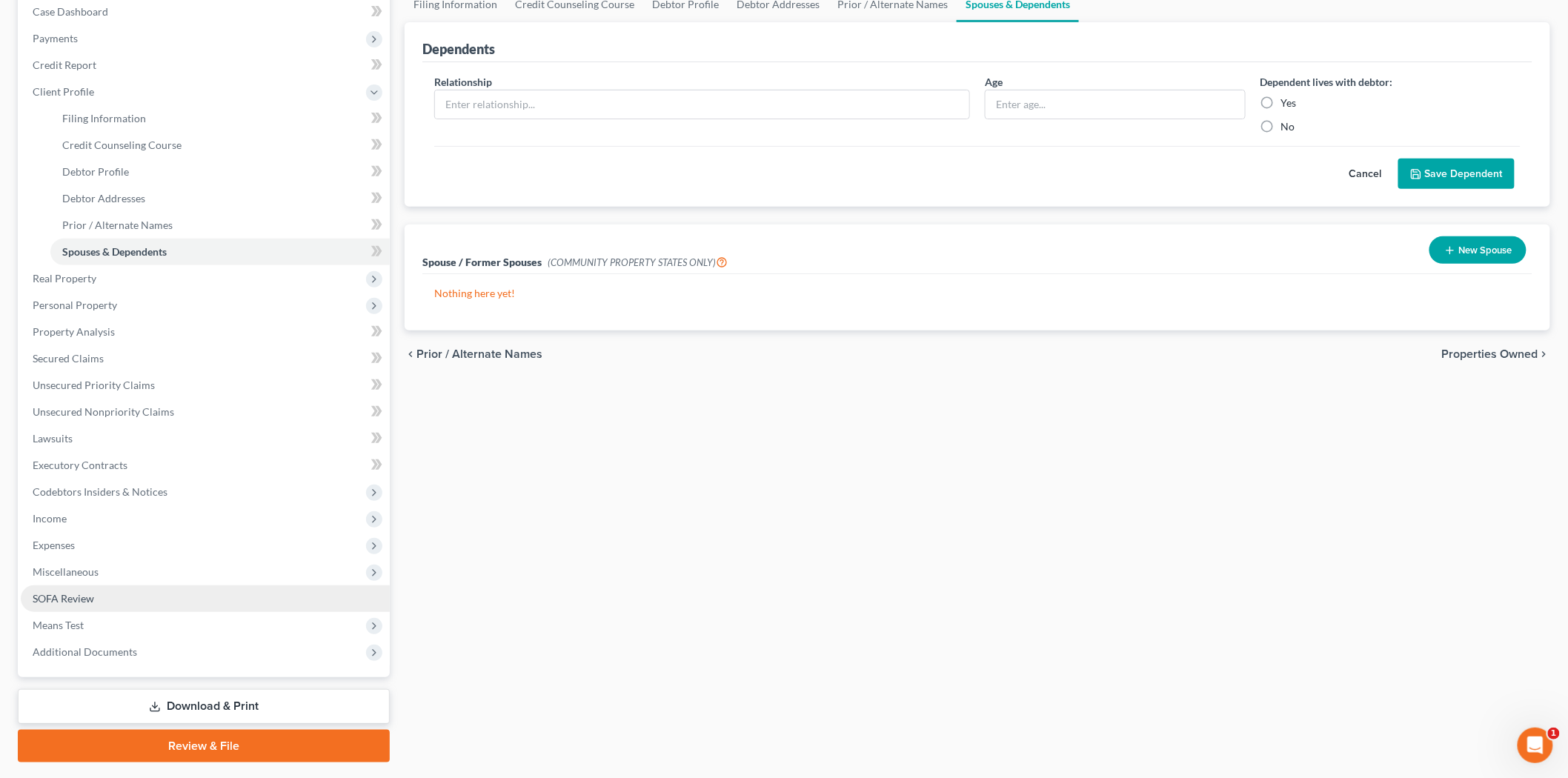
scroll to position [194, 0]
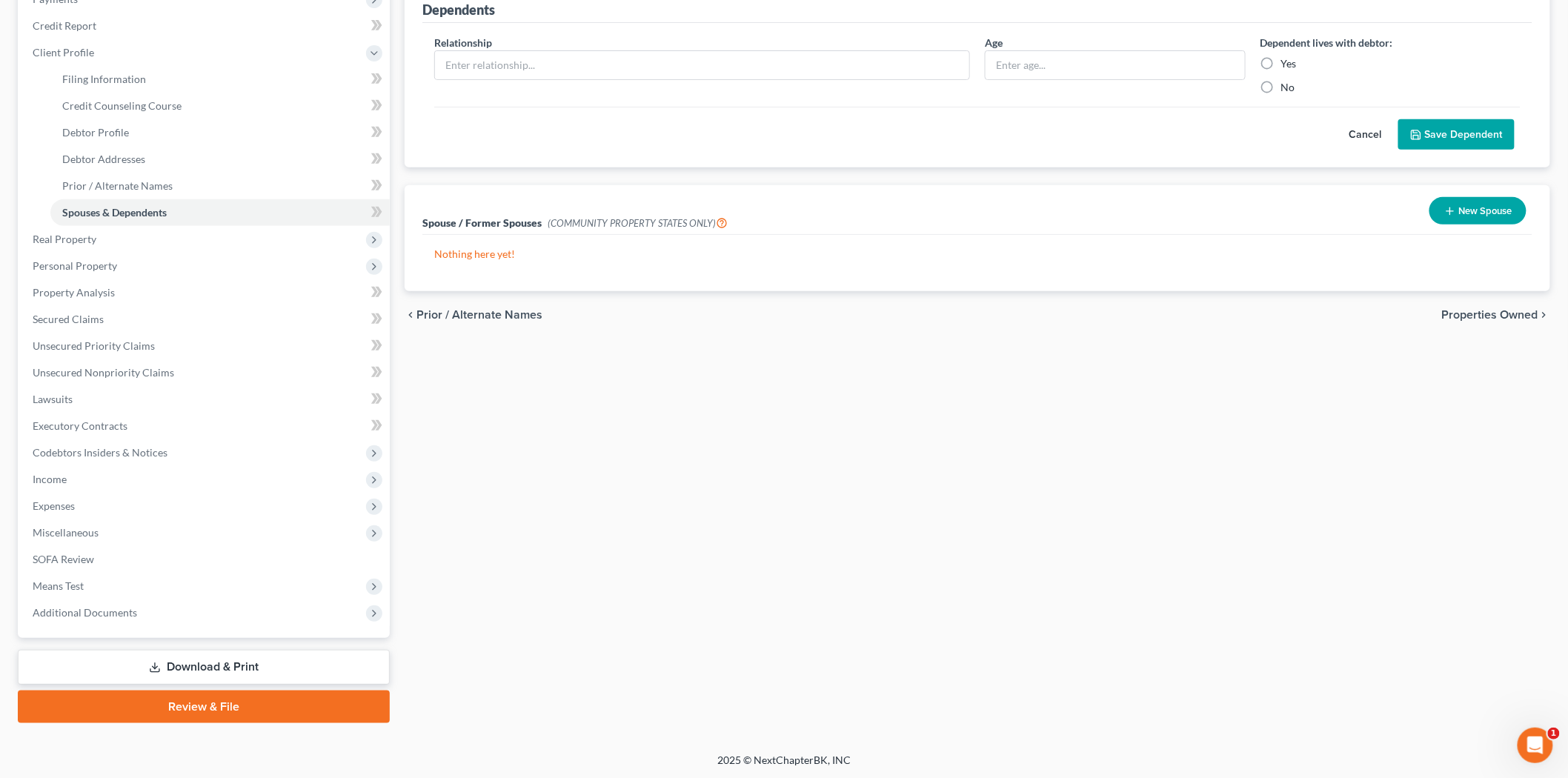
click at [180, 663] on link "Download & Print" at bounding box center [203, 667] width 372 height 35
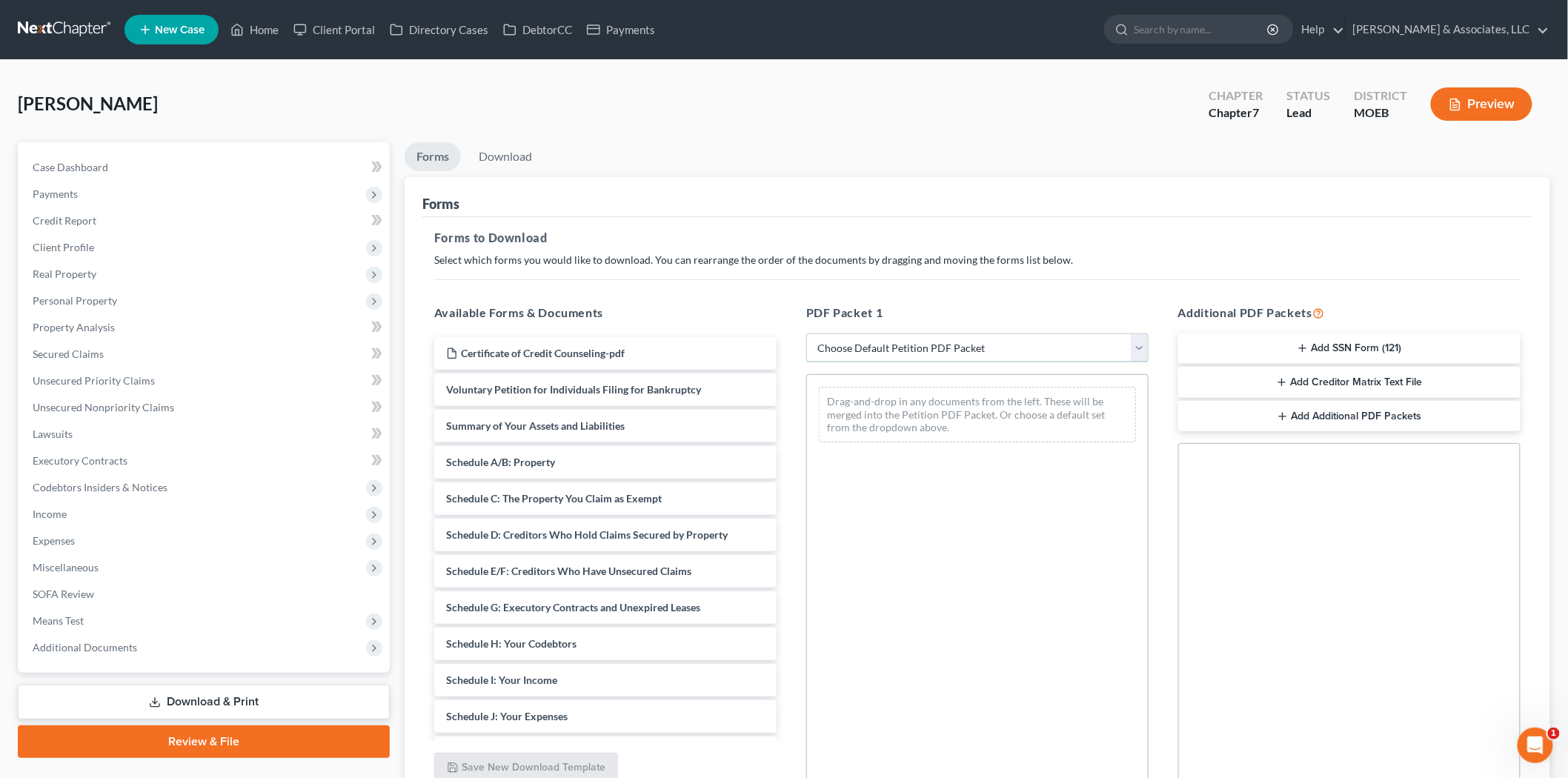
drag, startPoint x: 836, startPoint y: 343, endPoint x: 842, endPoint y: 354, distance: 12.5
click at [836, 343] on select "Choose Default Petition PDF Packet Complete Bankruptcy Petition (all forms and …" at bounding box center [978, 348] width 342 height 30
select select "0"
click at [807, 333] on select "Choose Default Petition PDF Packet Complete Bankruptcy Petition (all forms and …" at bounding box center [978, 348] width 342 height 30
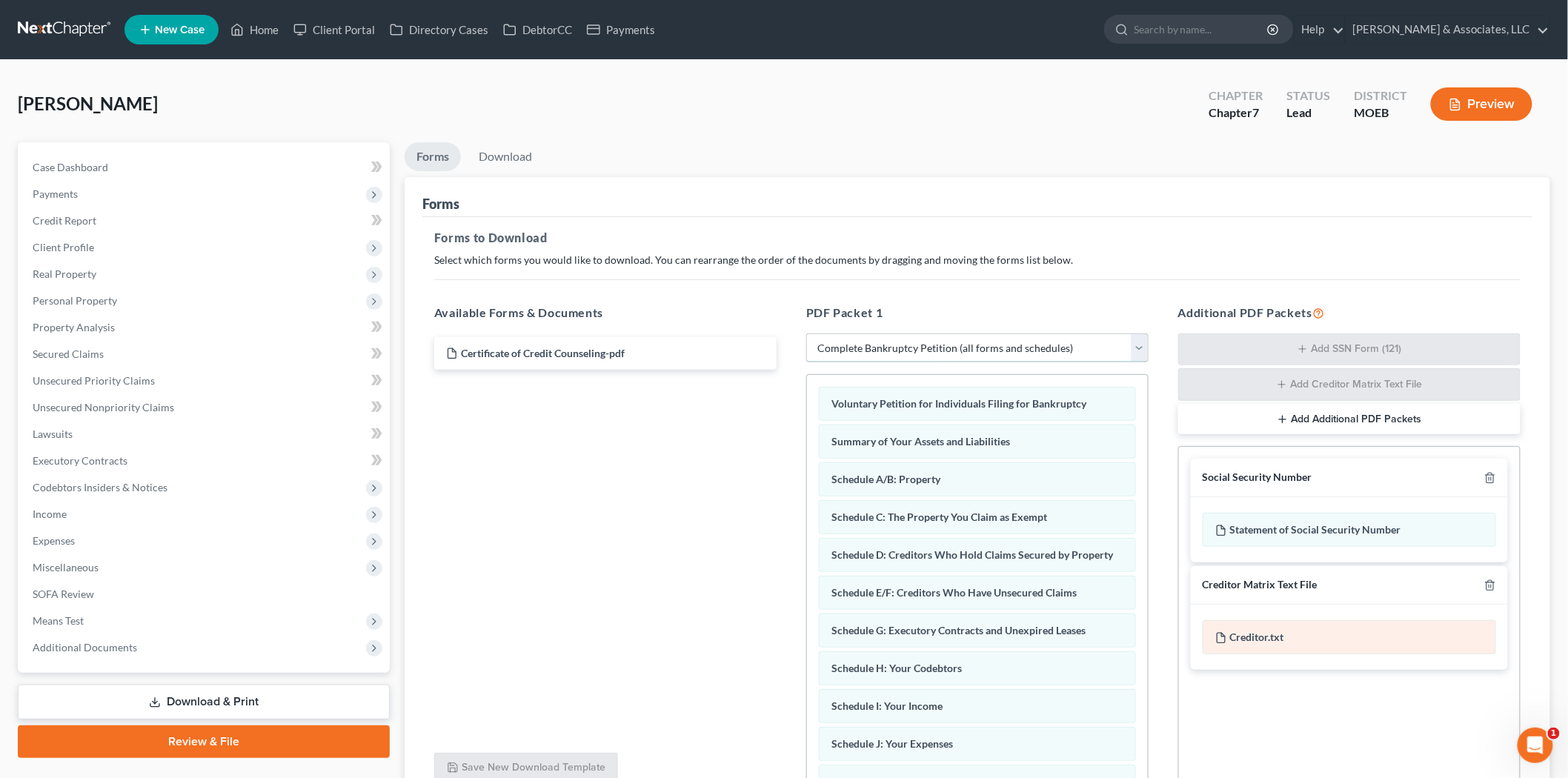
scroll to position [139, 0]
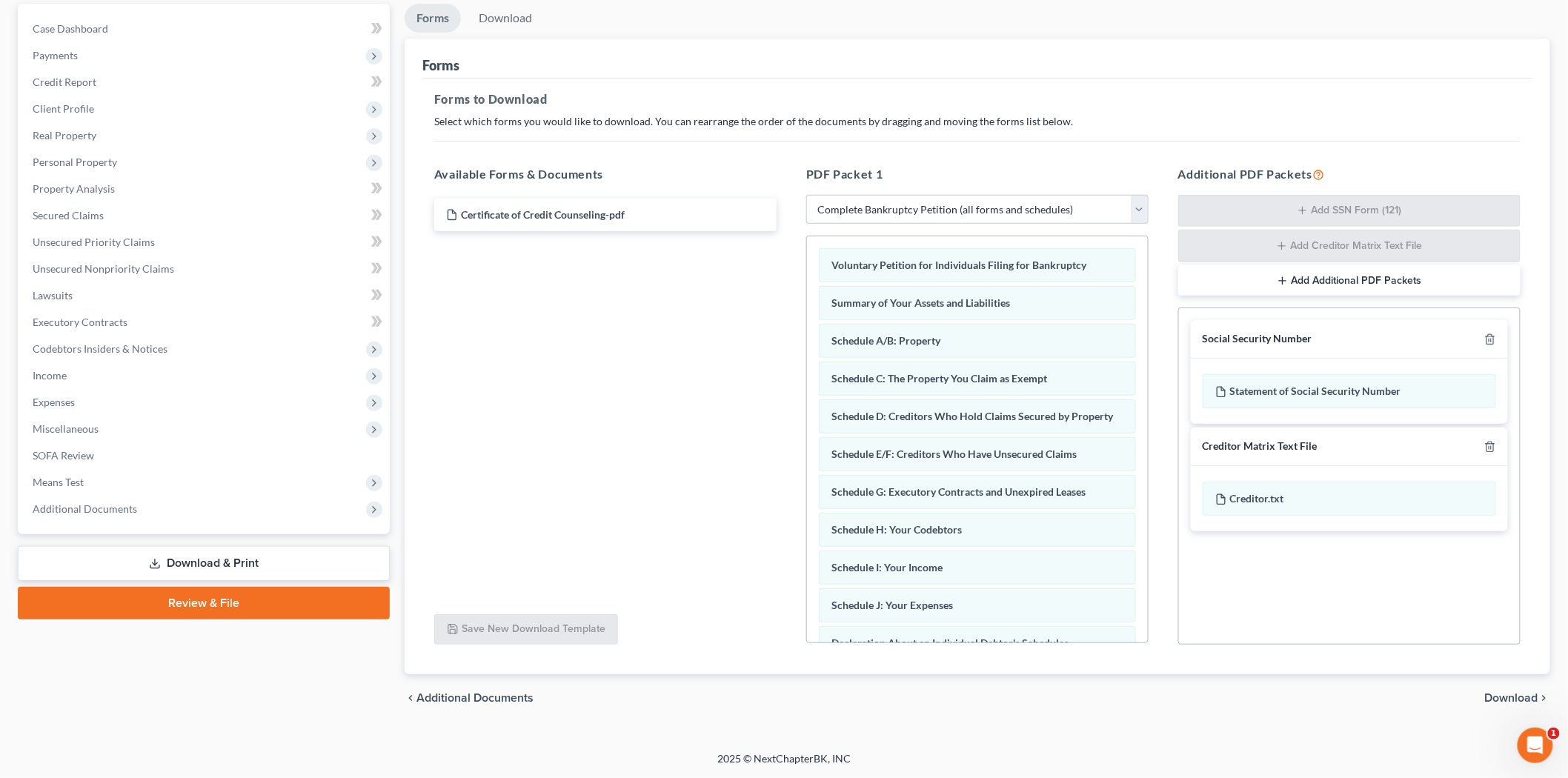
click at [1509, 694] on span "Download" at bounding box center [1512, 697] width 53 height 12
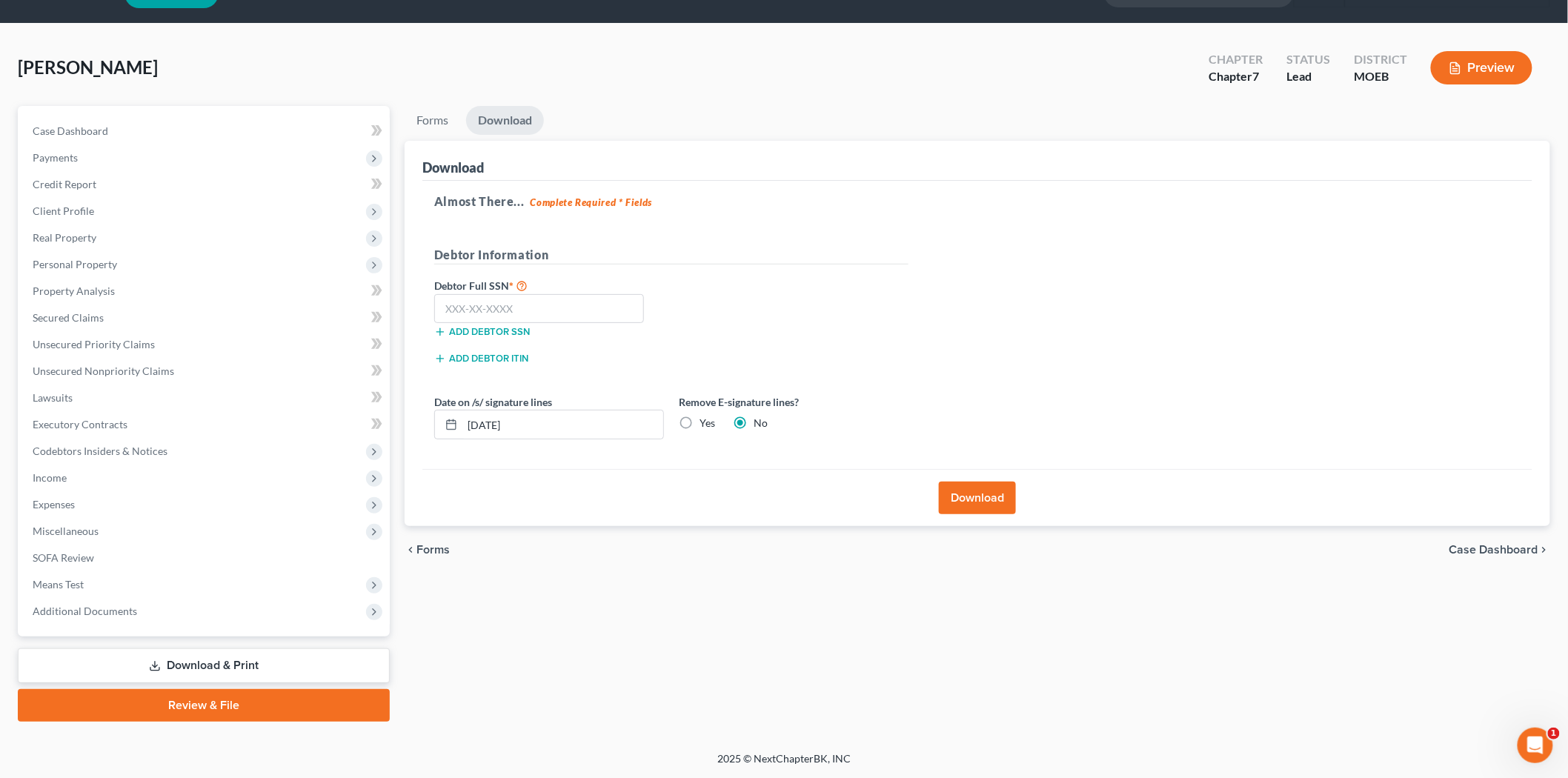
scroll to position [34, 0]
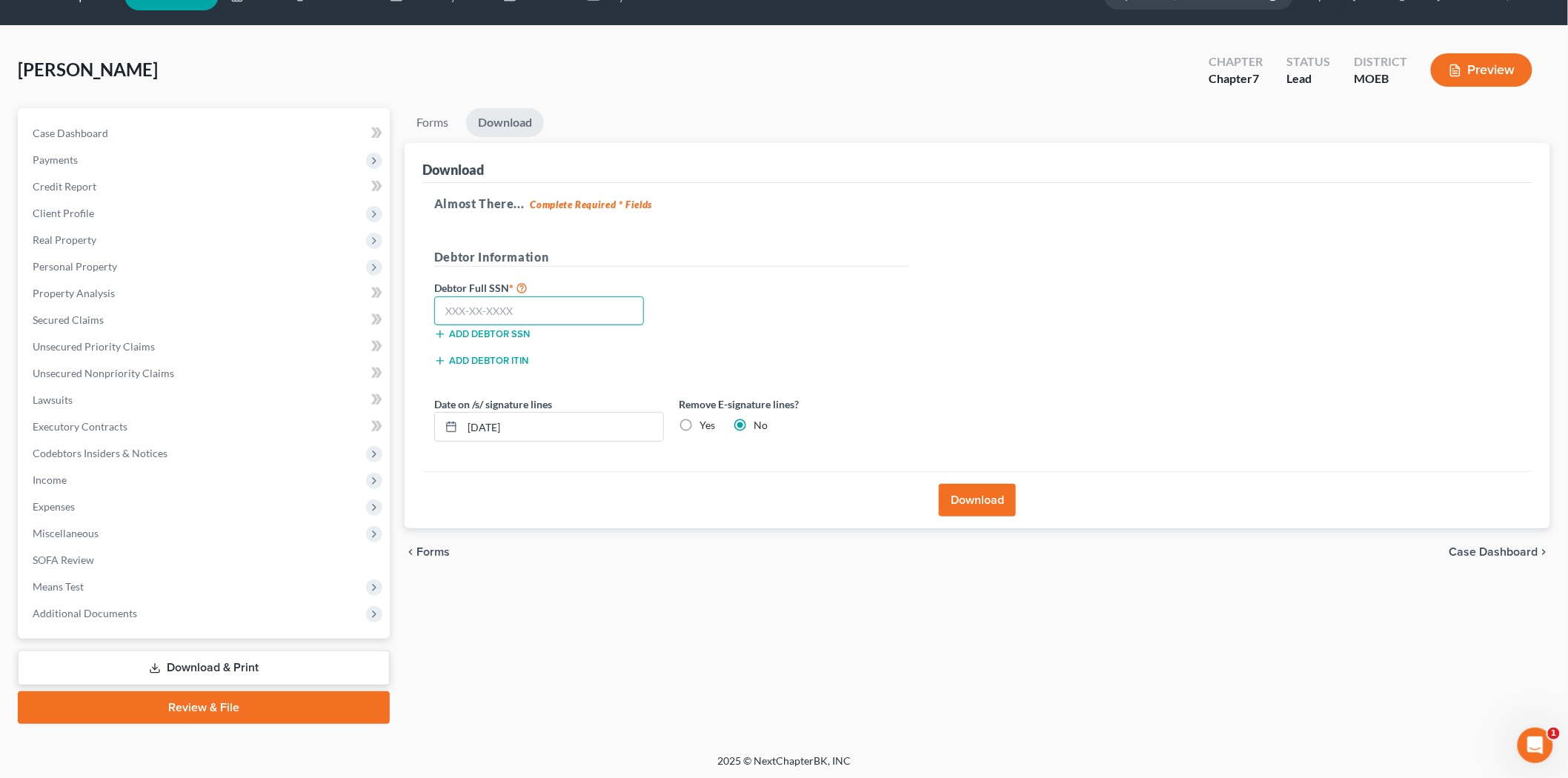
click at [508, 314] on input "text" at bounding box center [539, 311] width 210 height 30
type input "498-82-1184"
click at [937, 490] on div "Download" at bounding box center [977, 500] width 1110 height 57
click at [972, 499] on button "Download" at bounding box center [977, 500] width 77 height 32
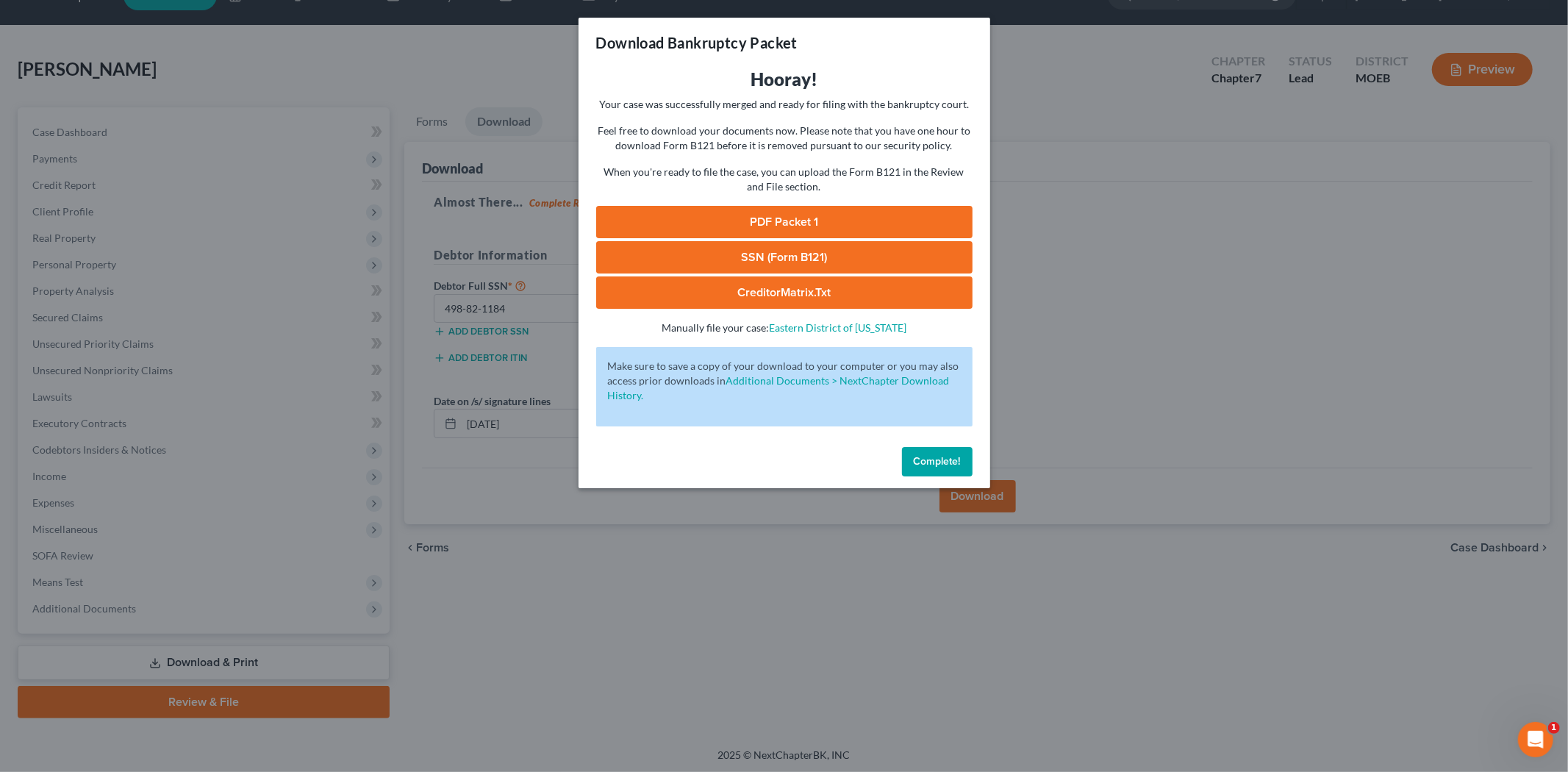
click at [750, 209] on link "PDF Packet 1" at bounding box center [784, 222] width 376 height 32
click at [766, 254] on link "SSN (Form B121)" at bounding box center [784, 257] width 376 height 32
click at [930, 464] on span "Complete!" at bounding box center [937, 461] width 47 height 13
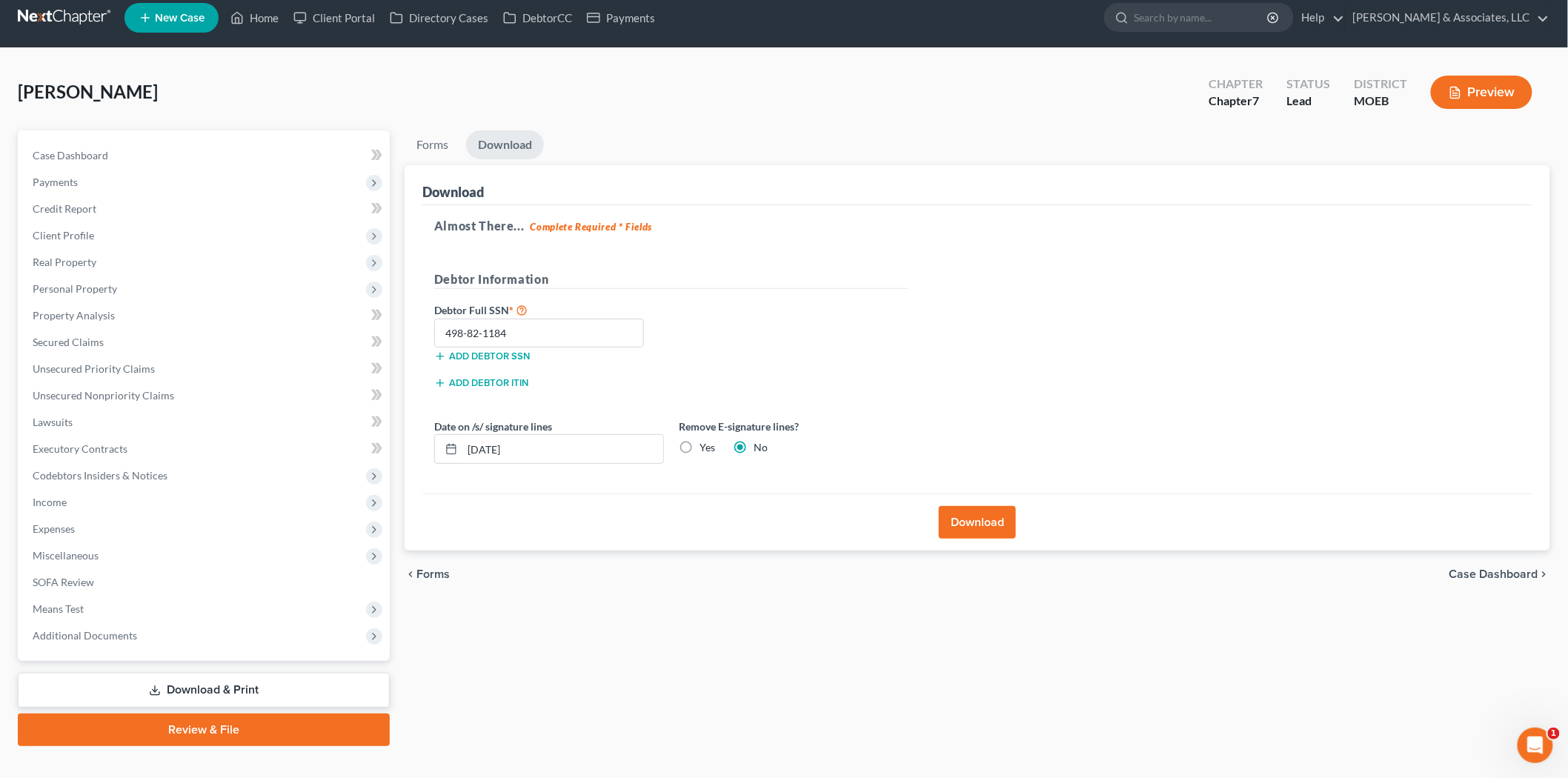
scroll to position [0, 0]
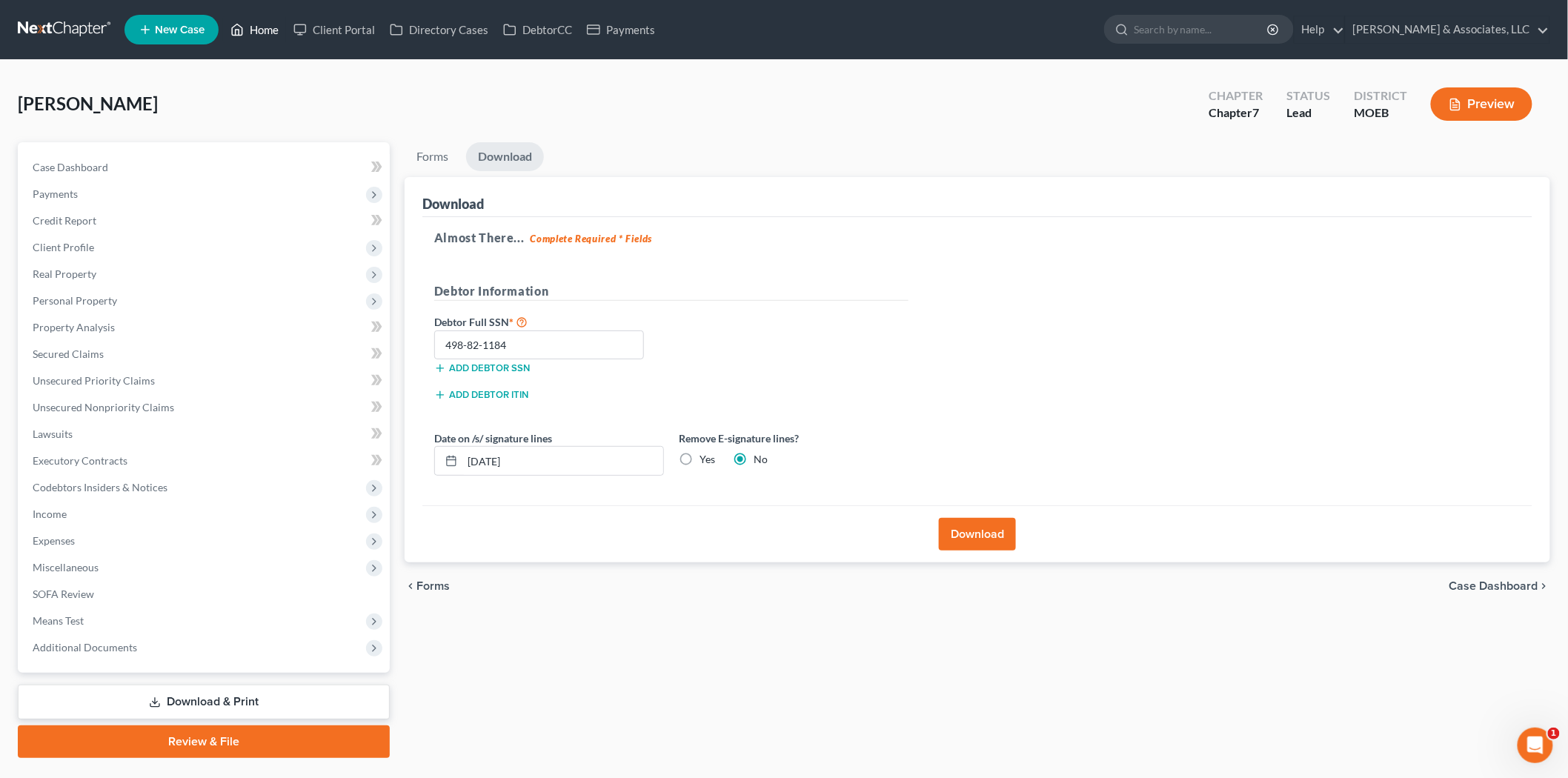
click at [253, 19] on link "Home" at bounding box center [254, 29] width 63 height 27
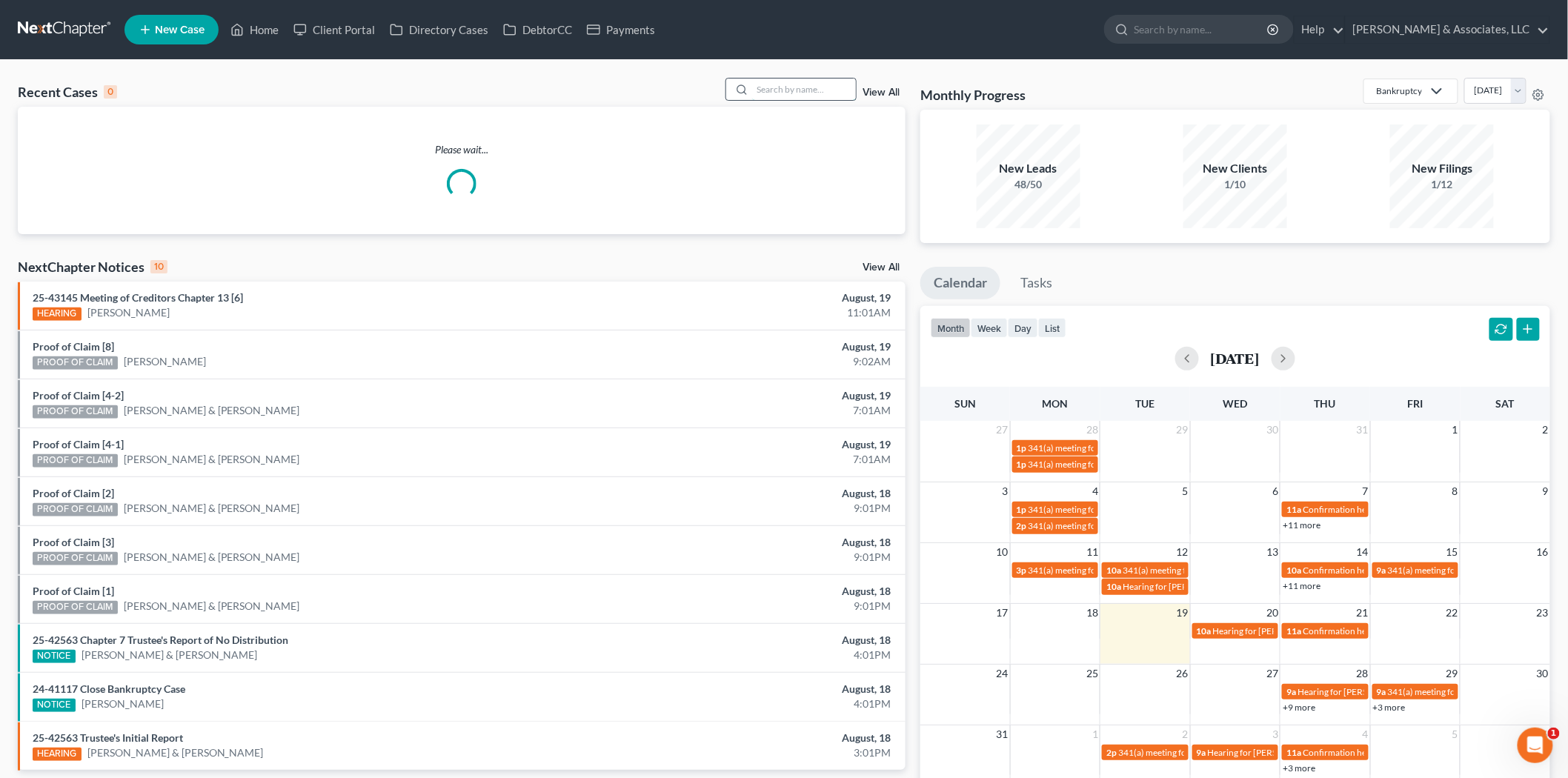
click at [777, 91] on input "search" at bounding box center [804, 89] width 104 height 22
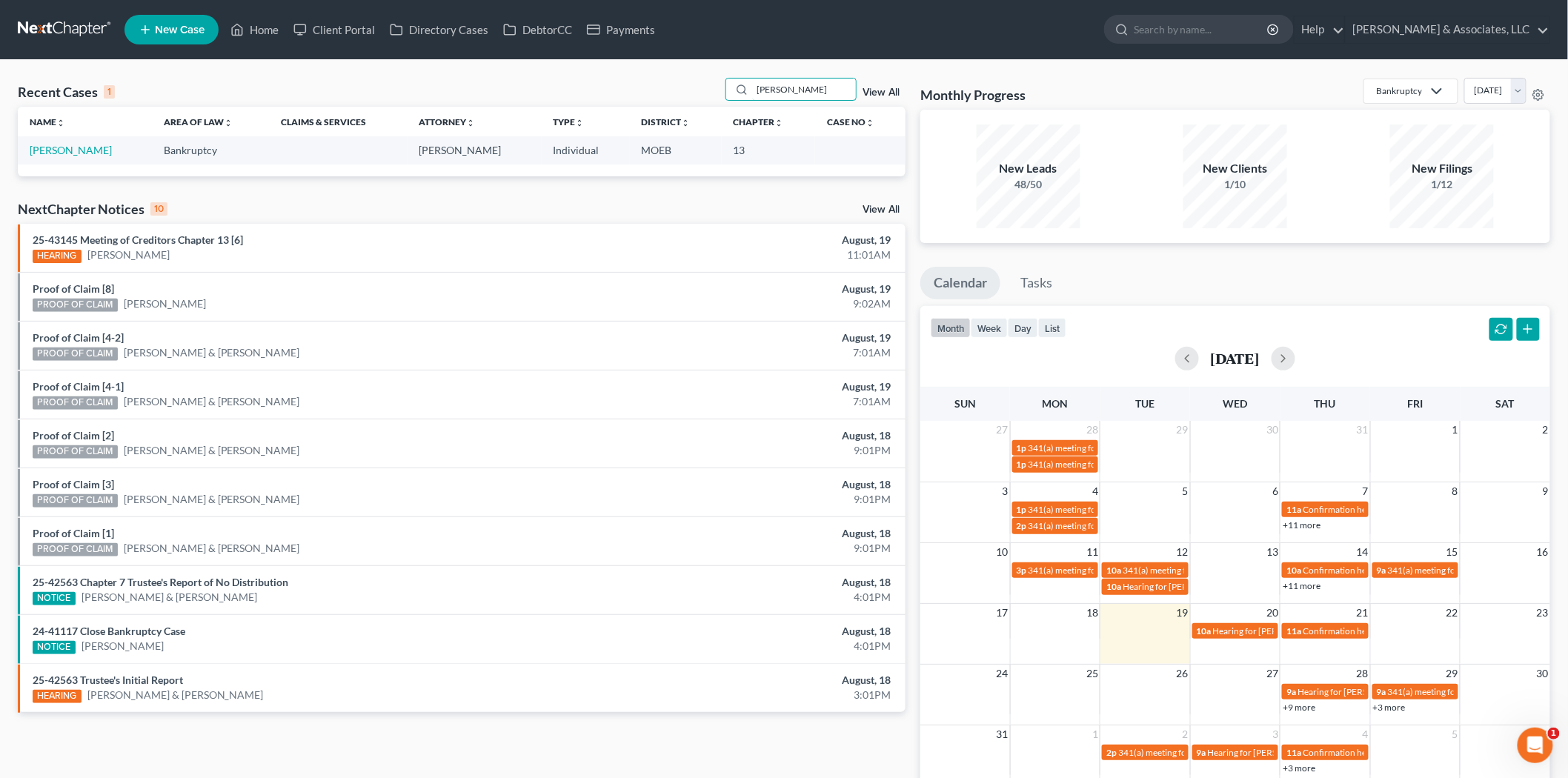
type input "[PERSON_NAME]"
click at [113, 141] on td "[PERSON_NAME]" at bounding box center [85, 150] width 134 height 27
click at [112, 144] on link "[PERSON_NAME]" at bounding box center [71, 150] width 82 height 13
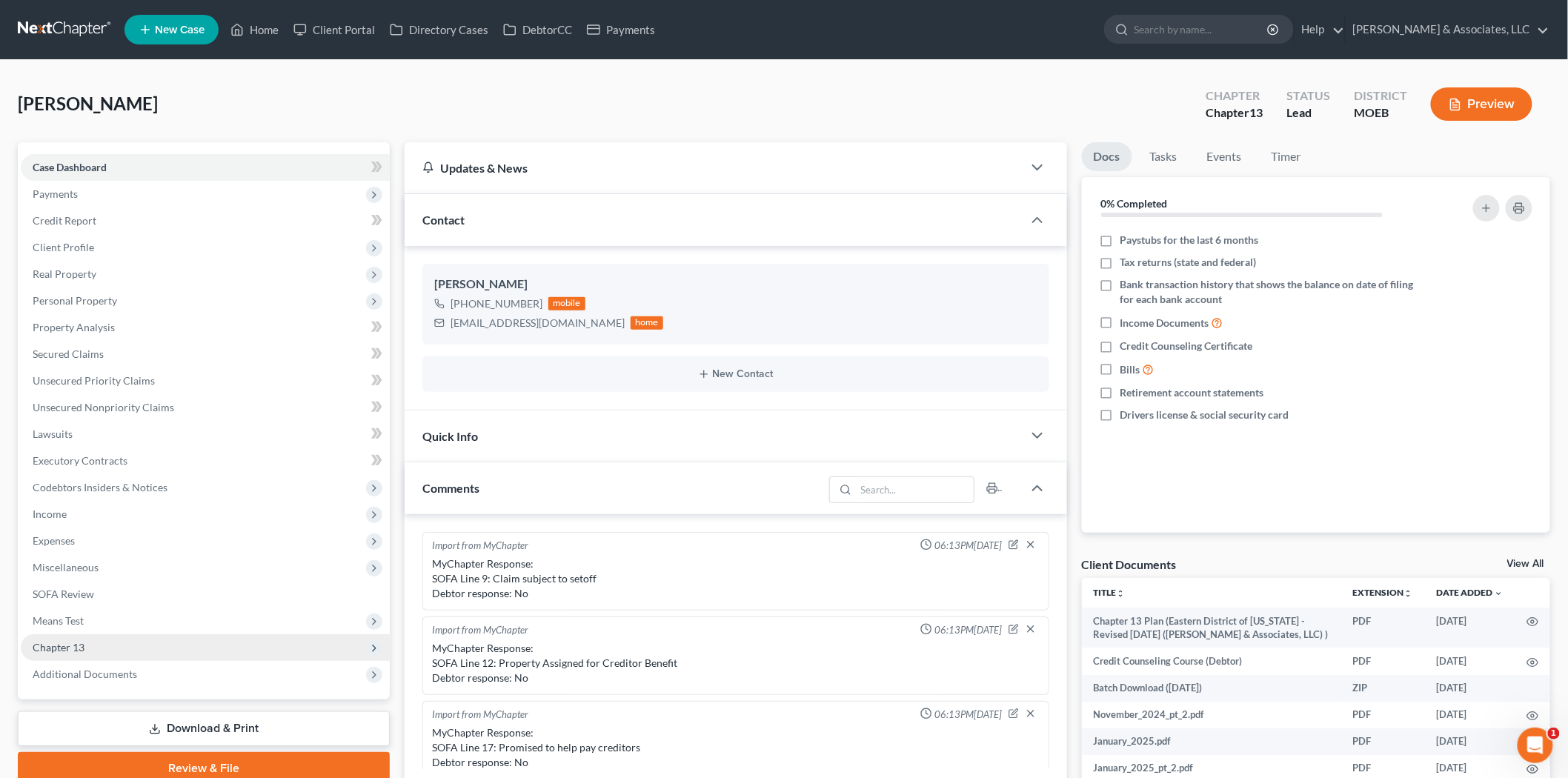
scroll to position [1470, 0]
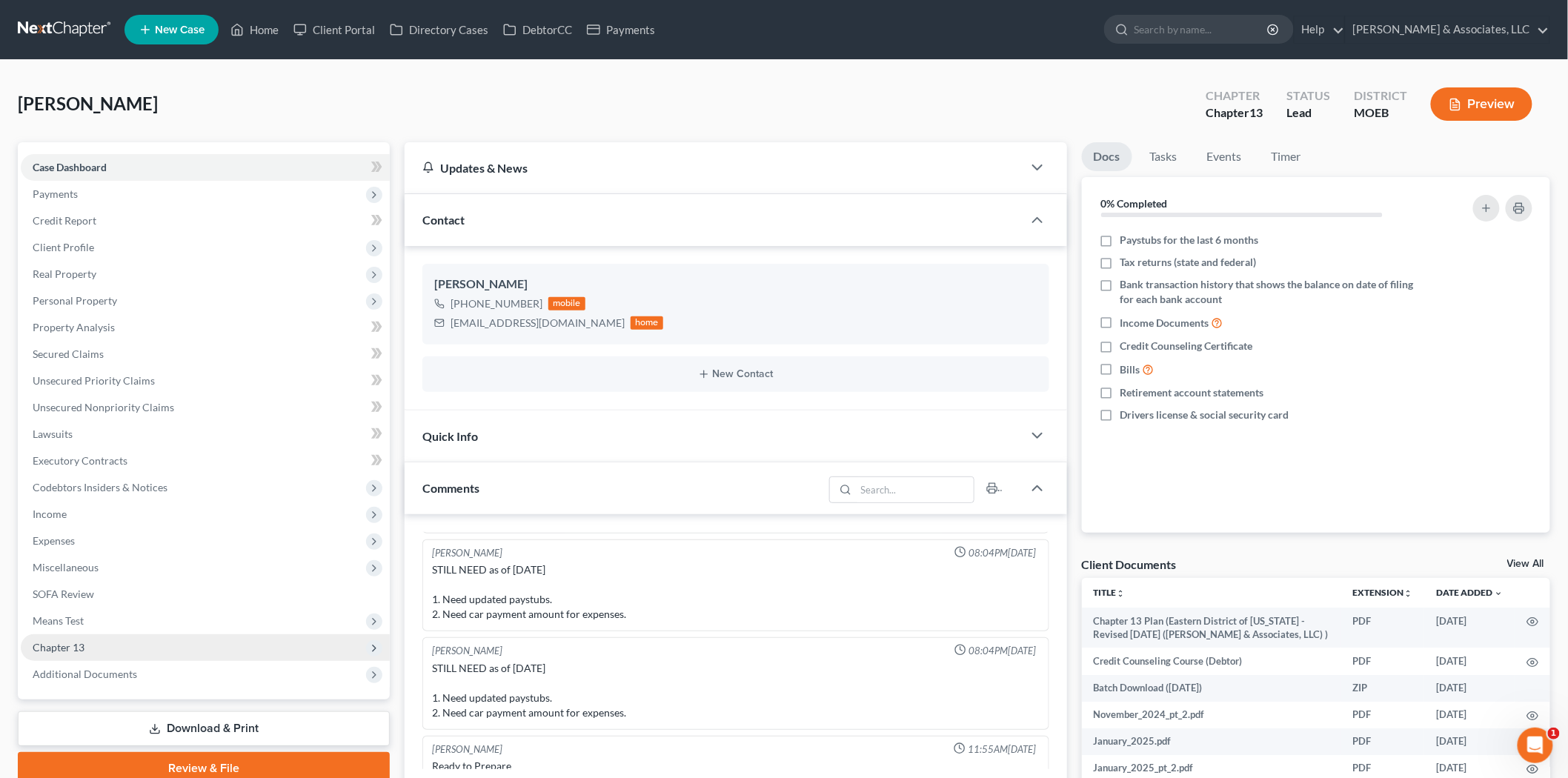
click at [73, 646] on span "Chapter 13" at bounding box center [58, 647] width 52 height 13
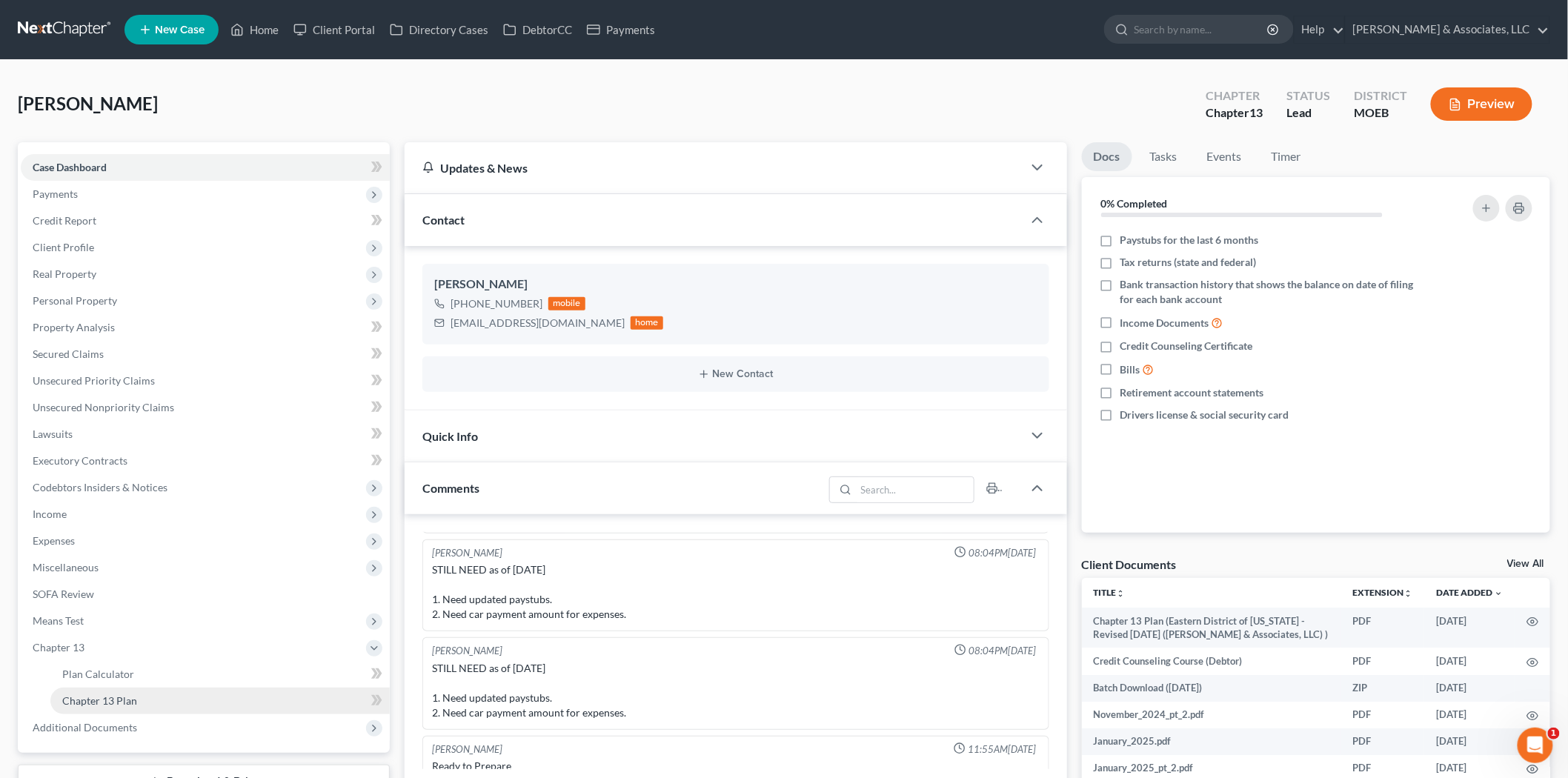
click at [111, 704] on span "Chapter 13 Plan" at bounding box center [99, 701] width 75 height 13
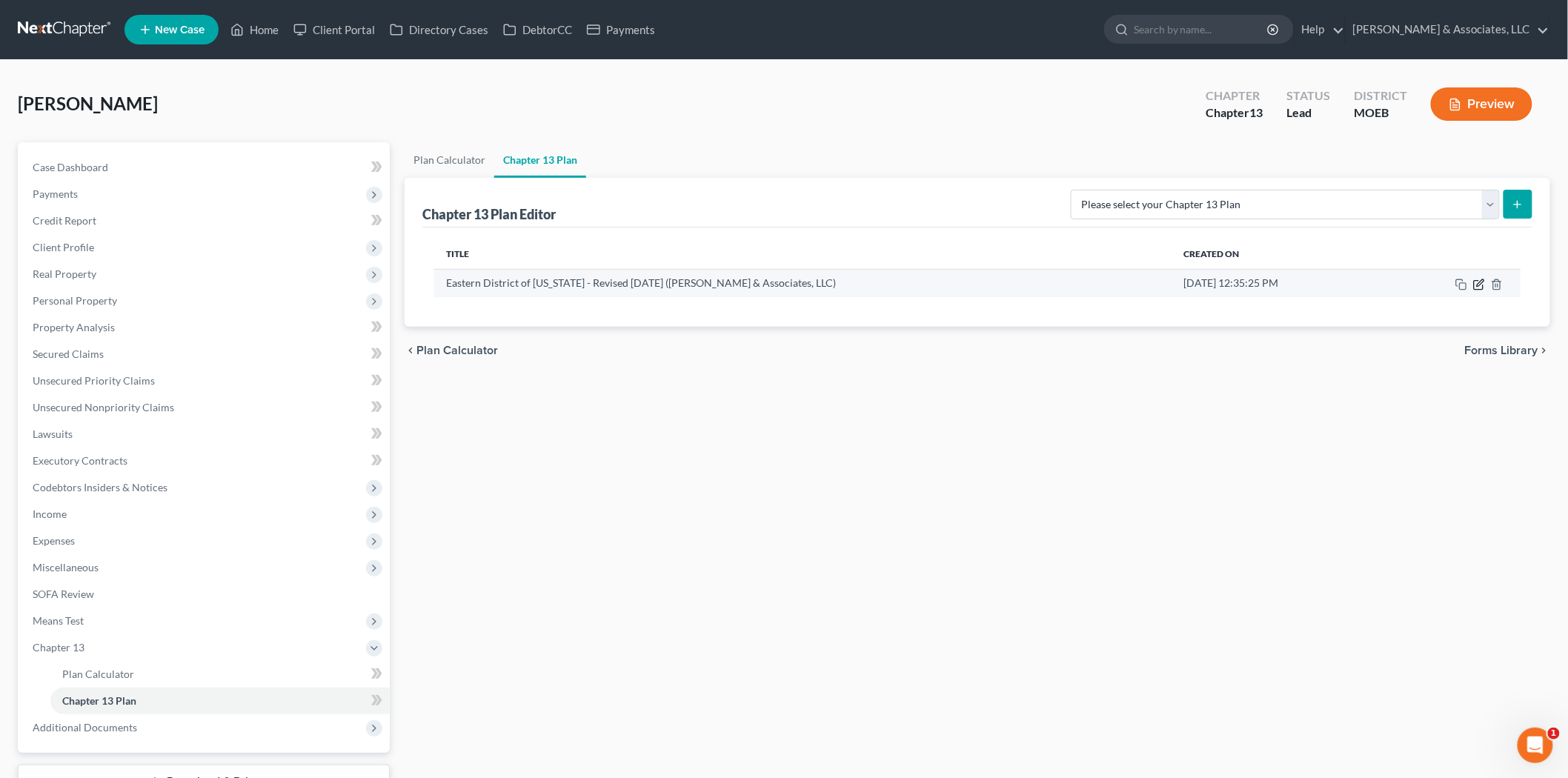
click at [1478, 287] on icon "button" at bounding box center [1479, 284] width 12 height 12
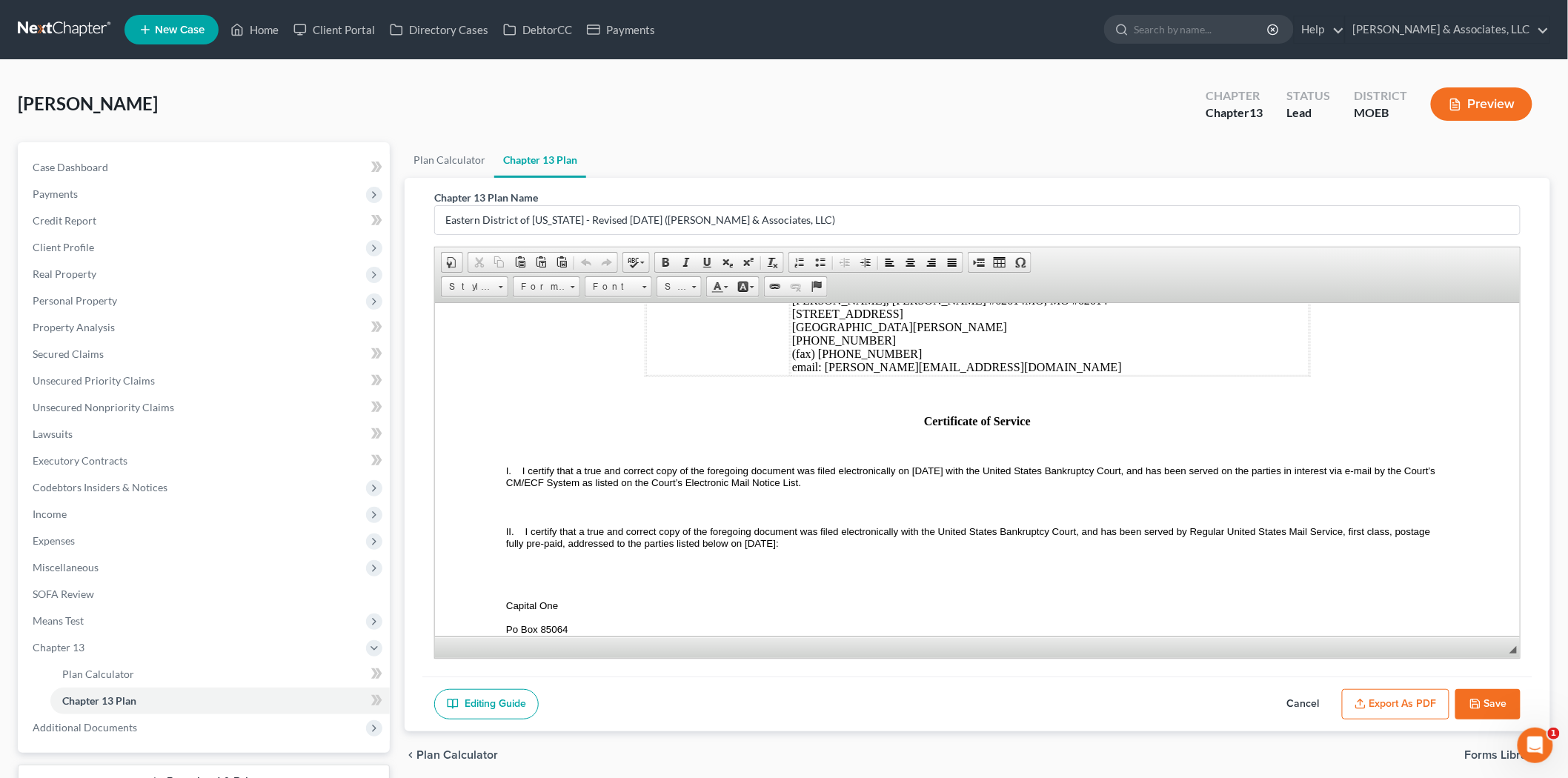
scroll to position [4774, 0]
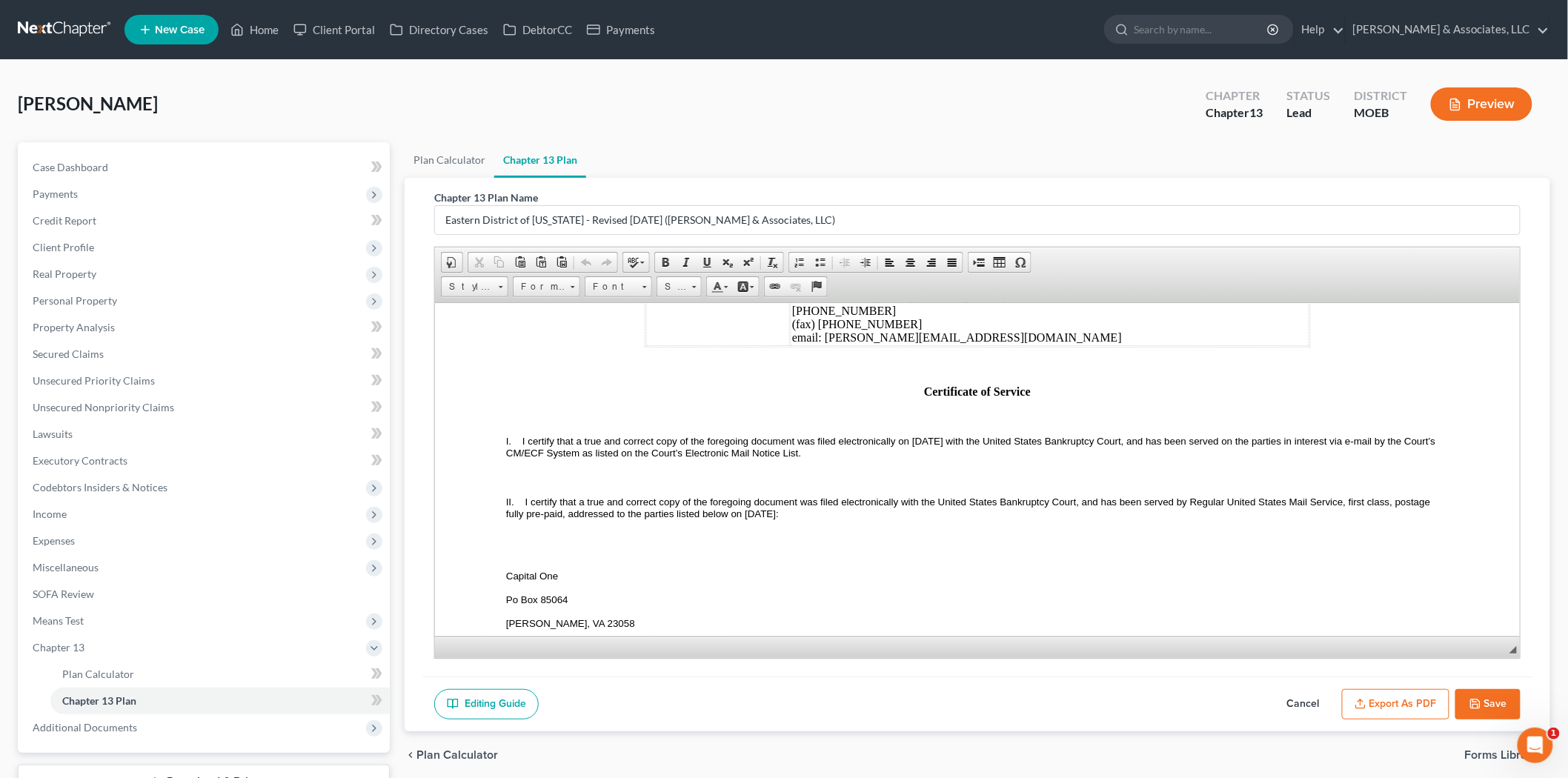
click at [952, 458] on span "I certify that a true and correct copy of the foregoing document was filed elec…" at bounding box center [971, 446] width 933 height 23
click at [785, 458] on span "I certify that a true and correct copy of the foregoing document was filed elec…" at bounding box center [968, 446] width 925 height 23
click at [1368, 700] on button "Export as PDF" at bounding box center [1395, 705] width 107 height 31
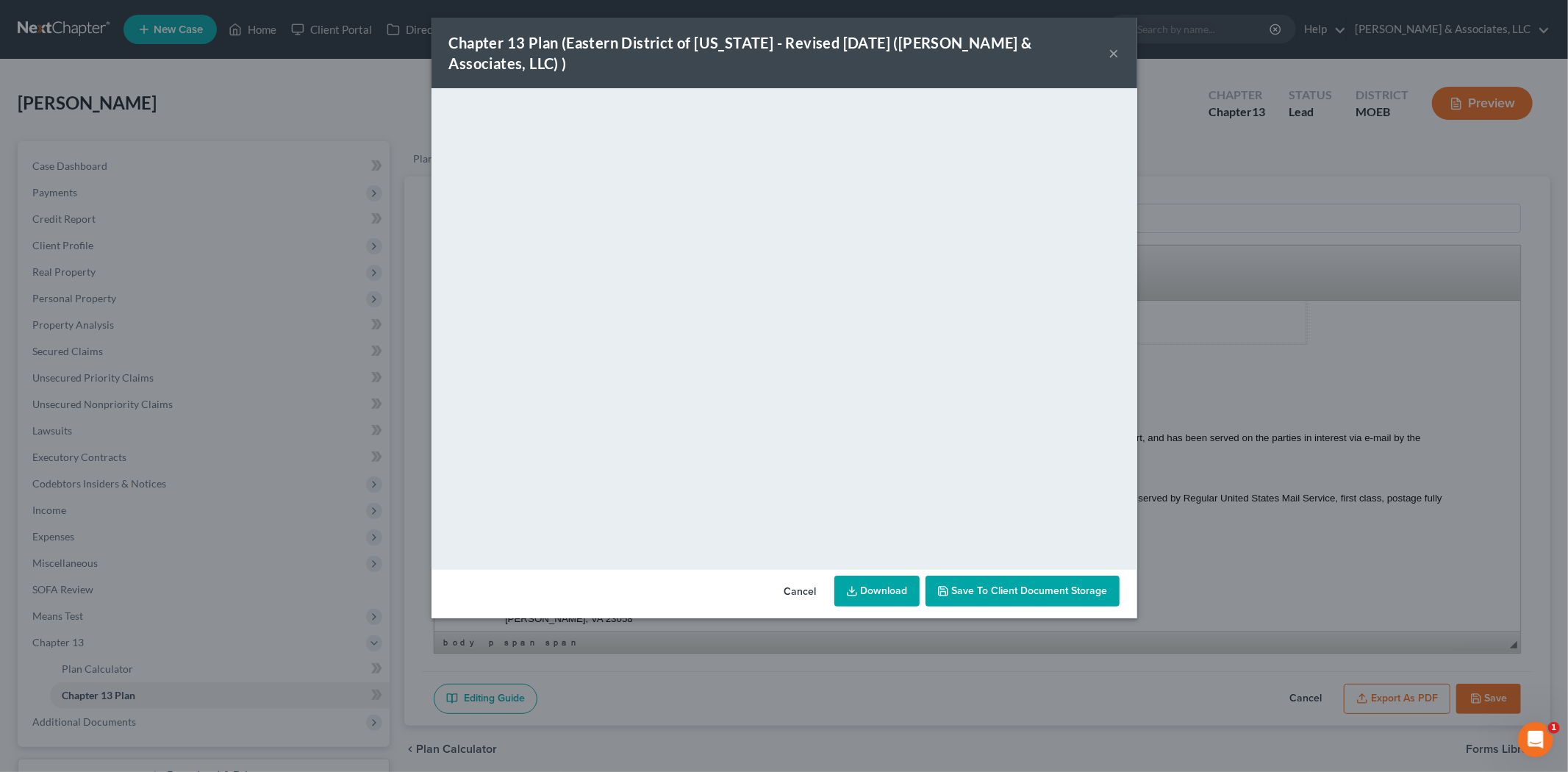
click at [1027, 577] on button "Save to Client Document Storage" at bounding box center [1023, 591] width 194 height 31
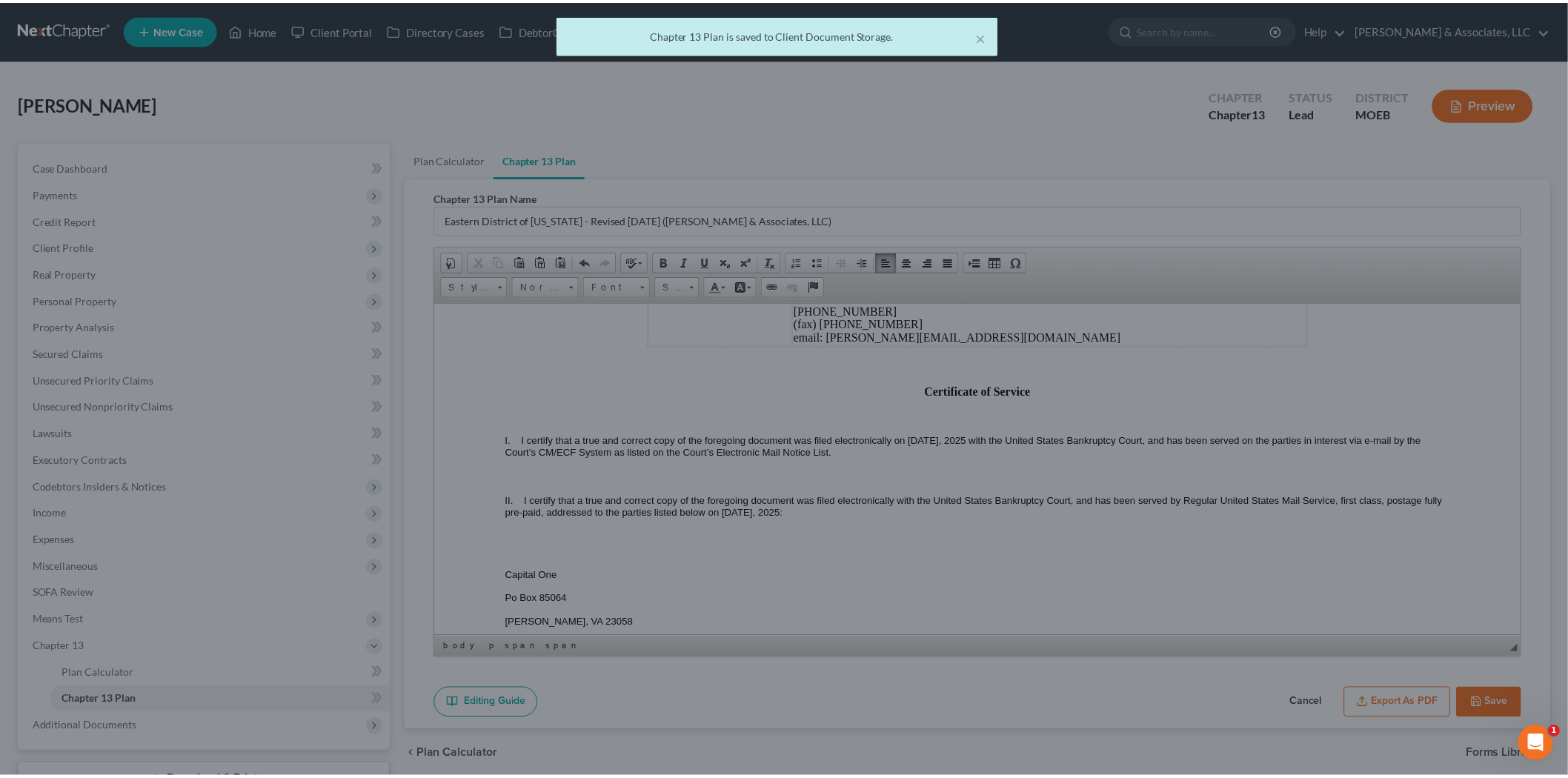
scroll to position [4774, 0]
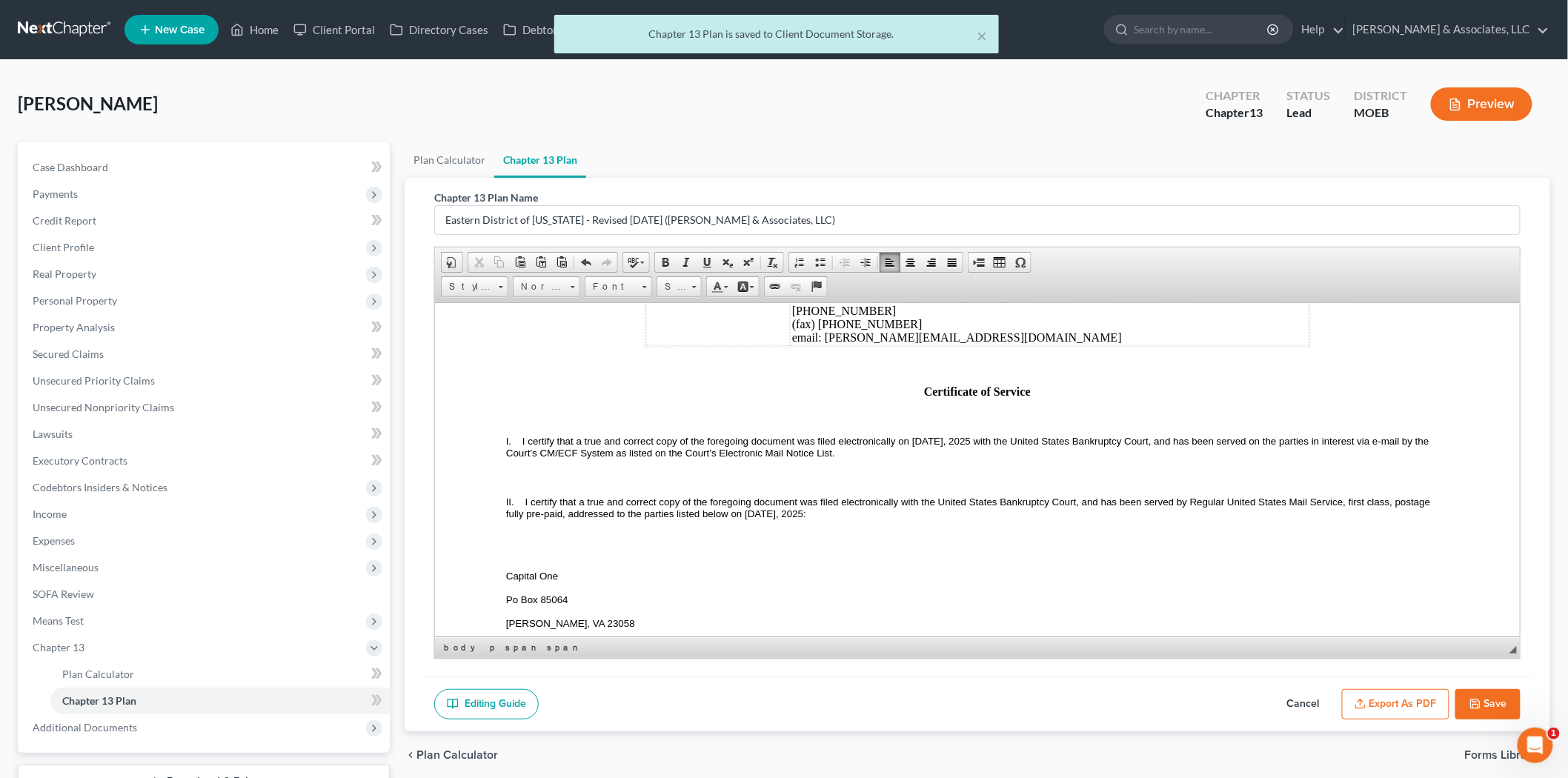
click at [1500, 691] on button "Save" at bounding box center [1488, 705] width 65 height 31
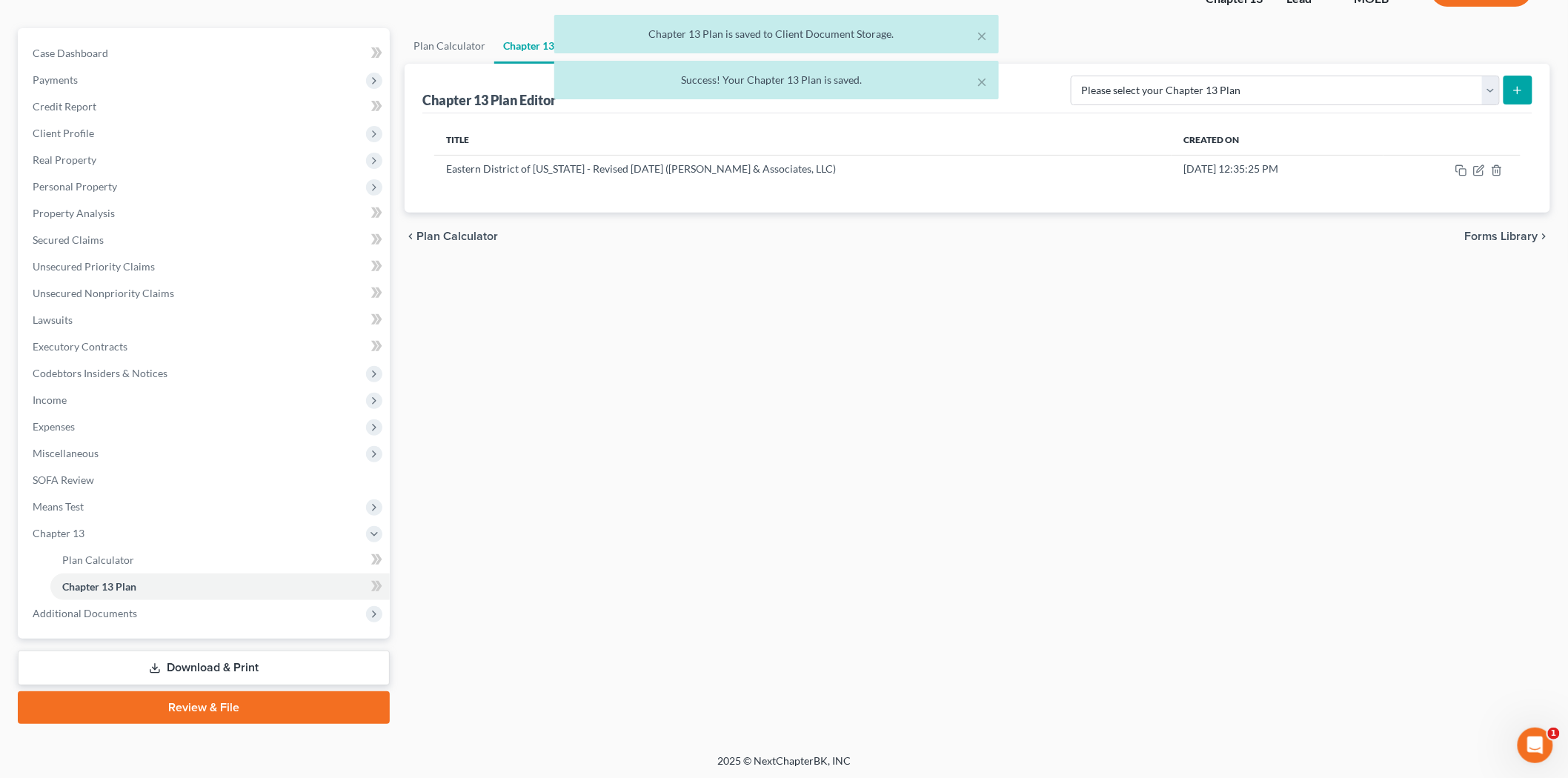
click at [182, 698] on link "Review & File" at bounding box center [203, 707] width 372 height 32
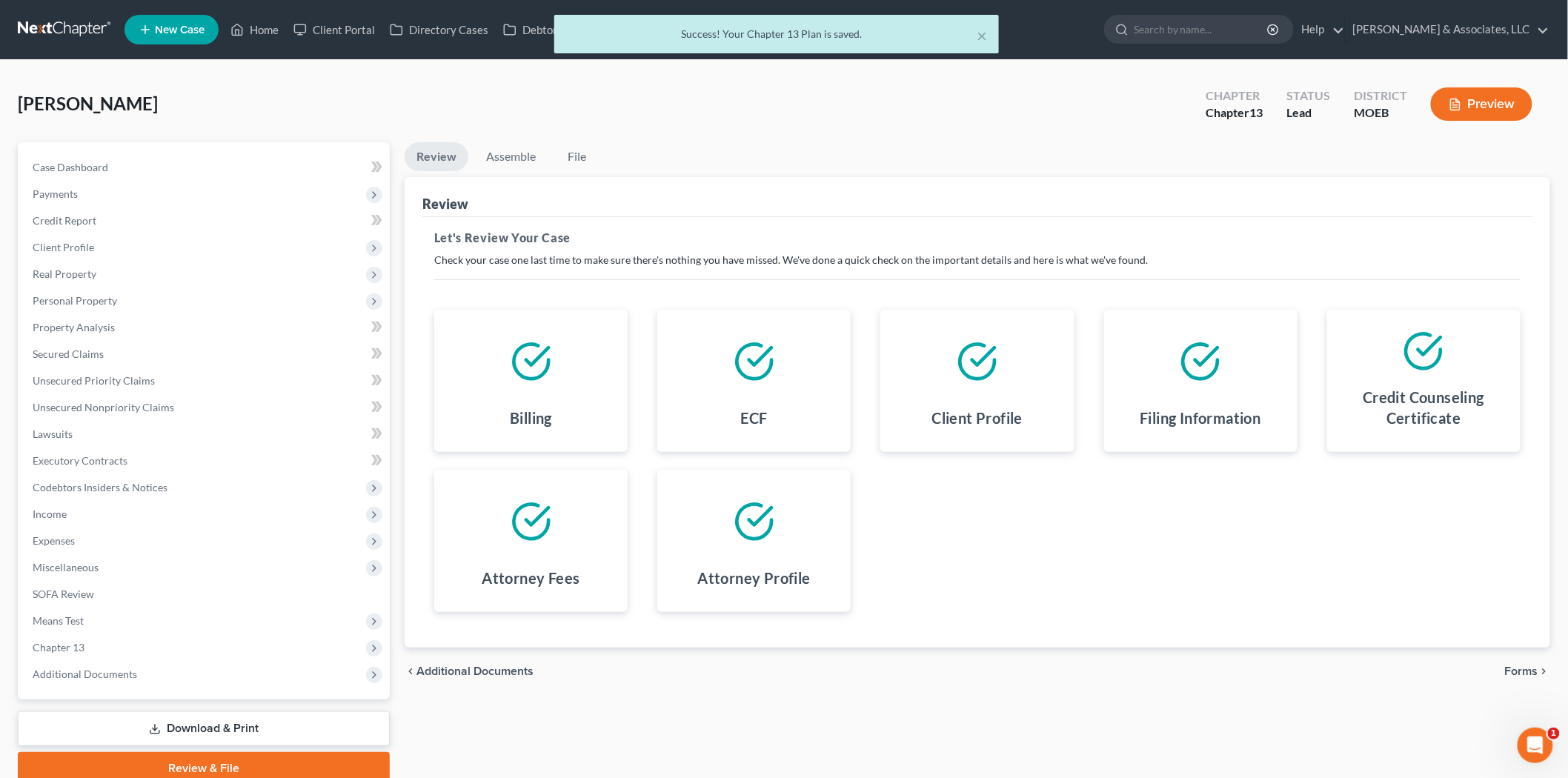
click at [1521, 674] on span "Forms" at bounding box center [1521, 671] width 33 height 12
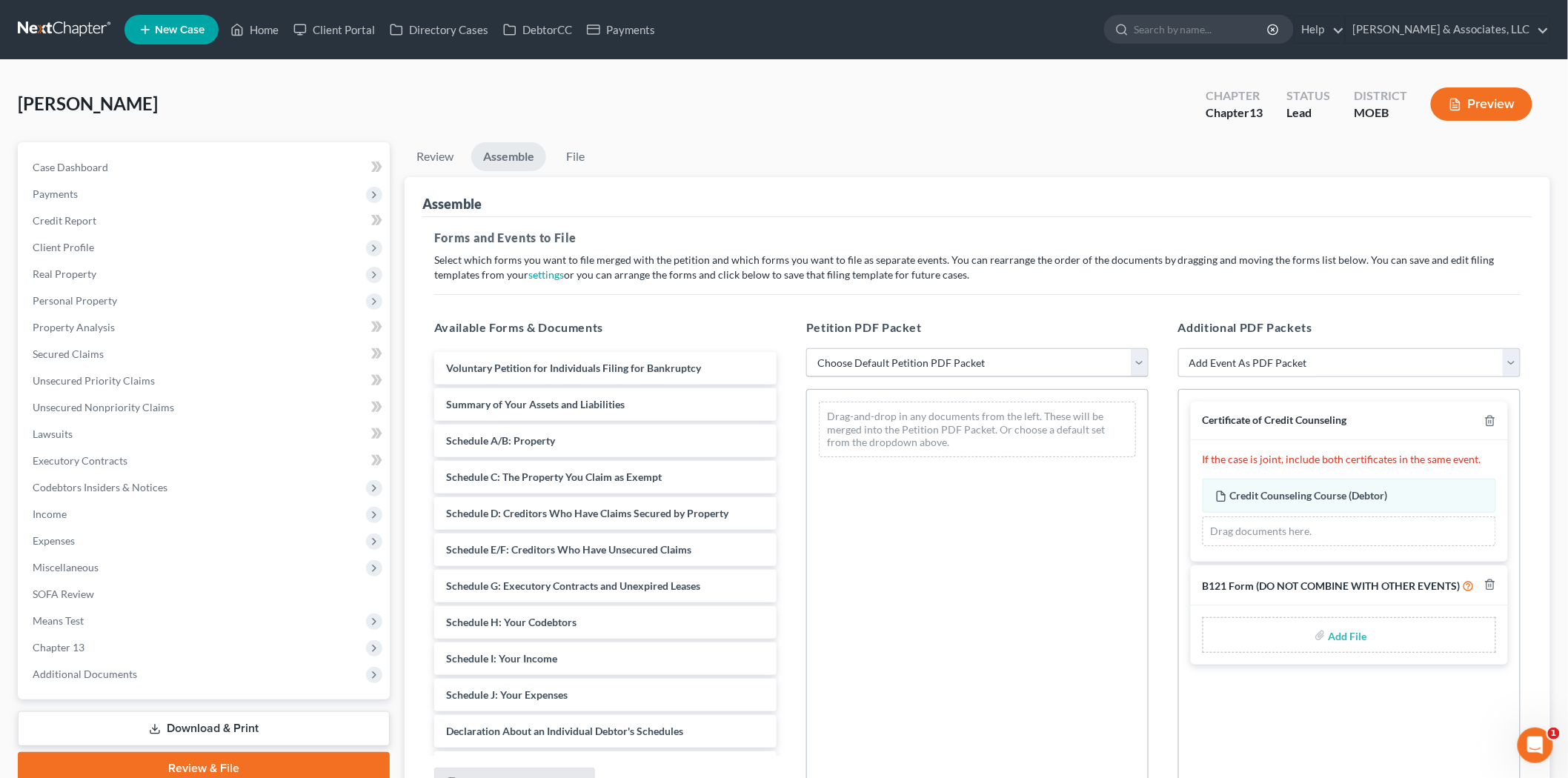
drag, startPoint x: 880, startPoint y: 362, endPoint x: 883, endPoint y: 370, distance: 8.5
click at [880, 362] on select "Choose Default Petition PDF Packet Complete Bankruptcy Petition (all forms and …" at bounding box center [978, 362] width 342 height 30
select select "0"
click at [807, 348] on select "Choose Default Petition PDF Packet Complete Bankruptcy Petition (all forms and …" at bounding box center [978, 362] width 342 height 30
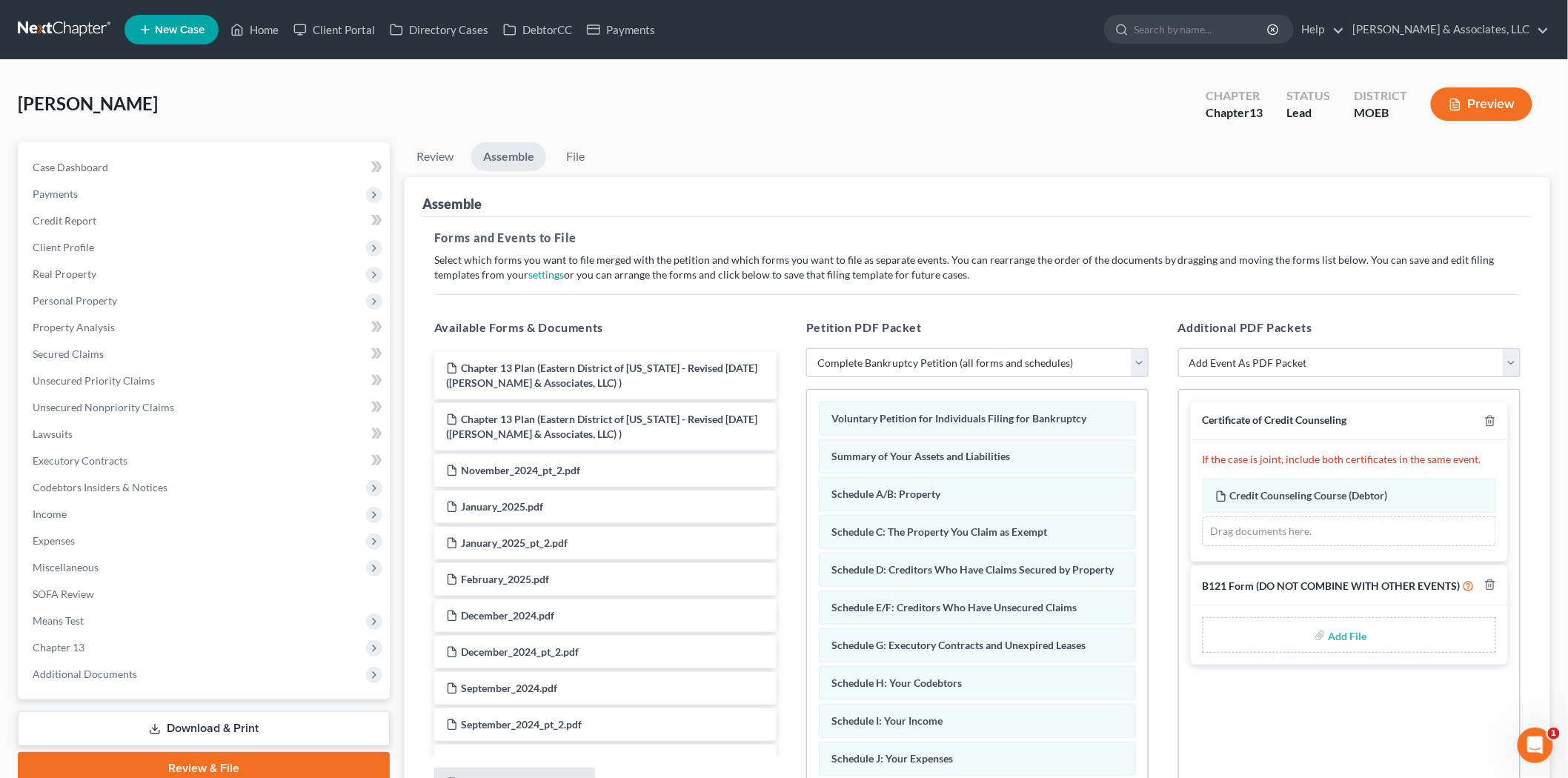
click at [1342, 635] on input "file" at bounding box center [1347, 634] width 36 height 27
type input "C:\fakepath\SSN for.pdf"
click at [1233, 353] on select "Add Event As PDF Packet Amended List of Creditors and Verification of Matrix Am…" at bounding box center [1350, 362] width 342 height 30
select select "9"
click at [1179, 348] on select "Add Event As PDF Packet Amended List of Creditors and Verification of Matrix Am…" at bounding box center [1350, 362] width 342 height 30
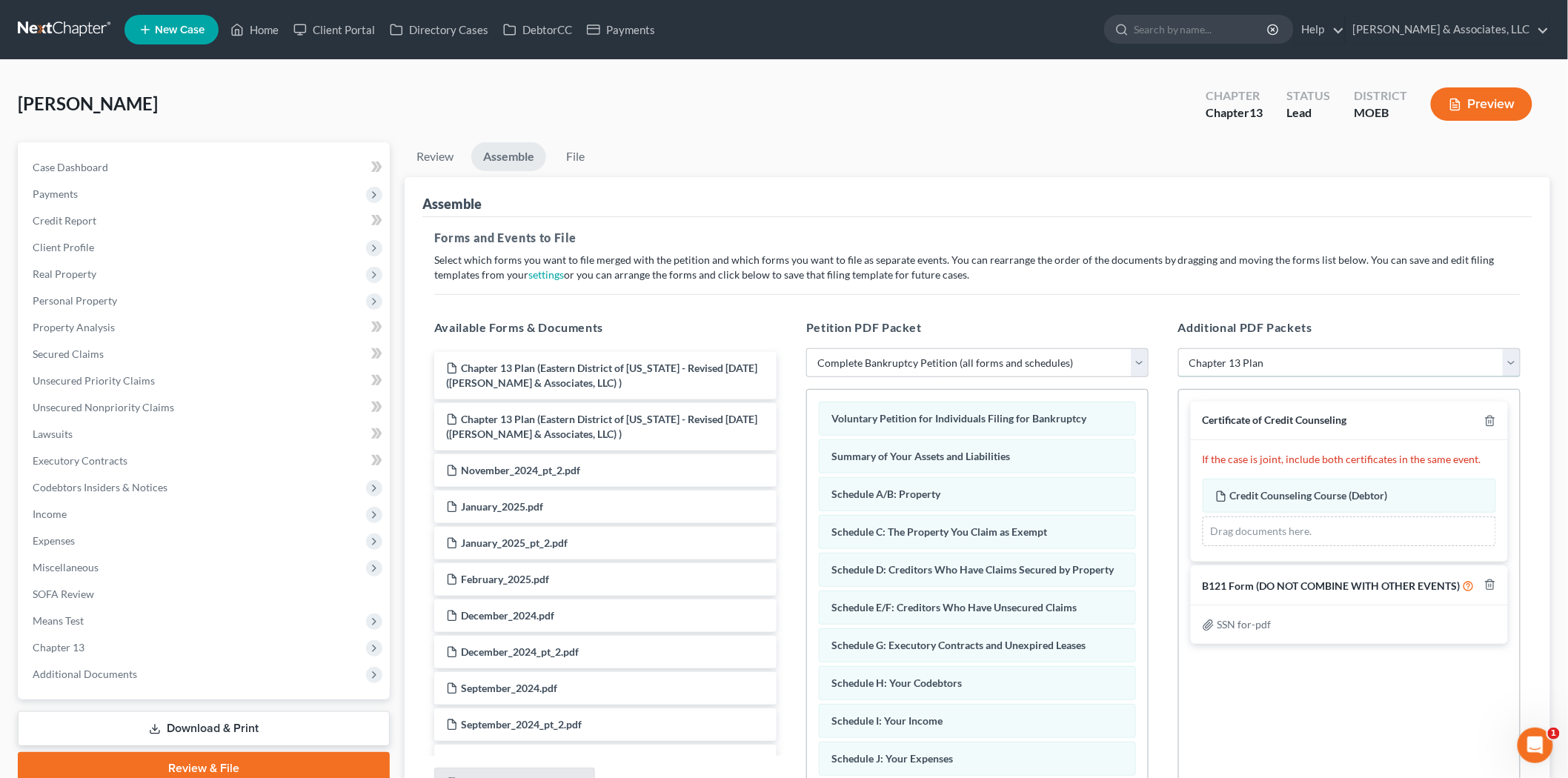
select select
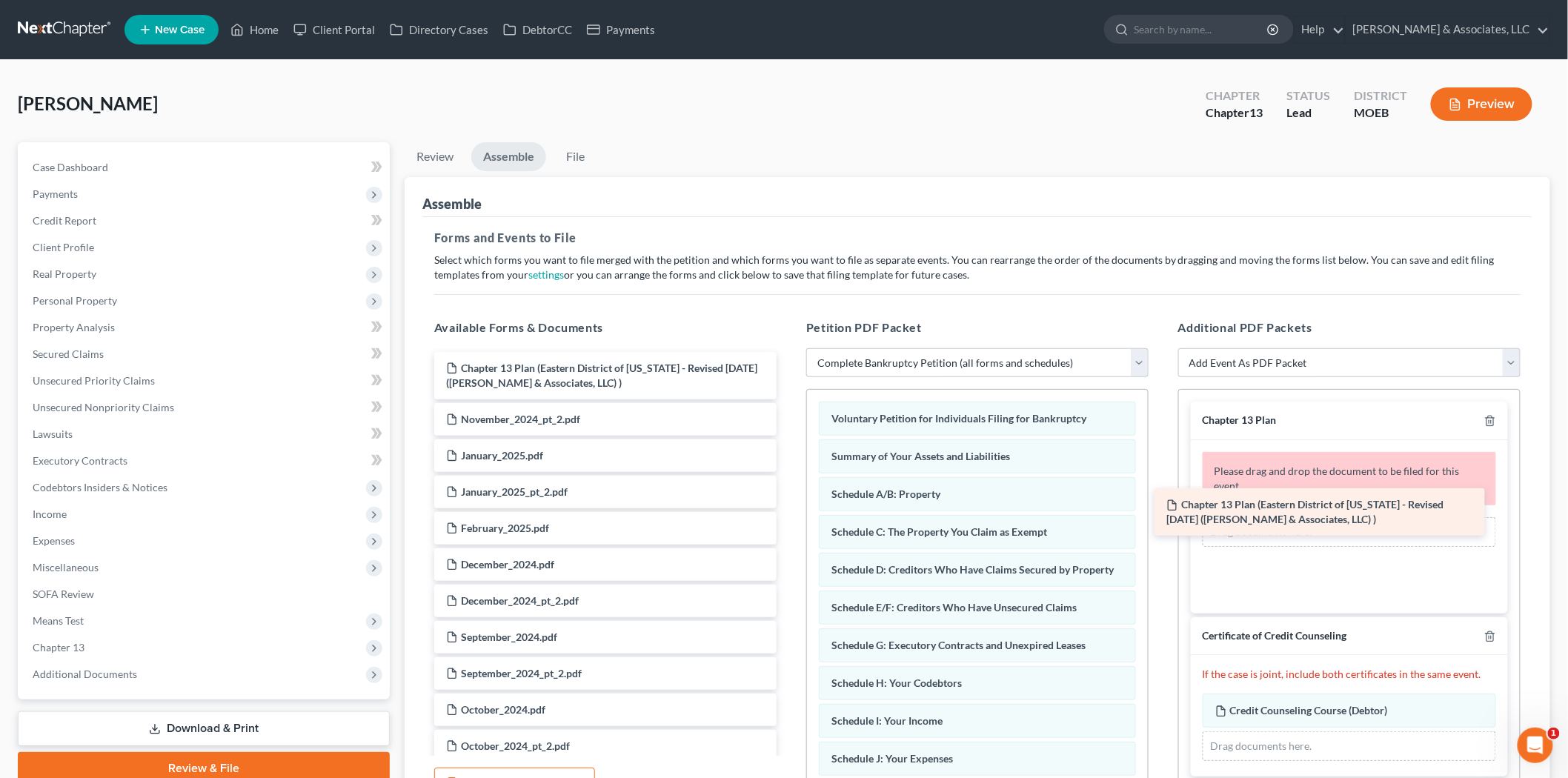
drag, startPoint x: 701, startPoint y: 379, endPoint x: 1397, endPoint y: 511, distance: 708.4
click at [789, 511] on div "Chapter 13 Plan ([GEOGRAPHIC_DATA] of [US_STATE] - Revised [DATE] ([PERSON_NAME…" at bounding box center [605, 630] width 366 height 555
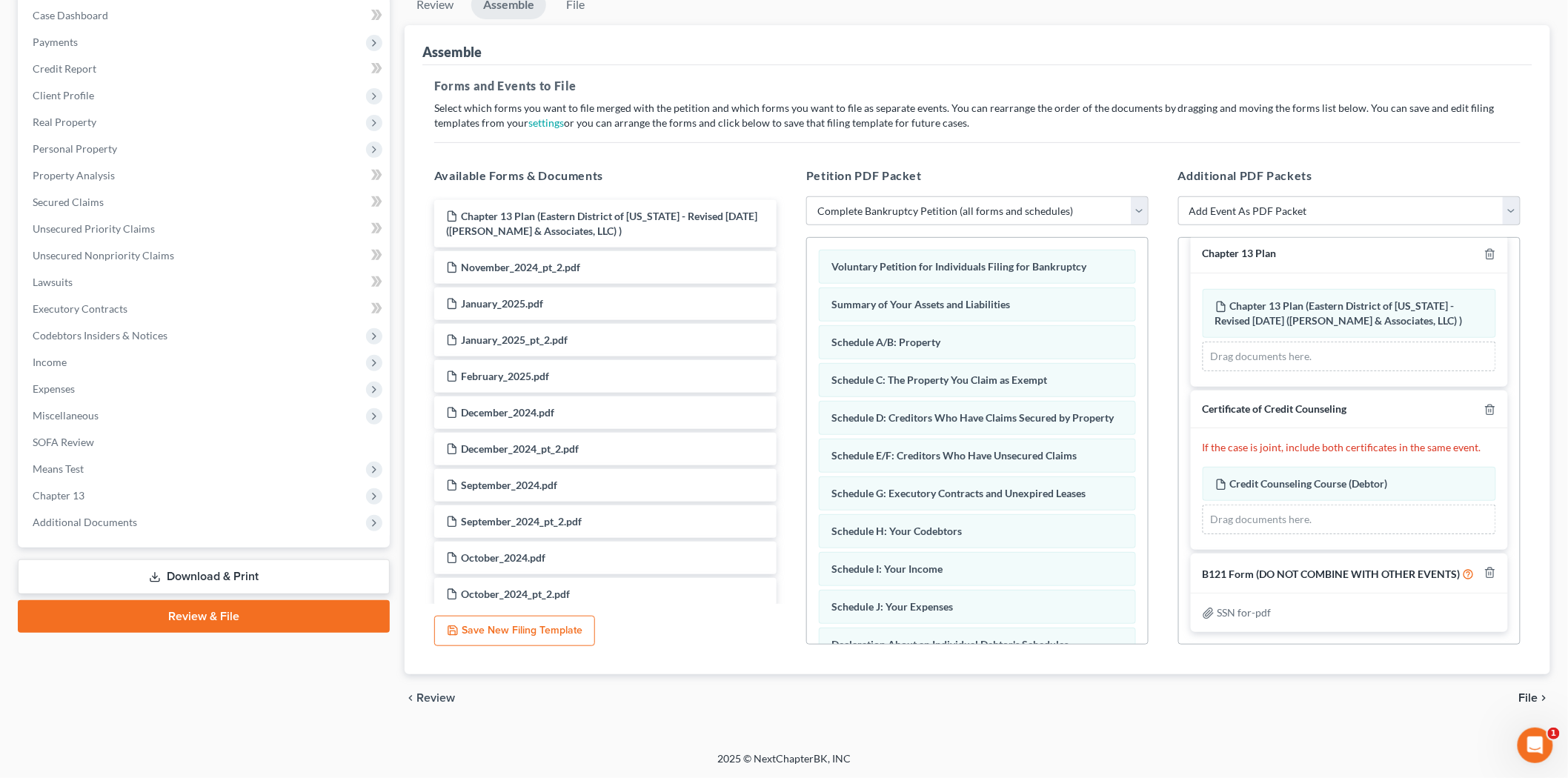
scroll to position [30, 0]
click at [1523, 692] on span "File" at bounding box center [1529, 697] width 19 height 12
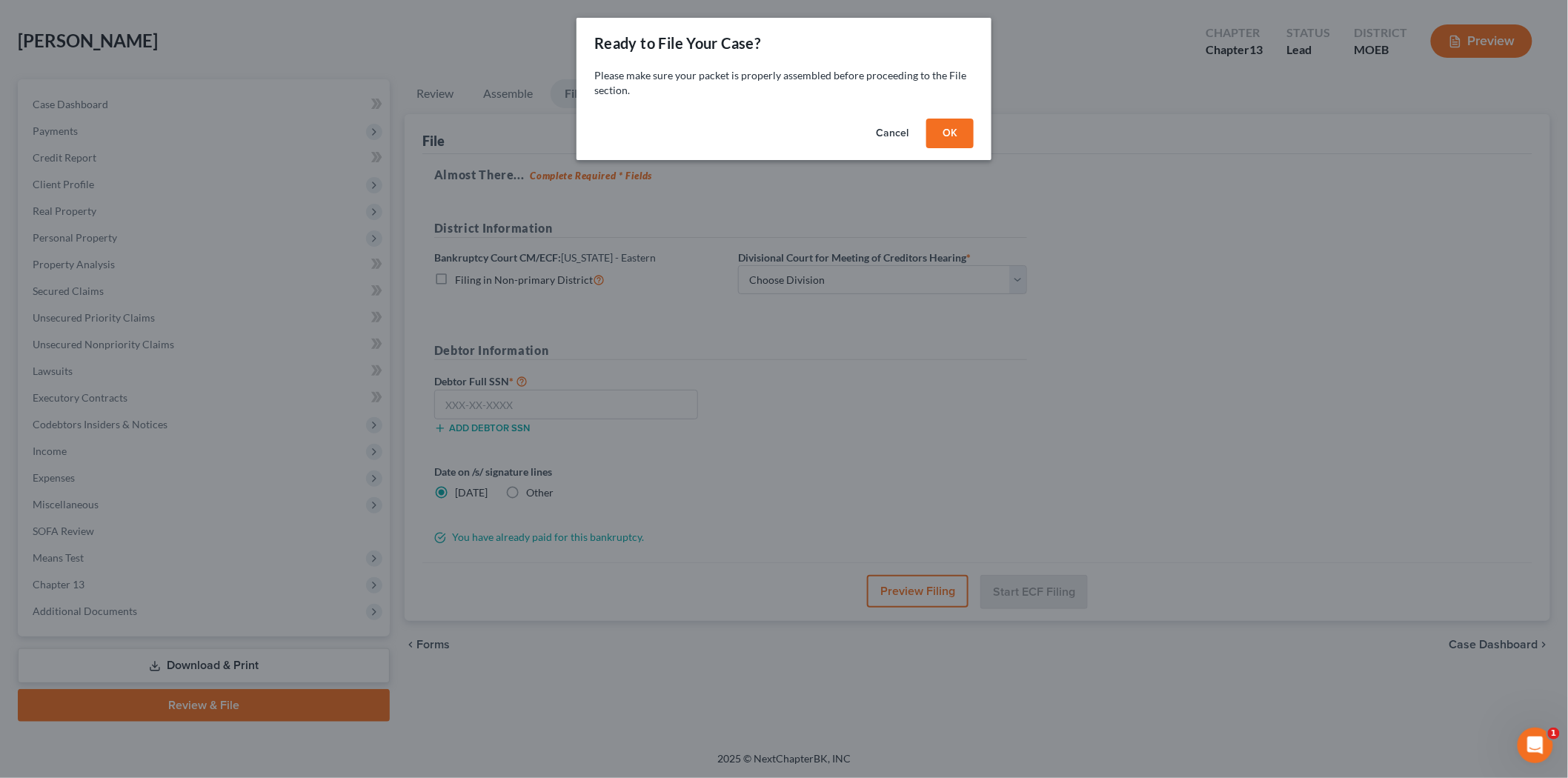
scroll to position [61, 0]
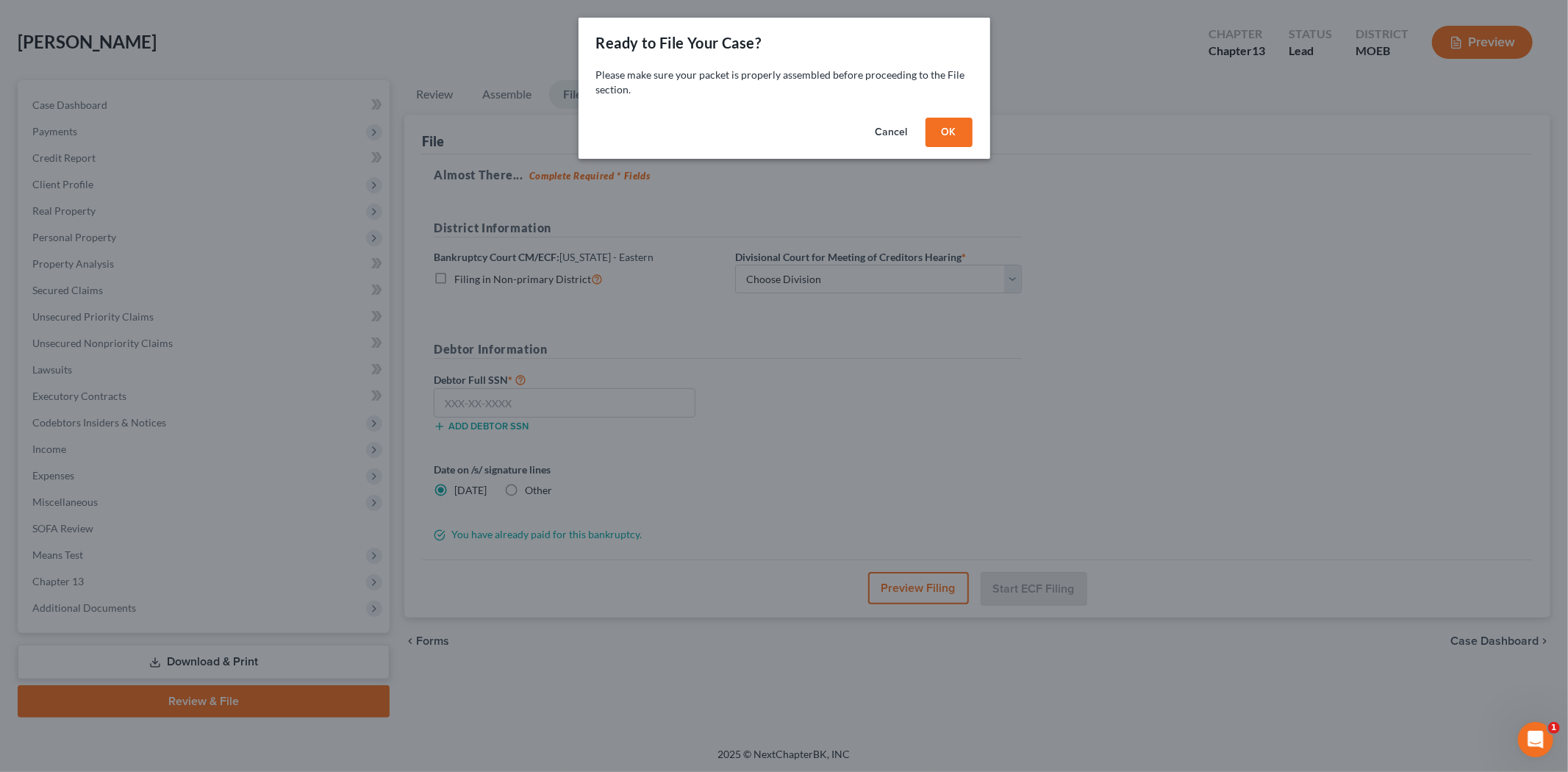
click at [943, 127] on button "OK" at bounding box center [949, 132] width 47 height 30
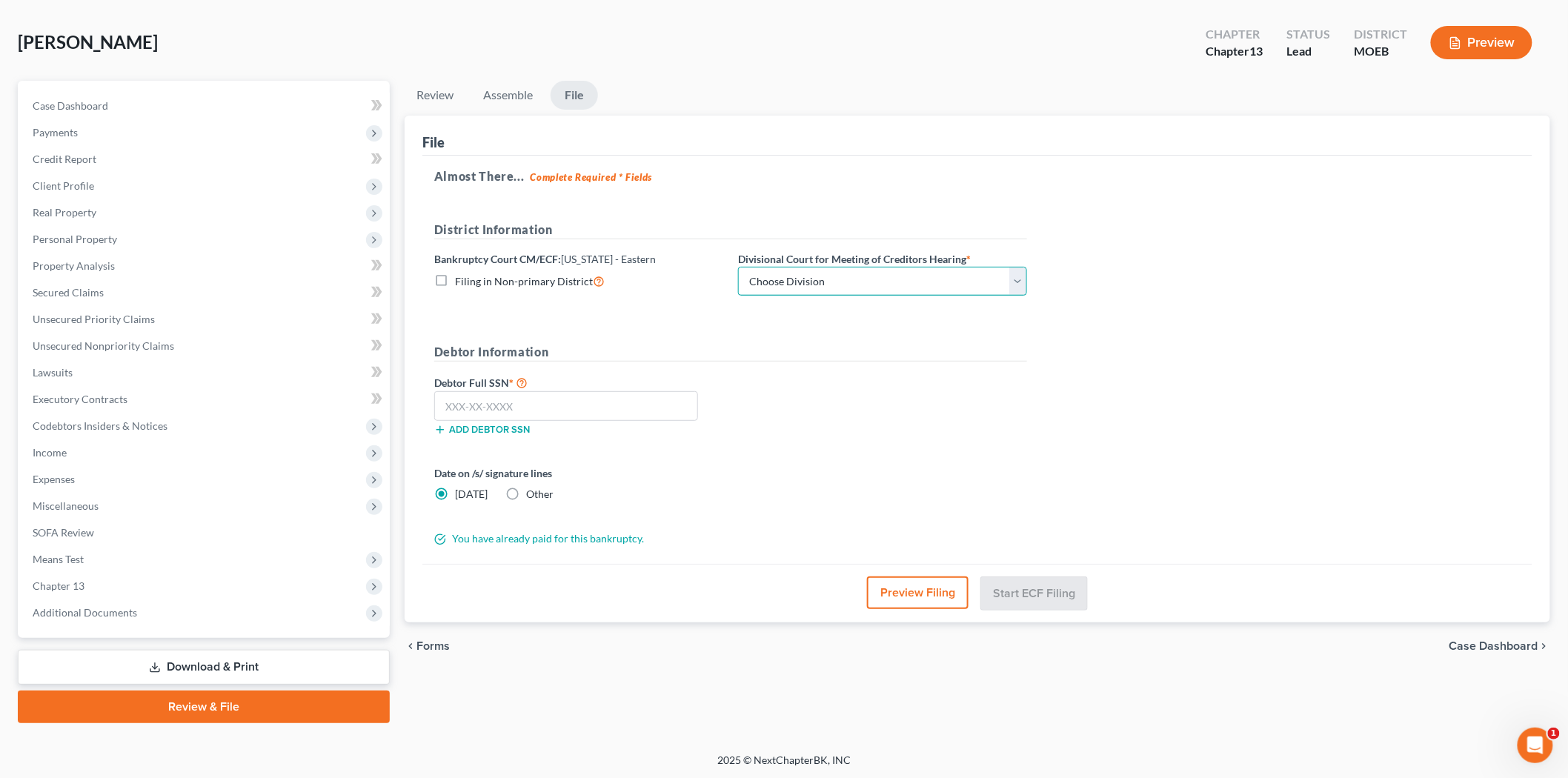
click at [835, 291] on select "Choose Division Cape Girardeau Hannibal [GEOGRAPHIC_DATA][PERSON_NAME]" at bounding box center [883, 281] width 289 height 30
select select "2"
click at [738, 266] on select "Choose Division Cape Girardeau Hannibal [GEOGRAPHIC_DATA][PERSON_NAME]" at bounding box center [883, 281] width 289 height 30
click at [509, 420] on div "Add debtor SSN" at bounding box center [579, 428] width 304 height 15
click at [510, 419] on input "text" at bounding box center [566, 406] width 264 height 30
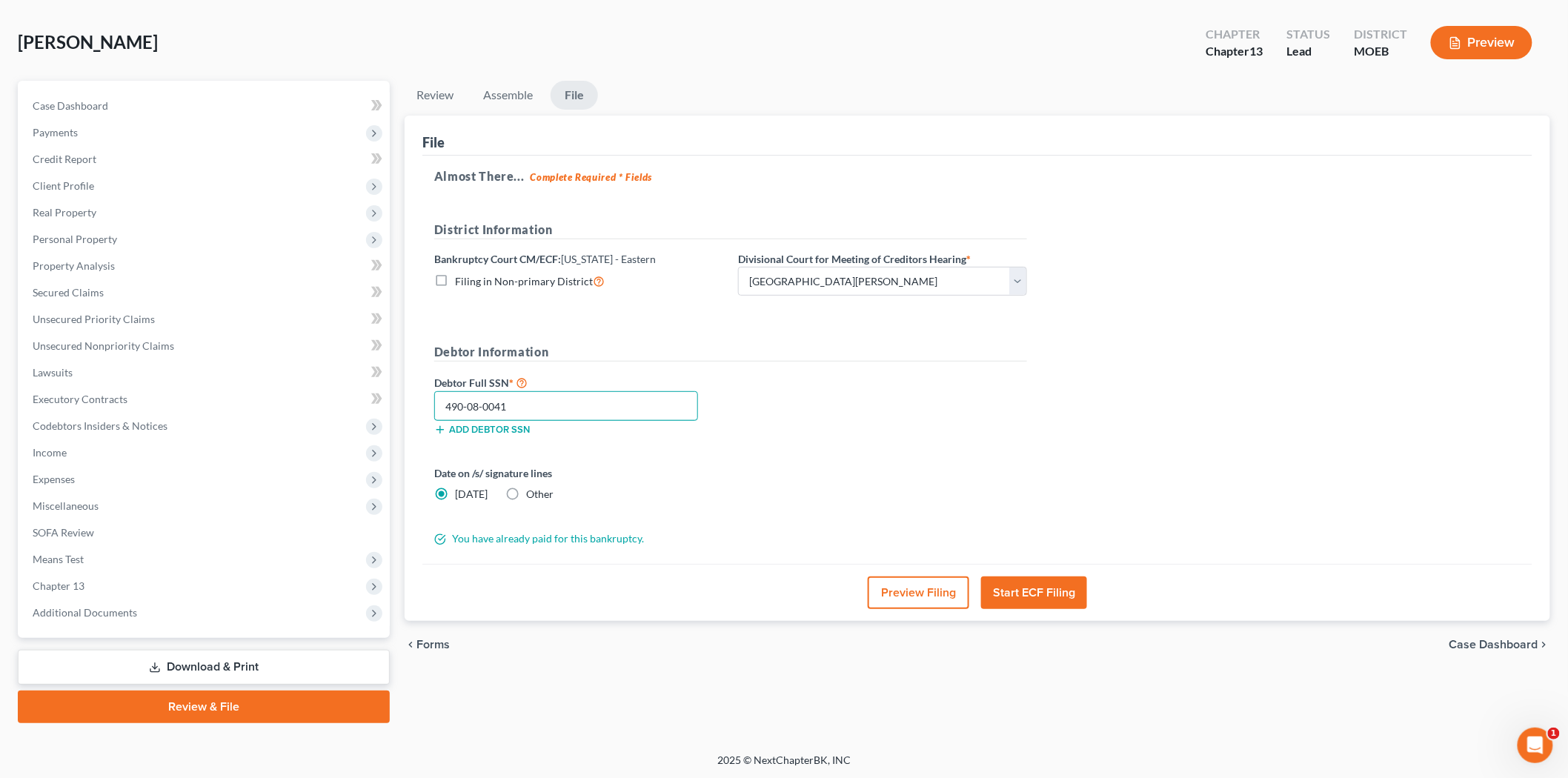
type input "490-08-0041"
click at [1018, 590] on button "Start ECF Filing" at bounding box center [1033, 592] width 106 height 32
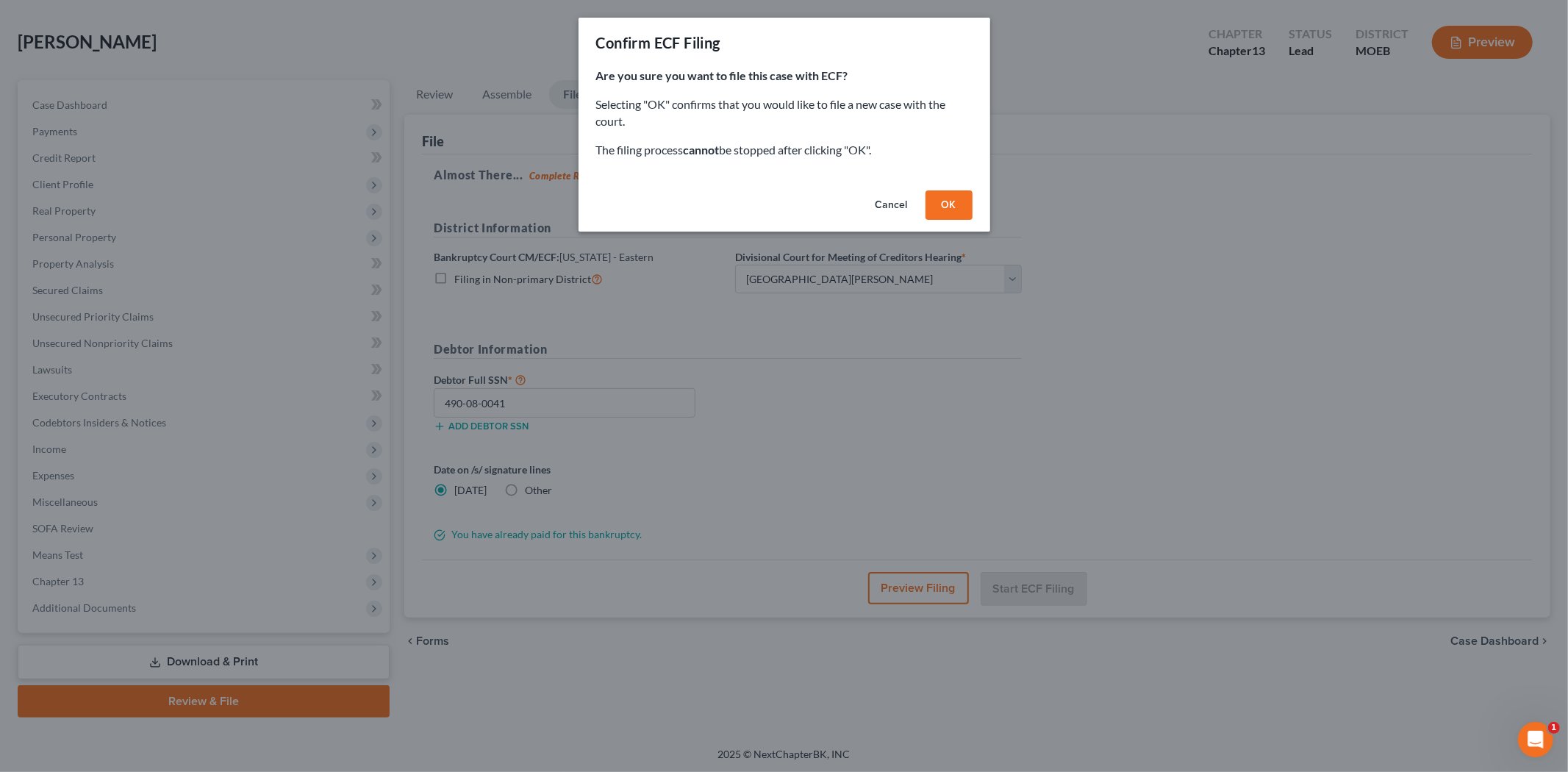
click at [939, 206] on button "OK" at bounding box center [949, 205] width 47 height 30
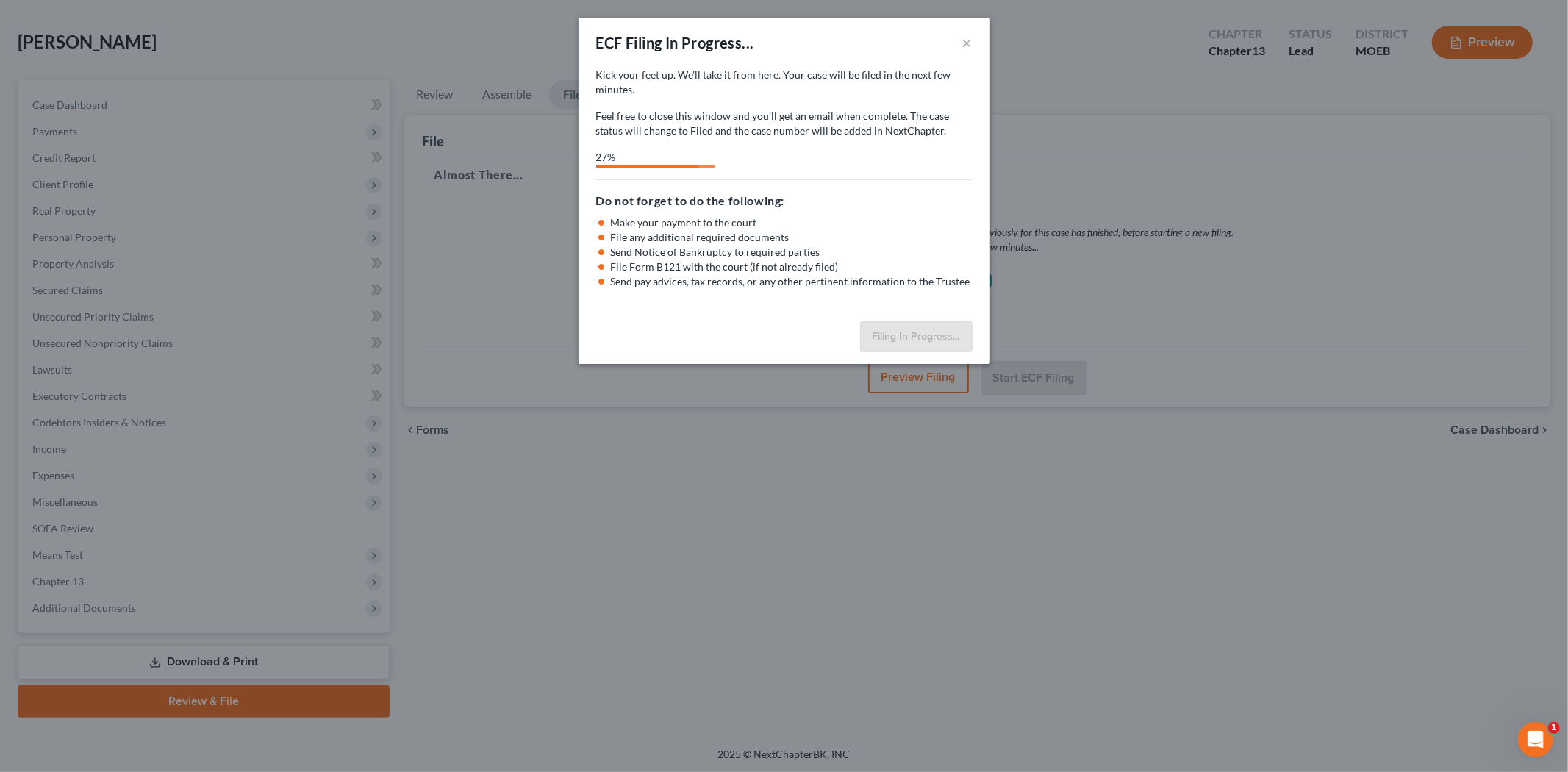
select select "2"
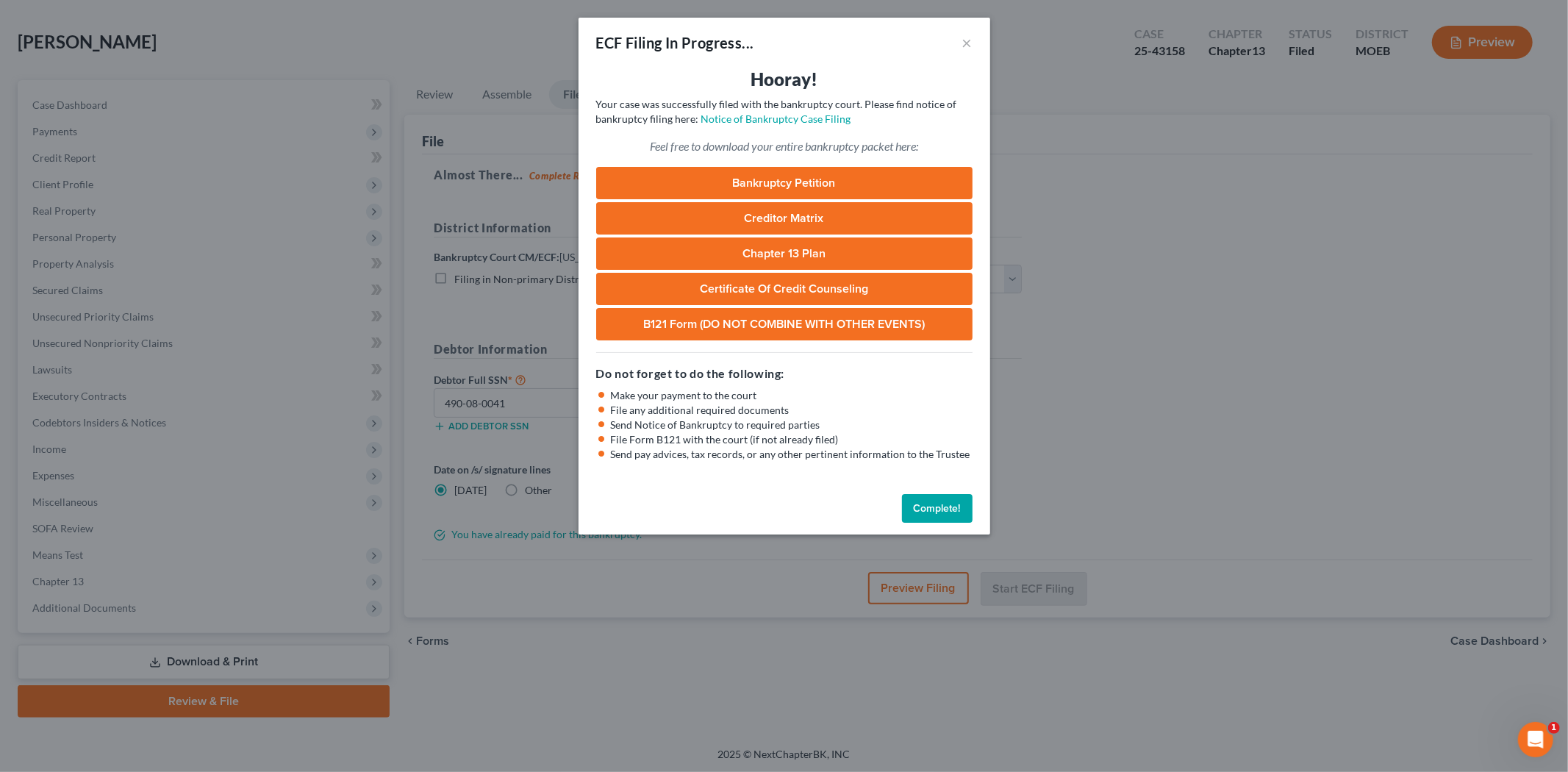
click at [928, 506] on button "Complete!" at bounding box center [937, 509] width 70 height 30
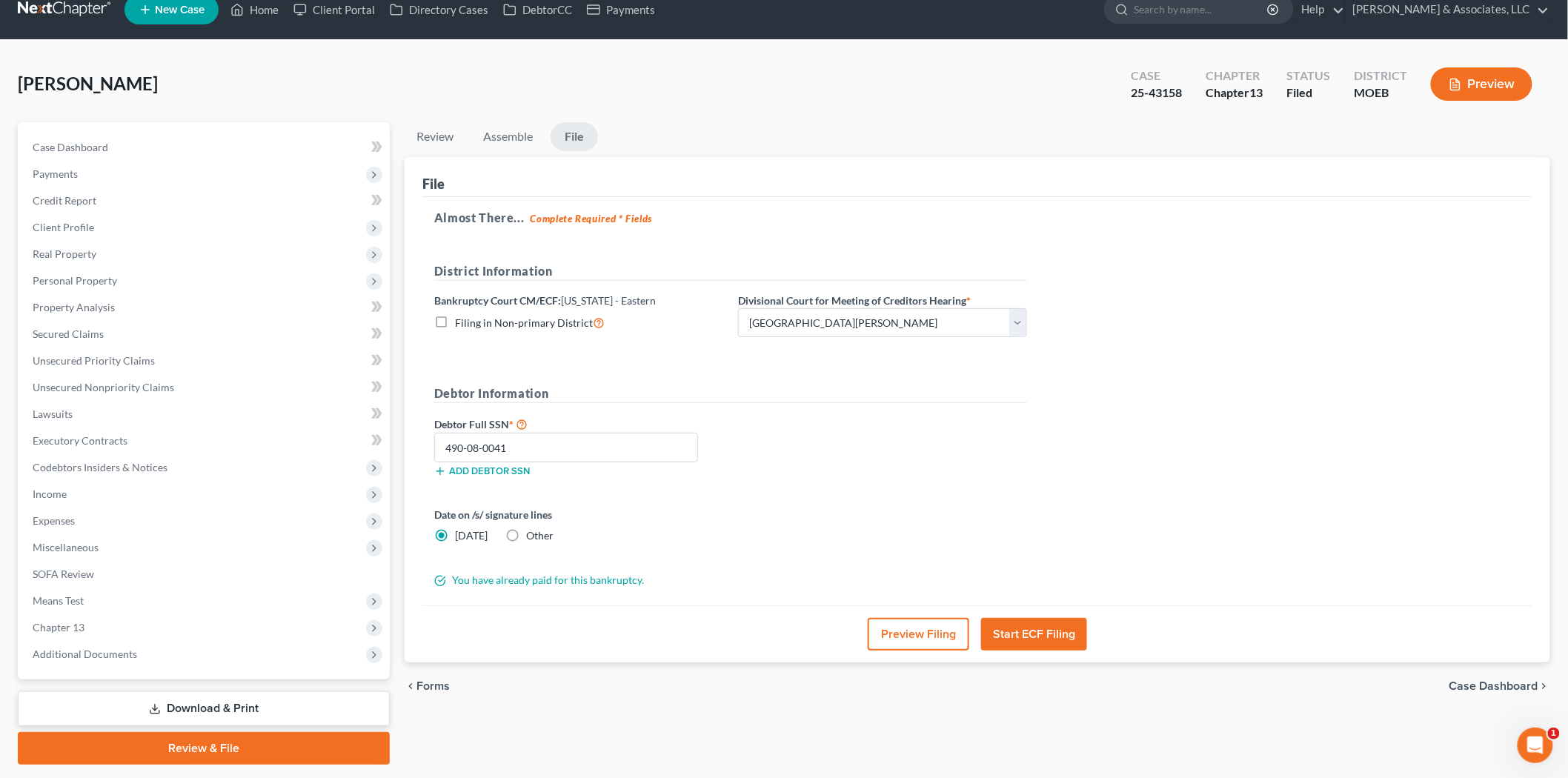
scroll to position [0, 0]
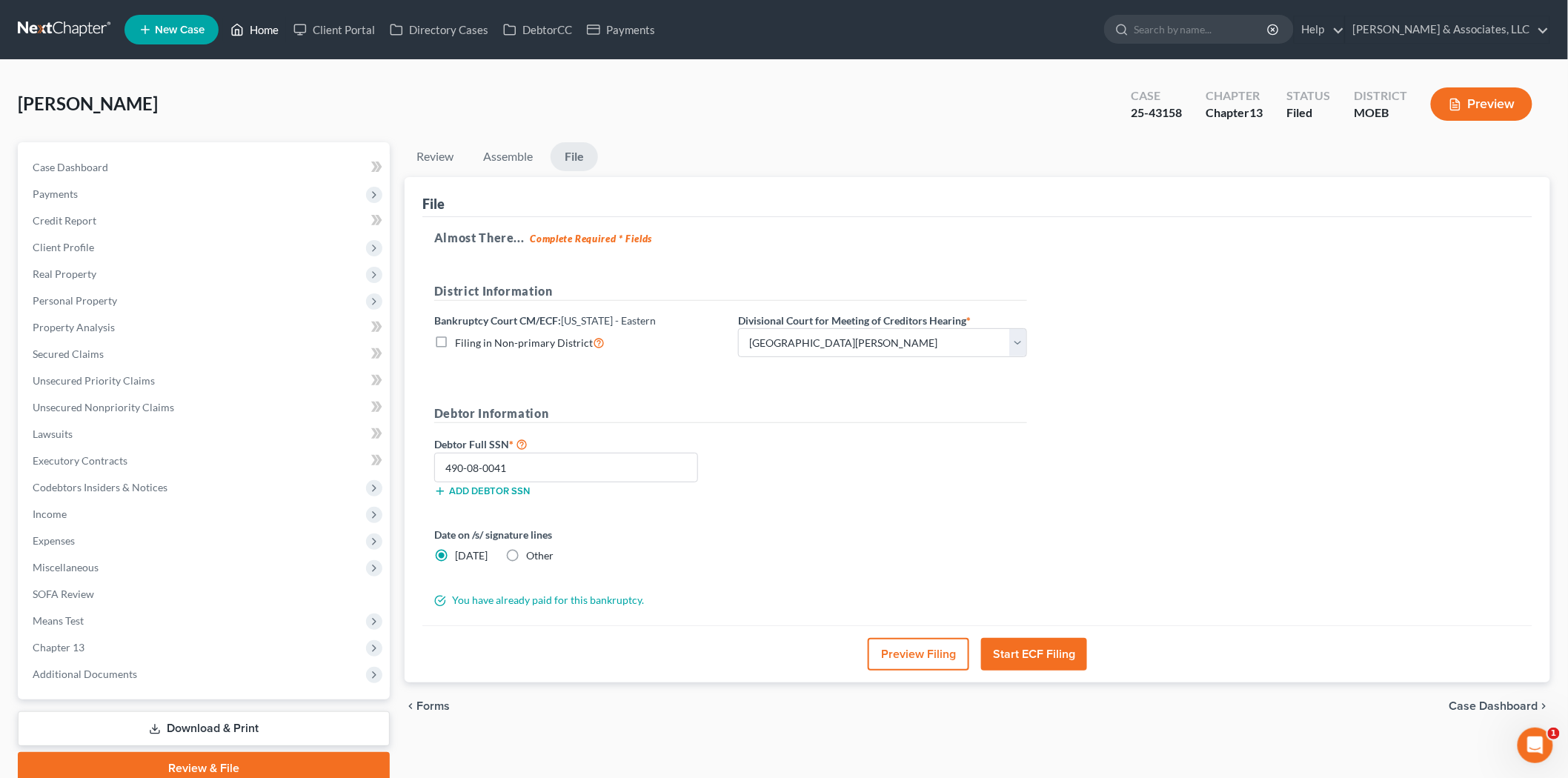
click at [266, 27] on link "Home" at bounding box center [254, 29] width 63 height 27
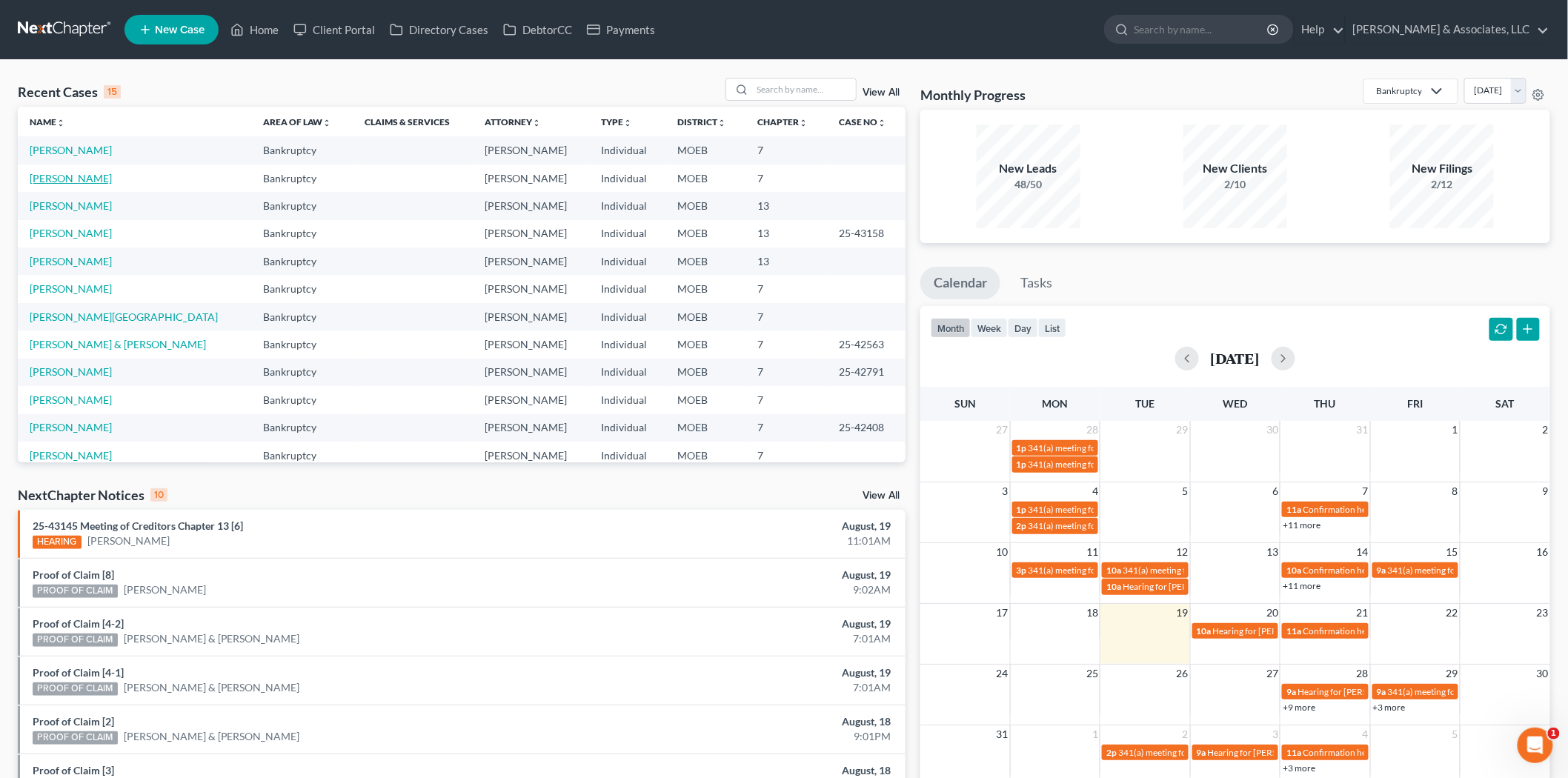
click at [90, 178] on link "[PERSON_NAME]" at bounding box center [71, 178] width 82 height 13
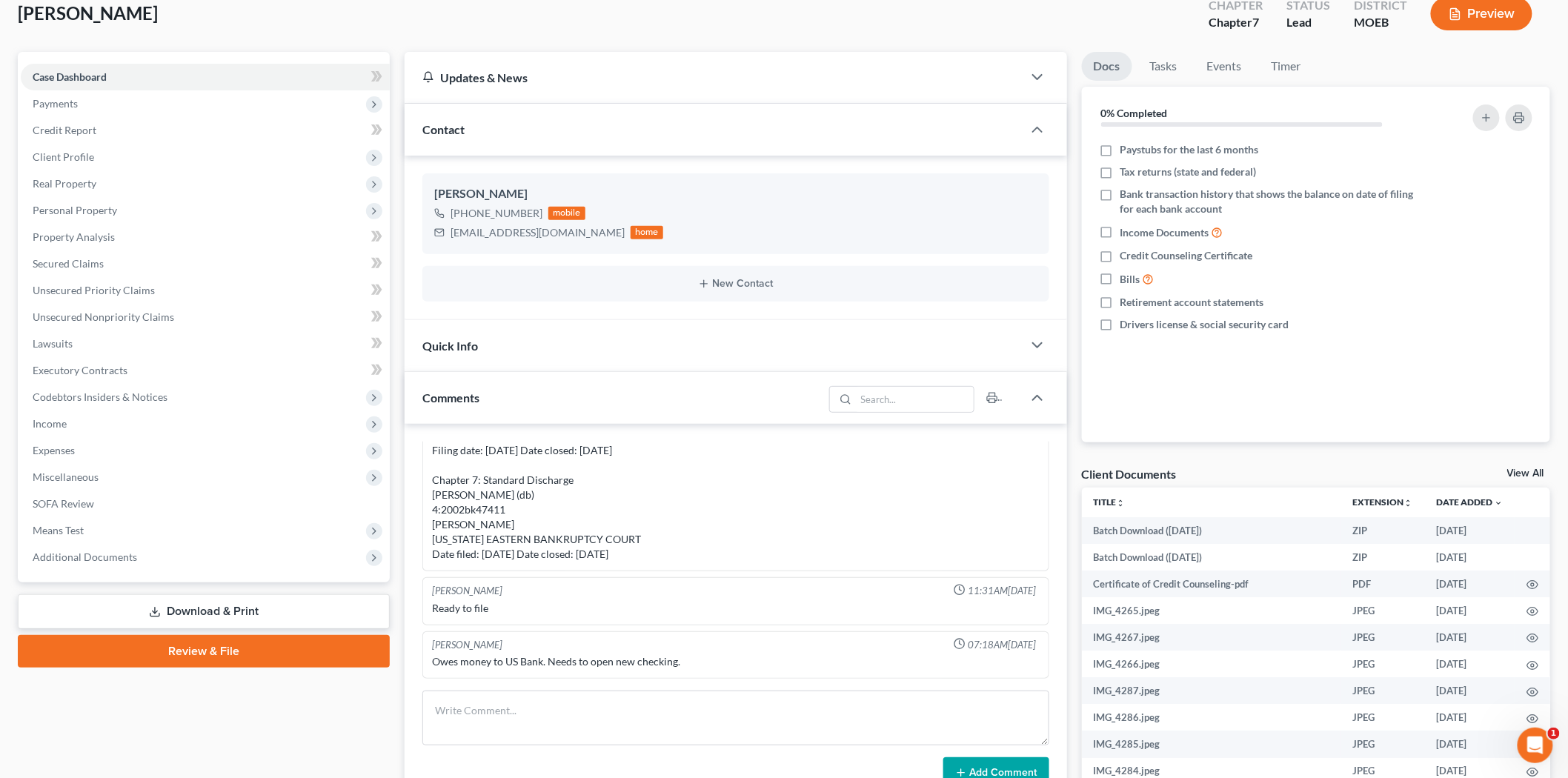
scroll to position [329, 0]
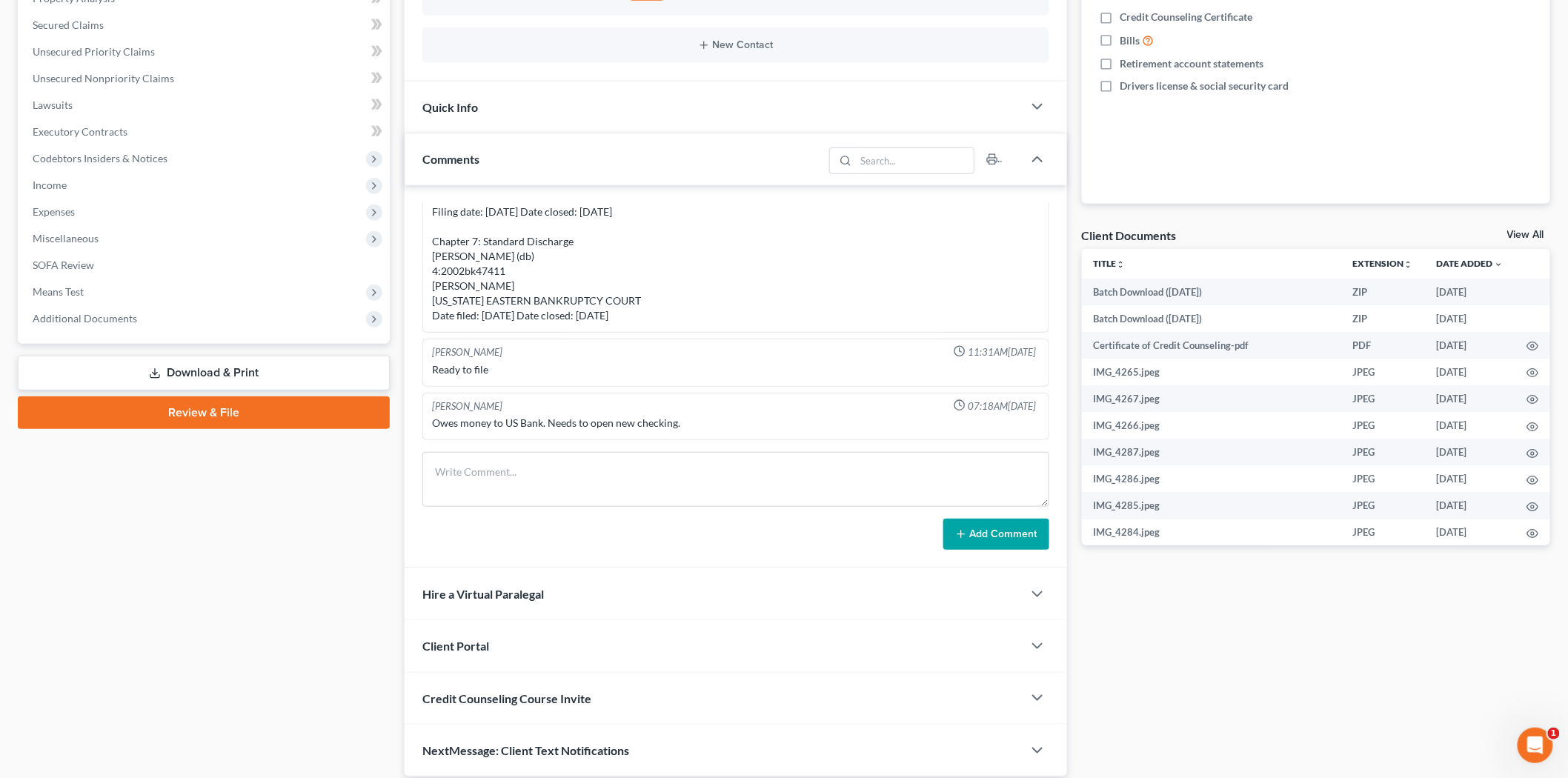
click at [199, 412] on link "Review & File" at bounding box center [203, 412] width 372 height 32
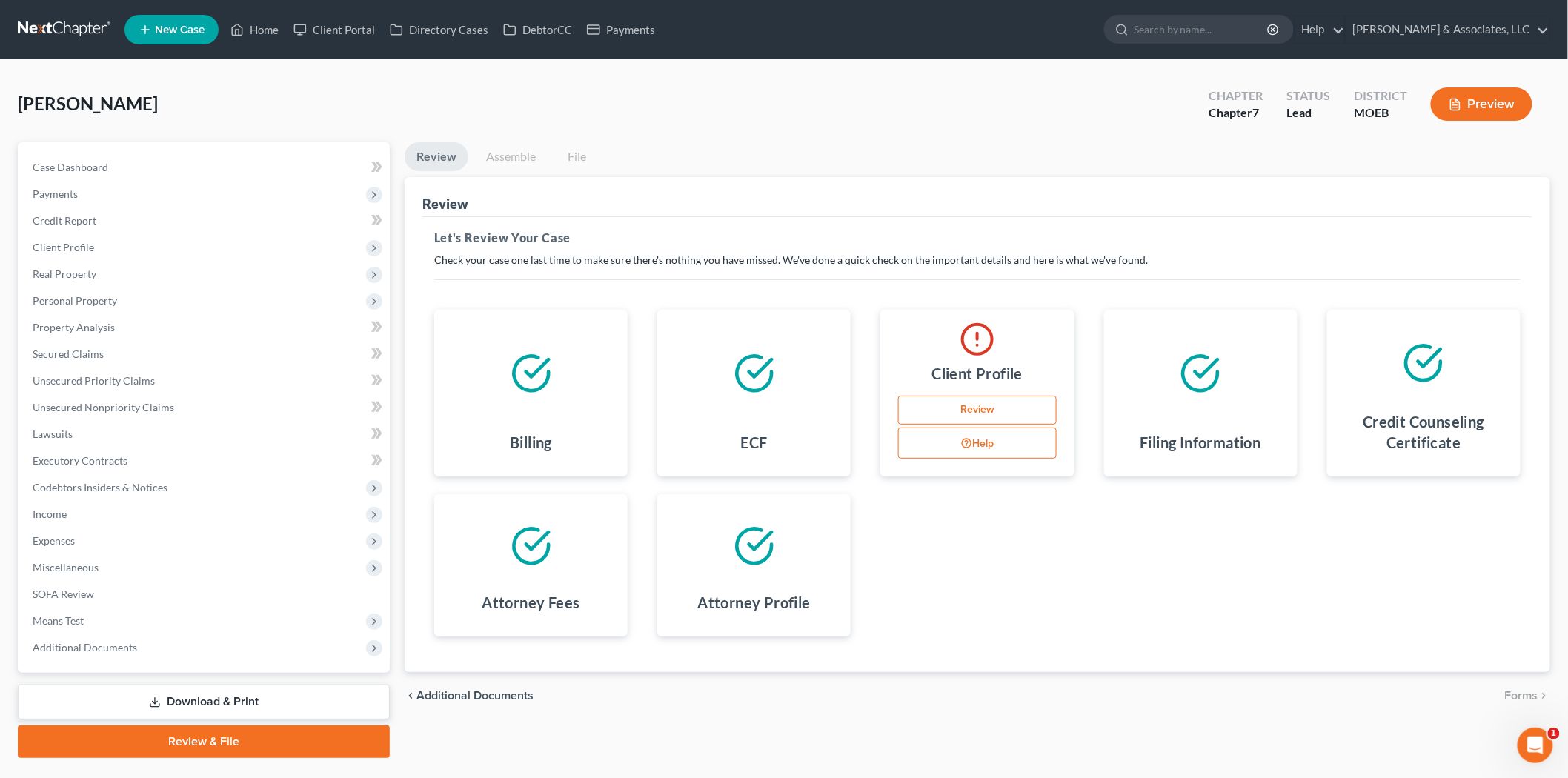
click at [983, 399] on link "Review" at bounding box center [978, 410] width 158 height 30
select select "0"
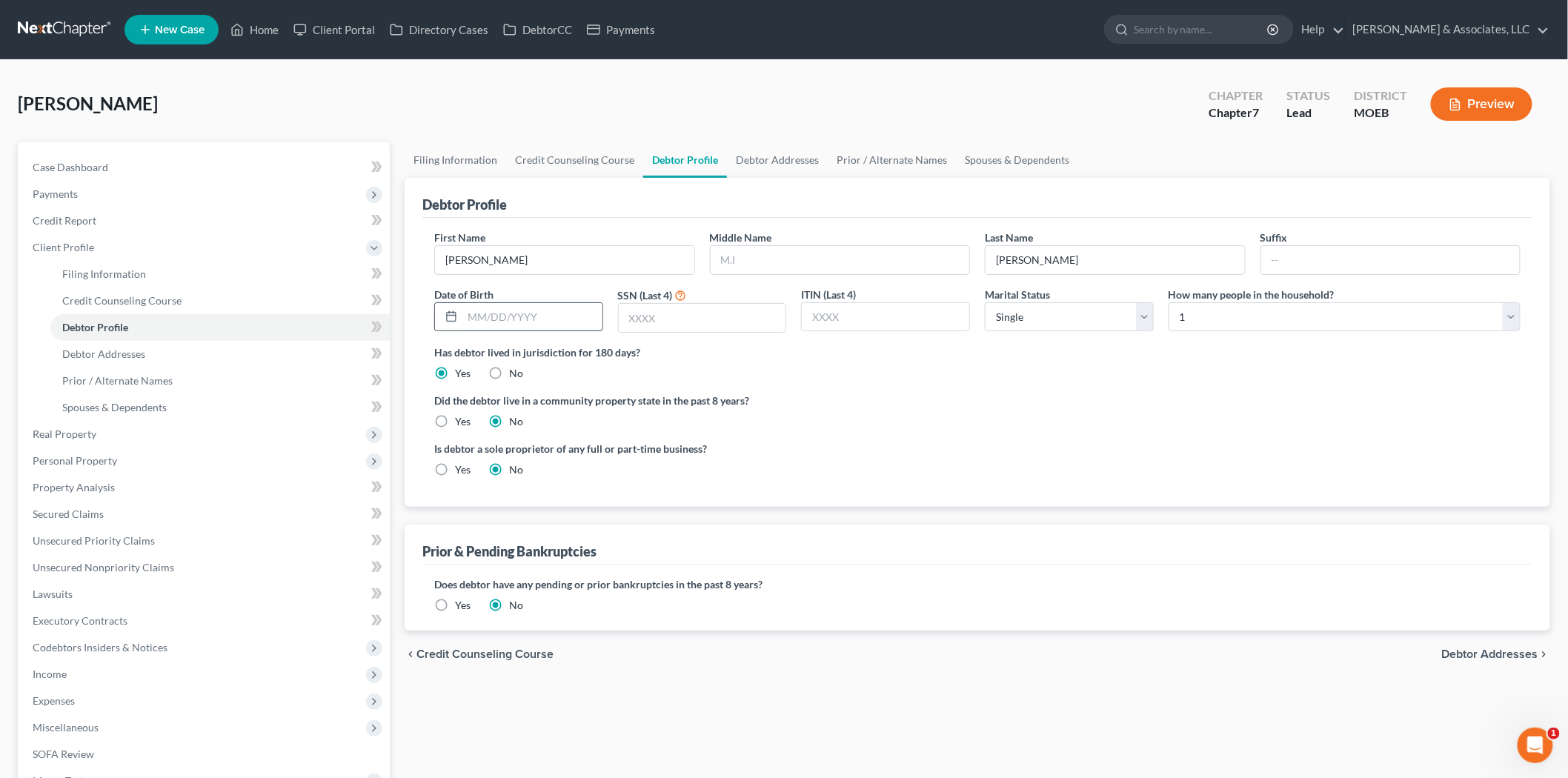
click at [553, 312] on input "text" at bounding box center [532, 316] width 140 height 28
type input "[DATE]"
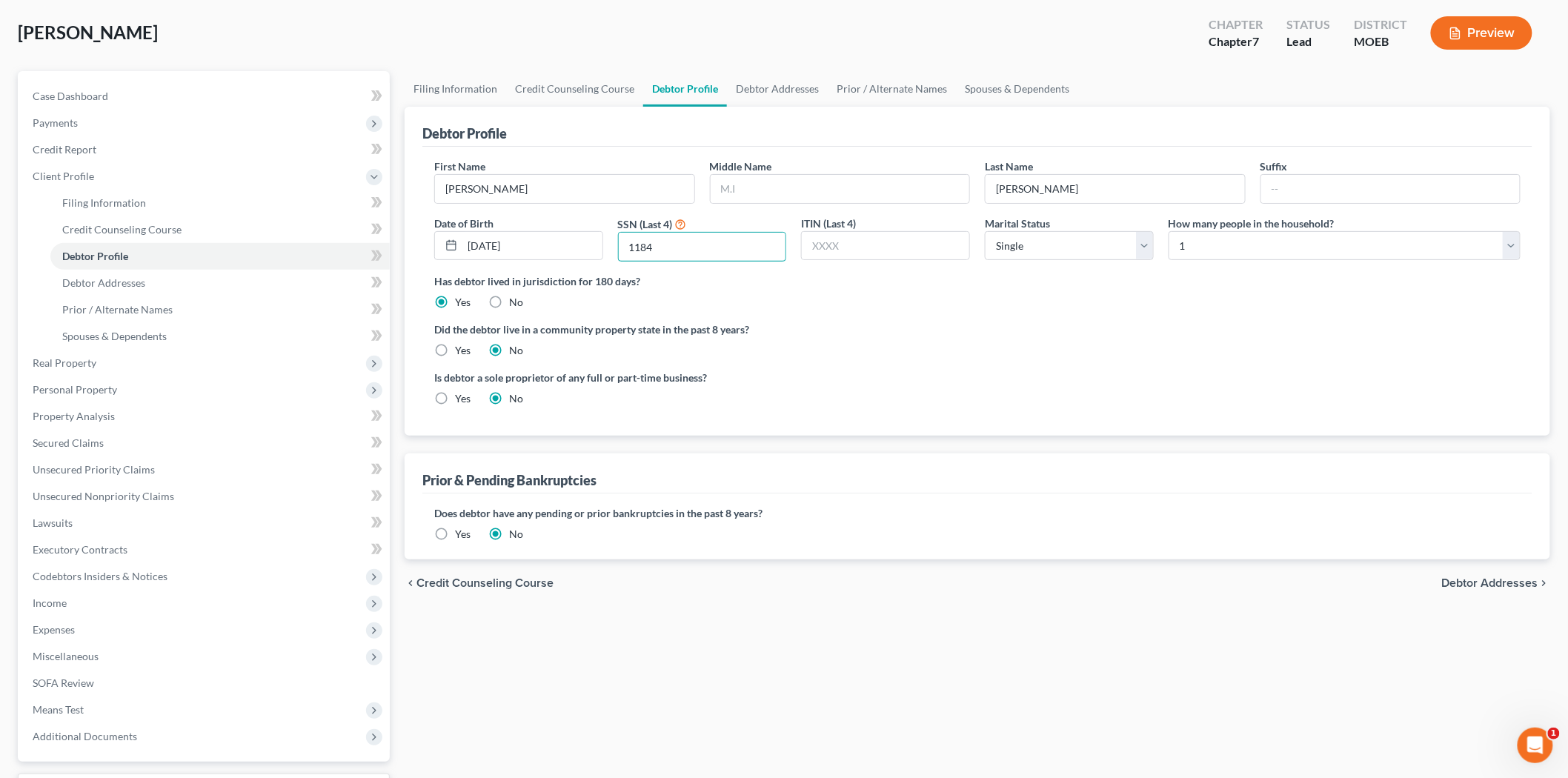
scroll to position [194, 0]
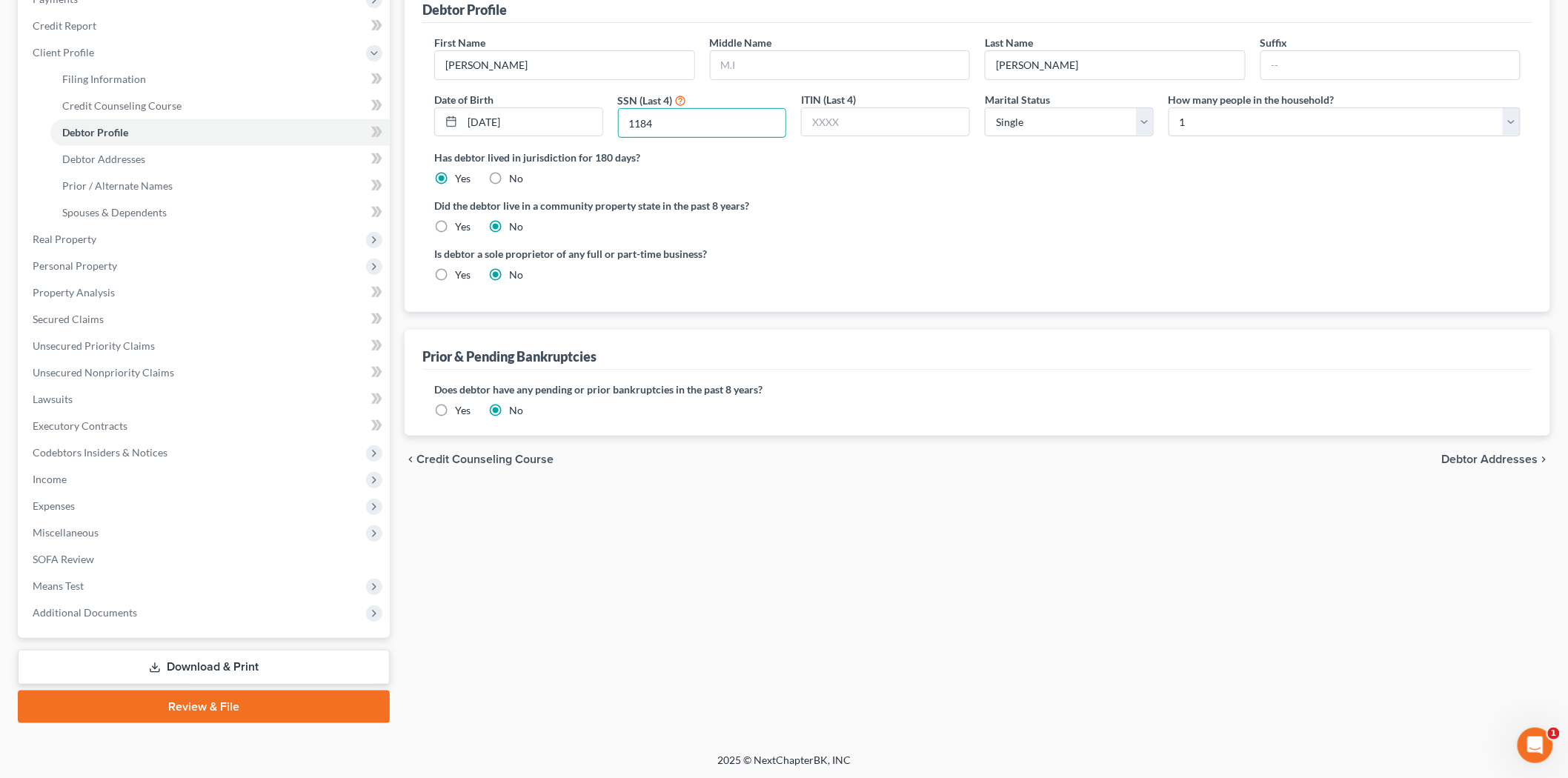
type input "1184"
drag, startPoint x: 175, startPoint y: 704, endPoint x: 381, endPoint y: 627, distance: 219.9
click at [176, 704] on link "Review & File" at bounding box center [203, 707] width 372 height 32
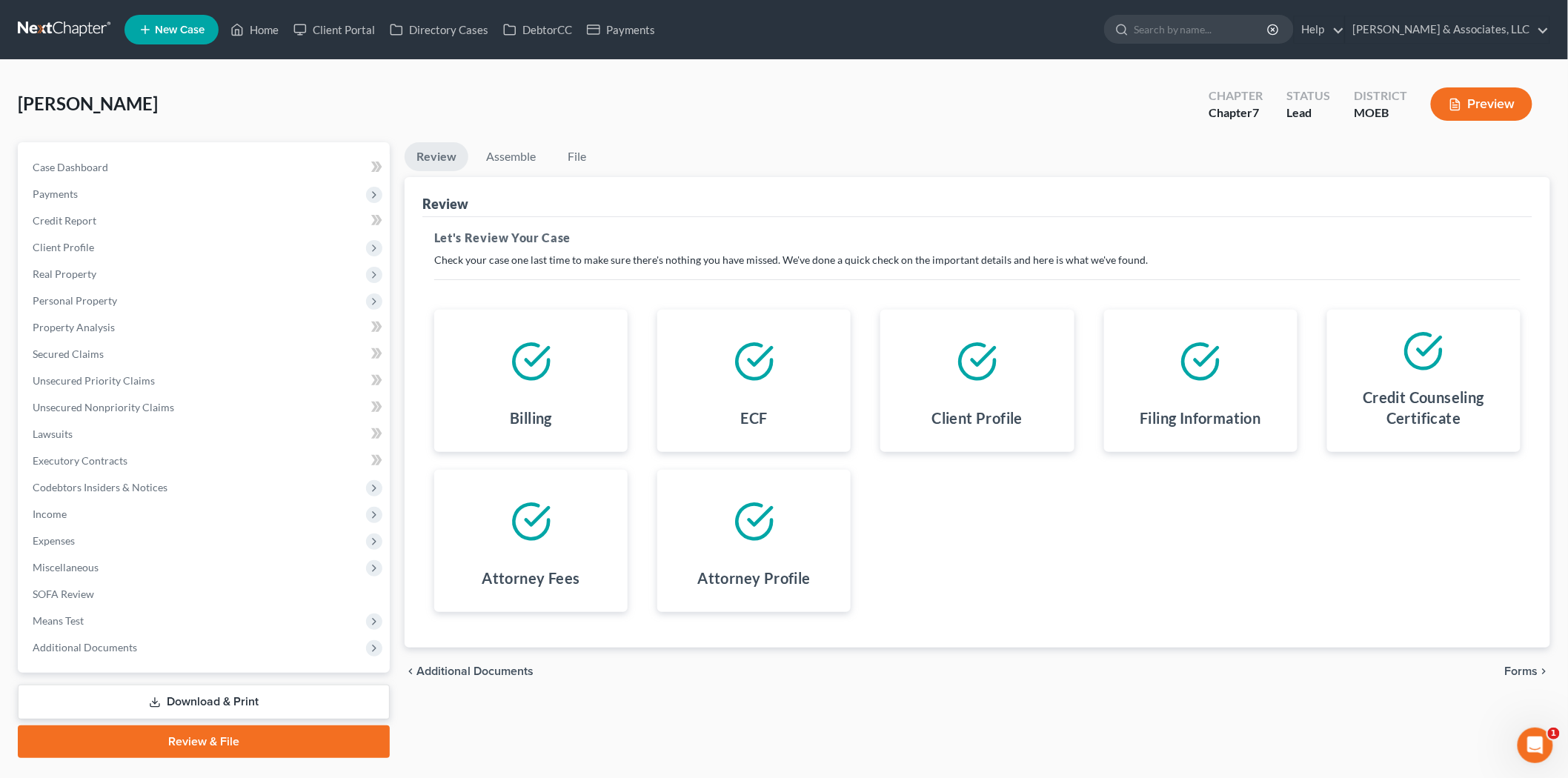
click at [1524, 665] on span "Forms" at bounding box center [1521, 671] width 33 height 12
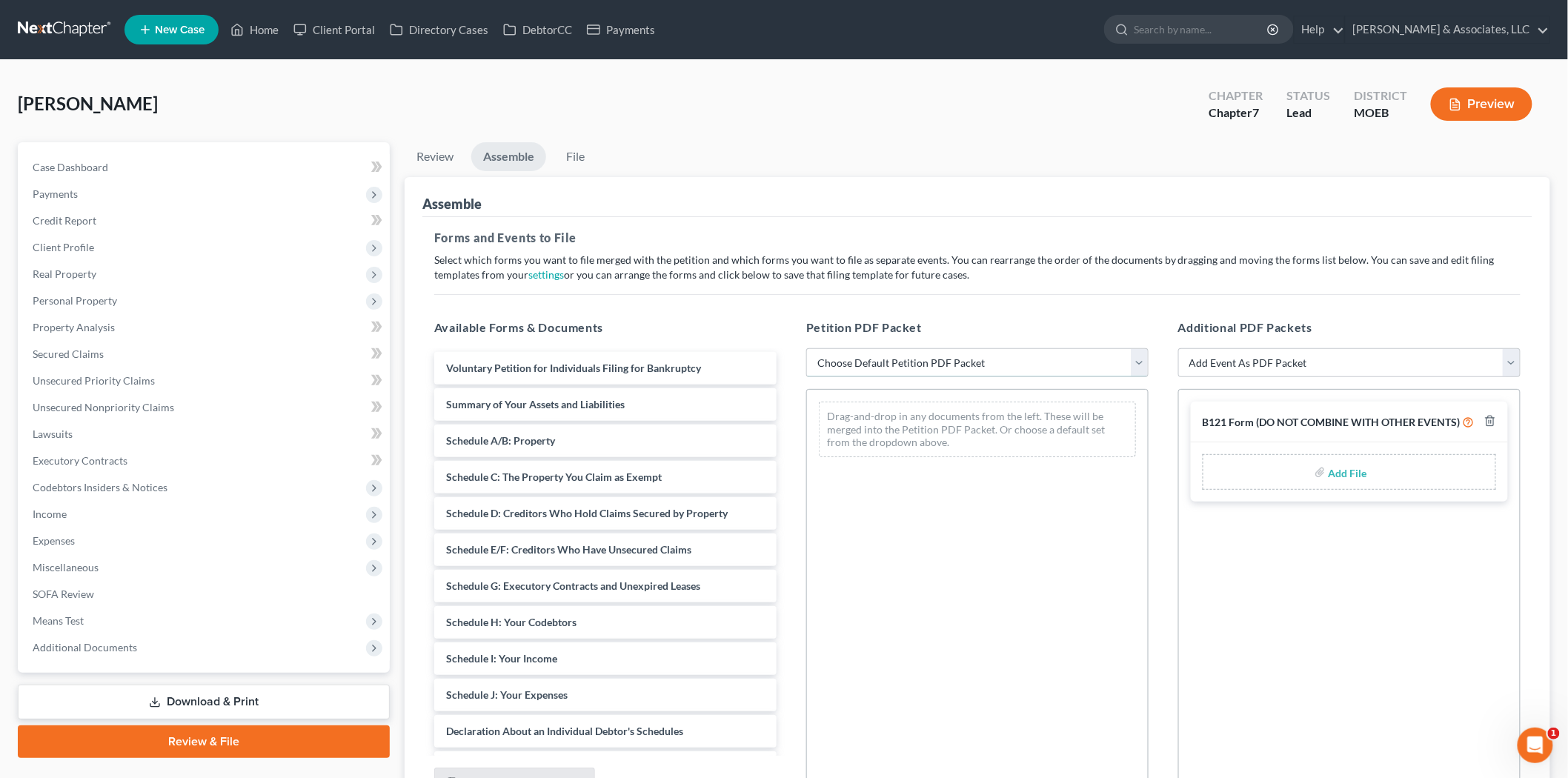
drag, startPoint x: 861, startPoint y: 359, endPoint x: 867, endPoint y: 374, distance: 16.2
click at [861, 359] on select "Choose Default Petition PDF Packet Complete Bankruptcy Petition (all forms and …" at bounding box center [978, 362] width 342 height 30
select select "0"
click at [807, 348] on select "Choose Default Petition PDF Packet Complete Bankruptcy Petition (all forms and …" at bounding box center [978, 362] width 342 height 30
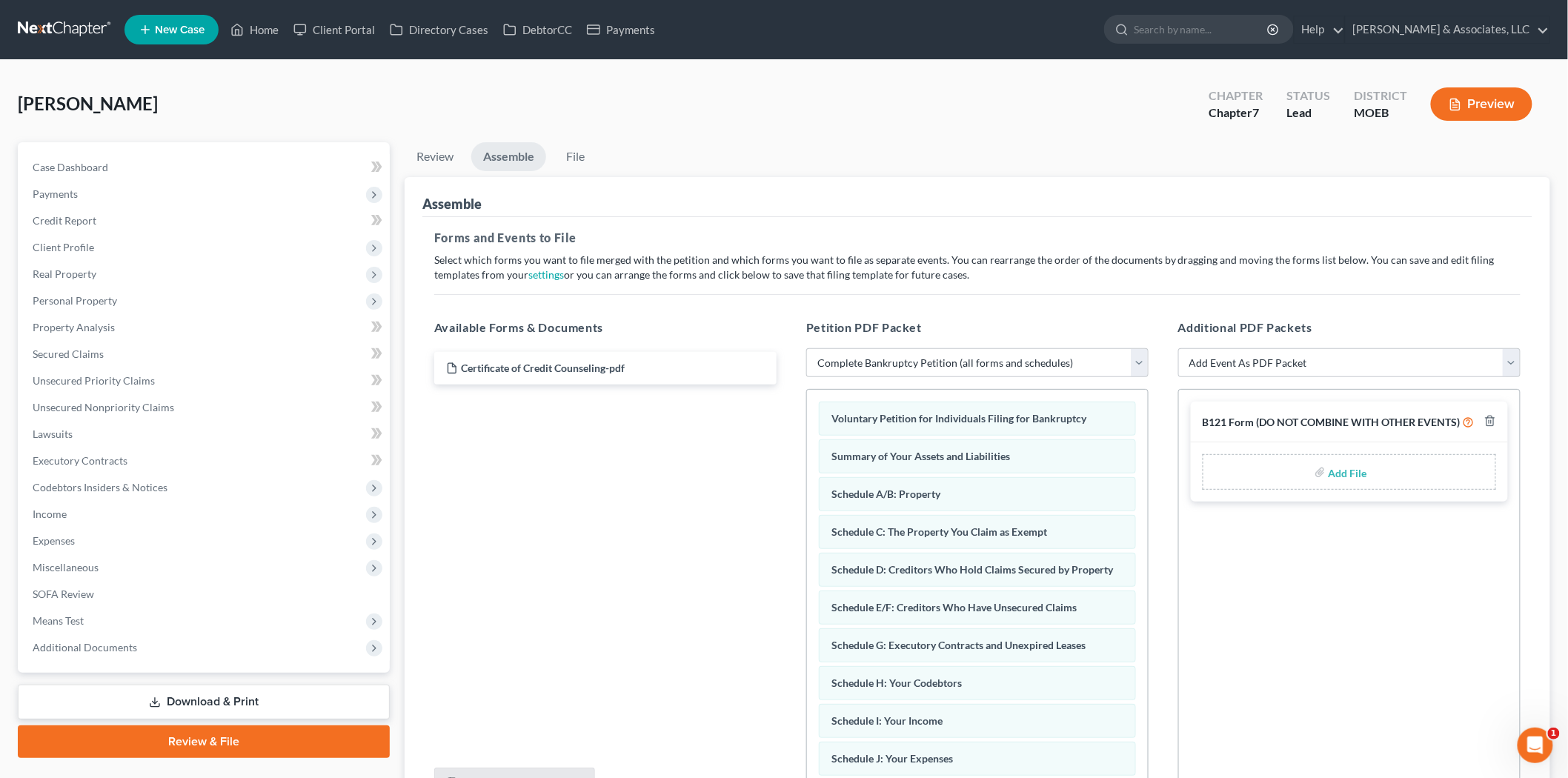
click at [1331, 471] on input "file" at bounding box center [1347, 471] width 36 height 27
type input "C:\fakepath\SSN form.pdf"
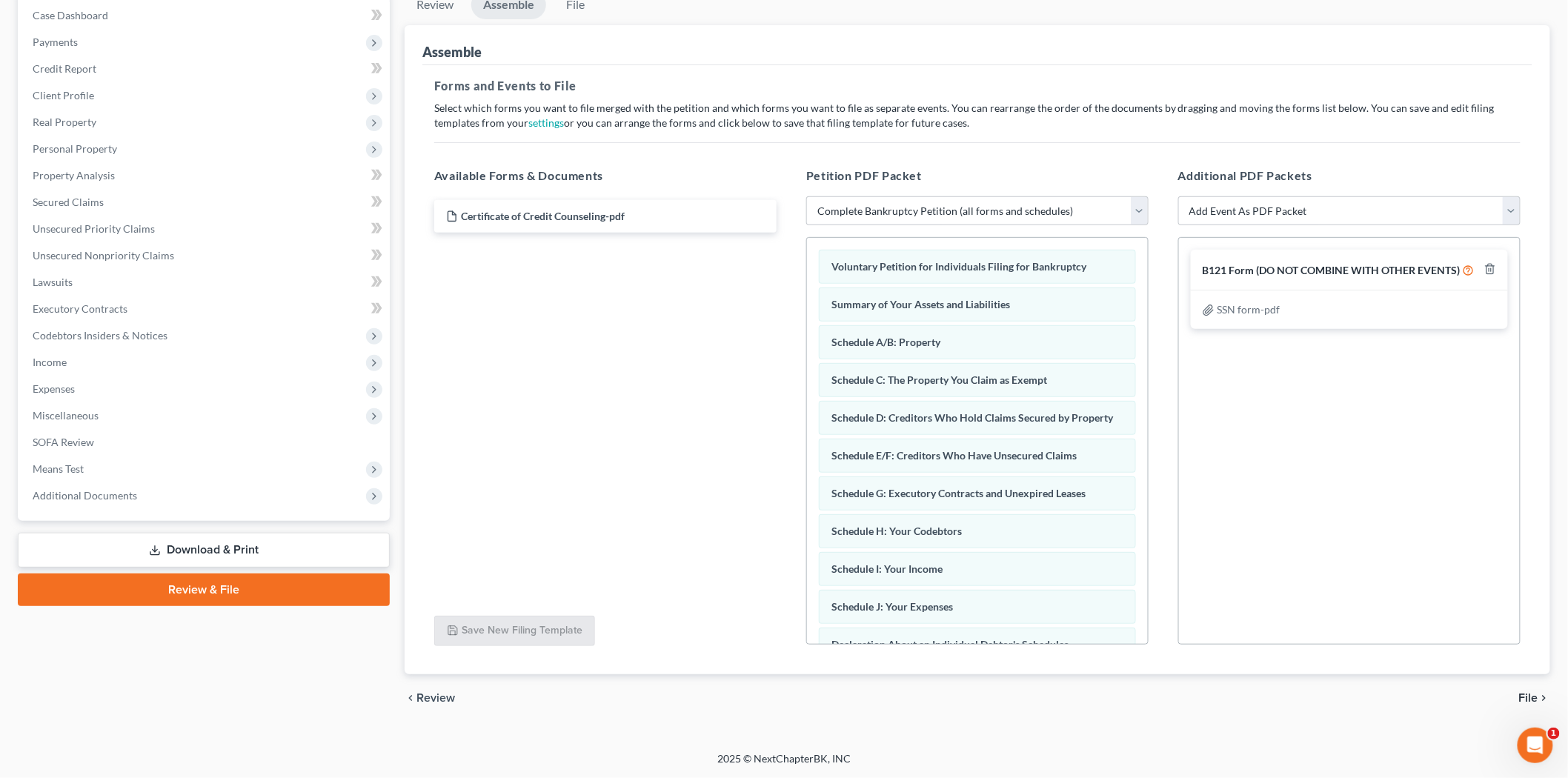
click at [1531, 692] on span "File" at bounding box center [1529, 697] width 19 height 12
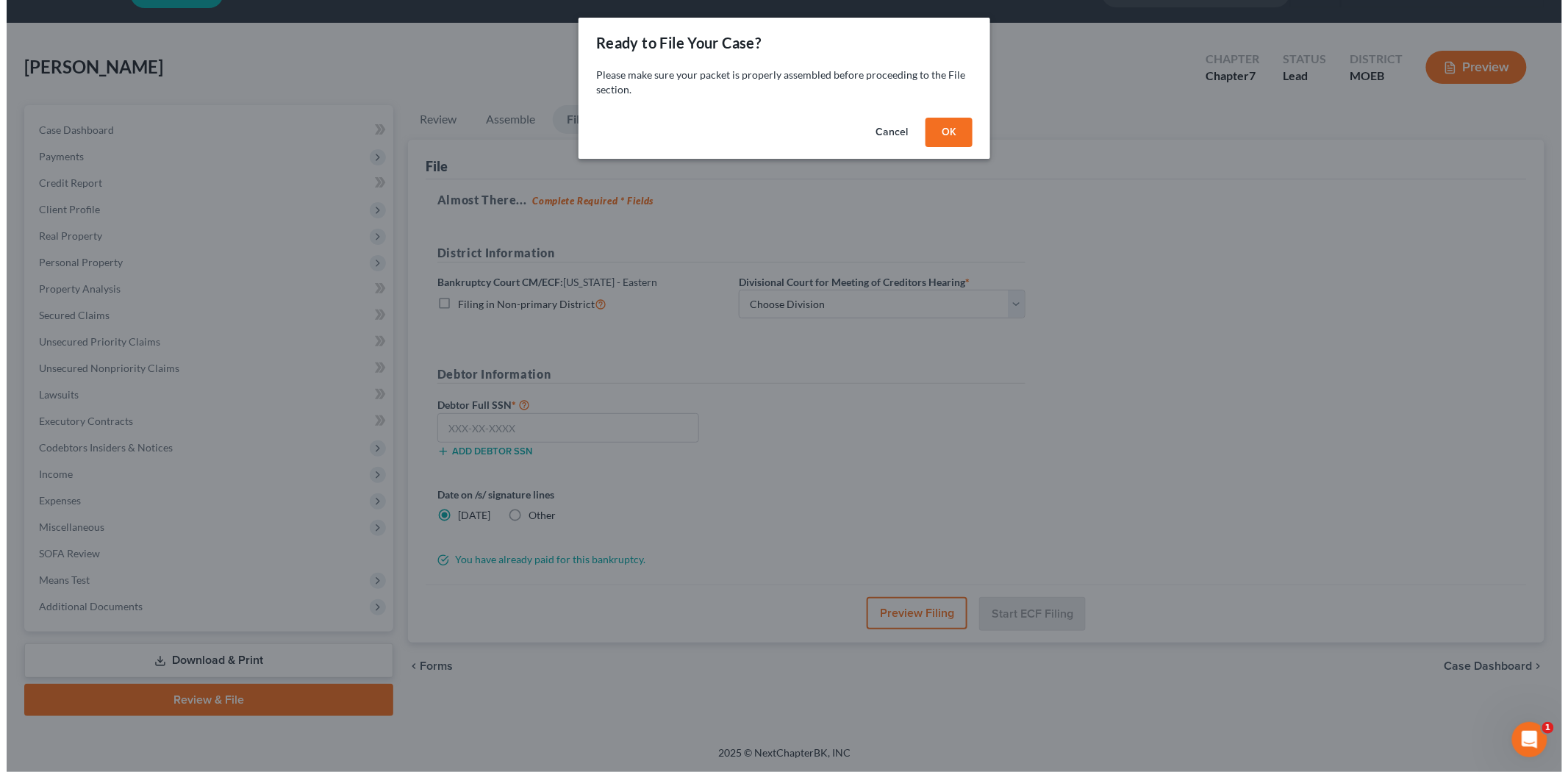
scroll to position [34, 0]
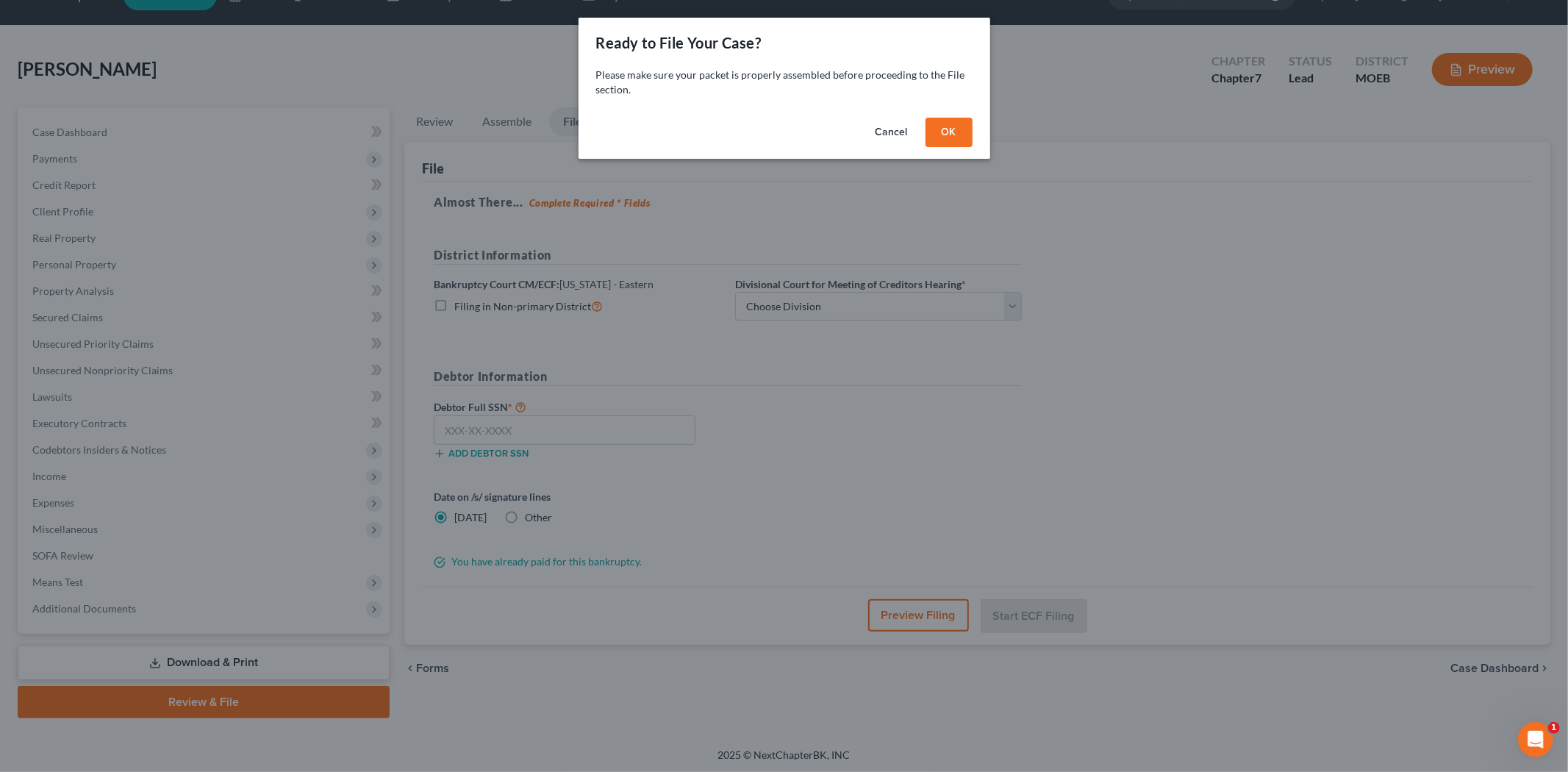
click at [934, 129] on button "OK" at bounding box center [949, 132] width 47 height 30
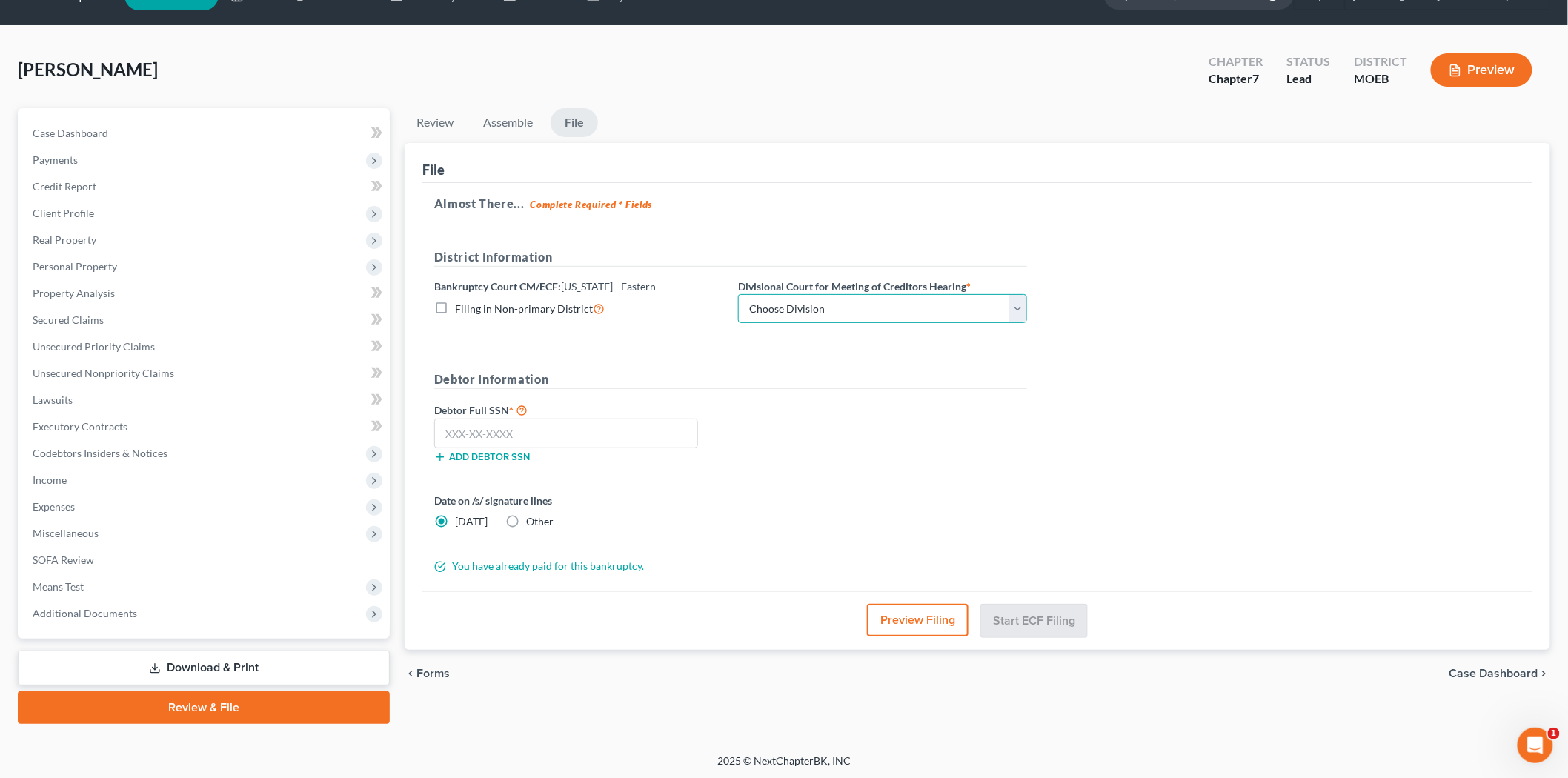
drag, startPoint x: 841, startPoint y: 309, endPoint x: 838, endPoint y: 317, distance: 8.5
click at [841, 309] on select "Choose Division Cape Girardeau Hannibal [GEOGRAPHIC_DATA][PERSON_NAME]" at bounding box center [883, 308] width 289 height 30
select select "2"
click at [738, 294] on select "Choose Division Cape Girardeau Hannibal [GEOGRAPHIC_DATA][PERSON_NAME]" at bounding box center [883, 308] width 289 height 30
click at [590, 440] on input "text" at bounding box center [566, 433] width 264 height 30
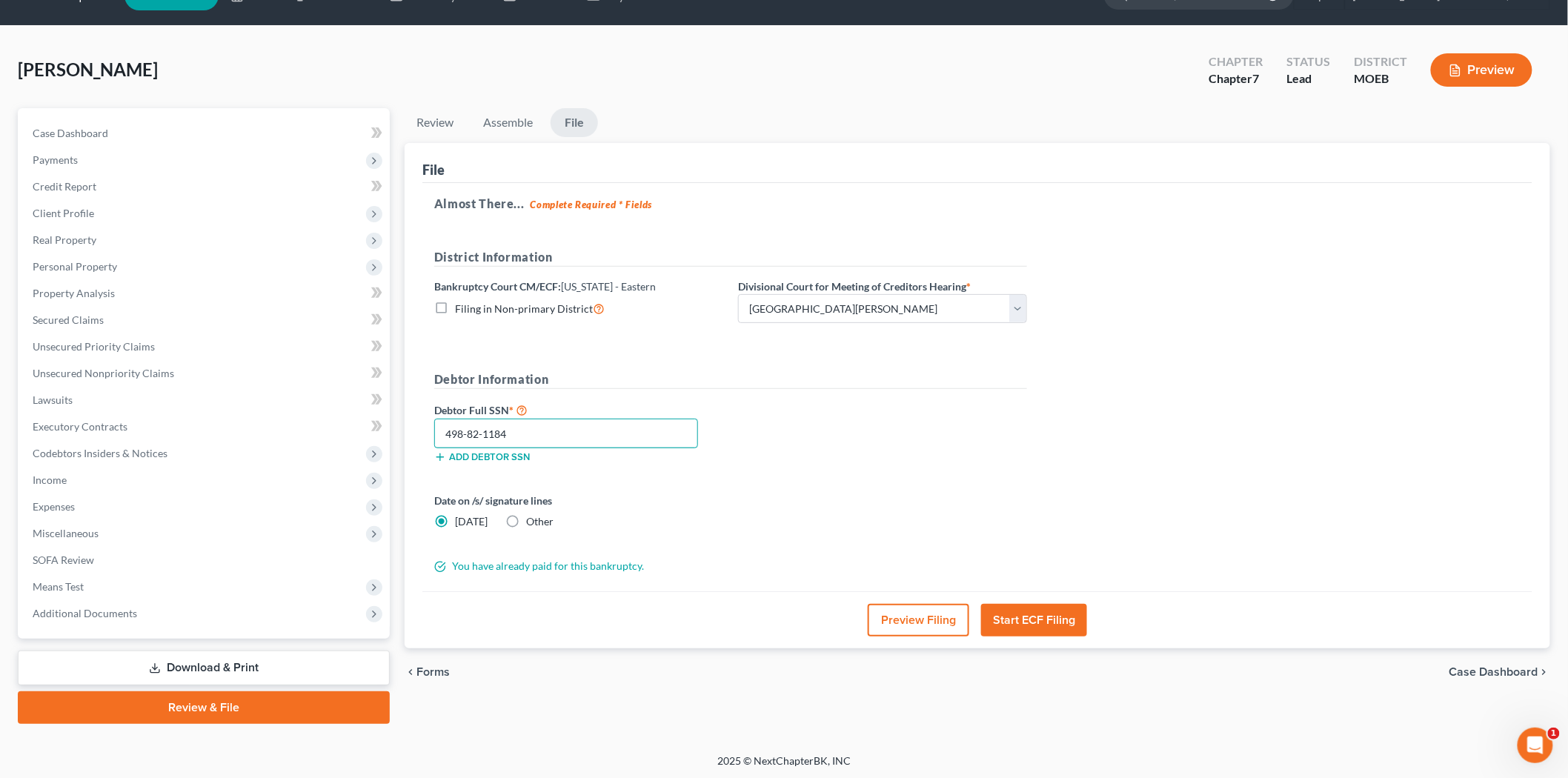
type input "498-82-1184"
click at [1043, 627] on button "Start ECF Filing" at bounding box center [1033, 620] width 106 height 32
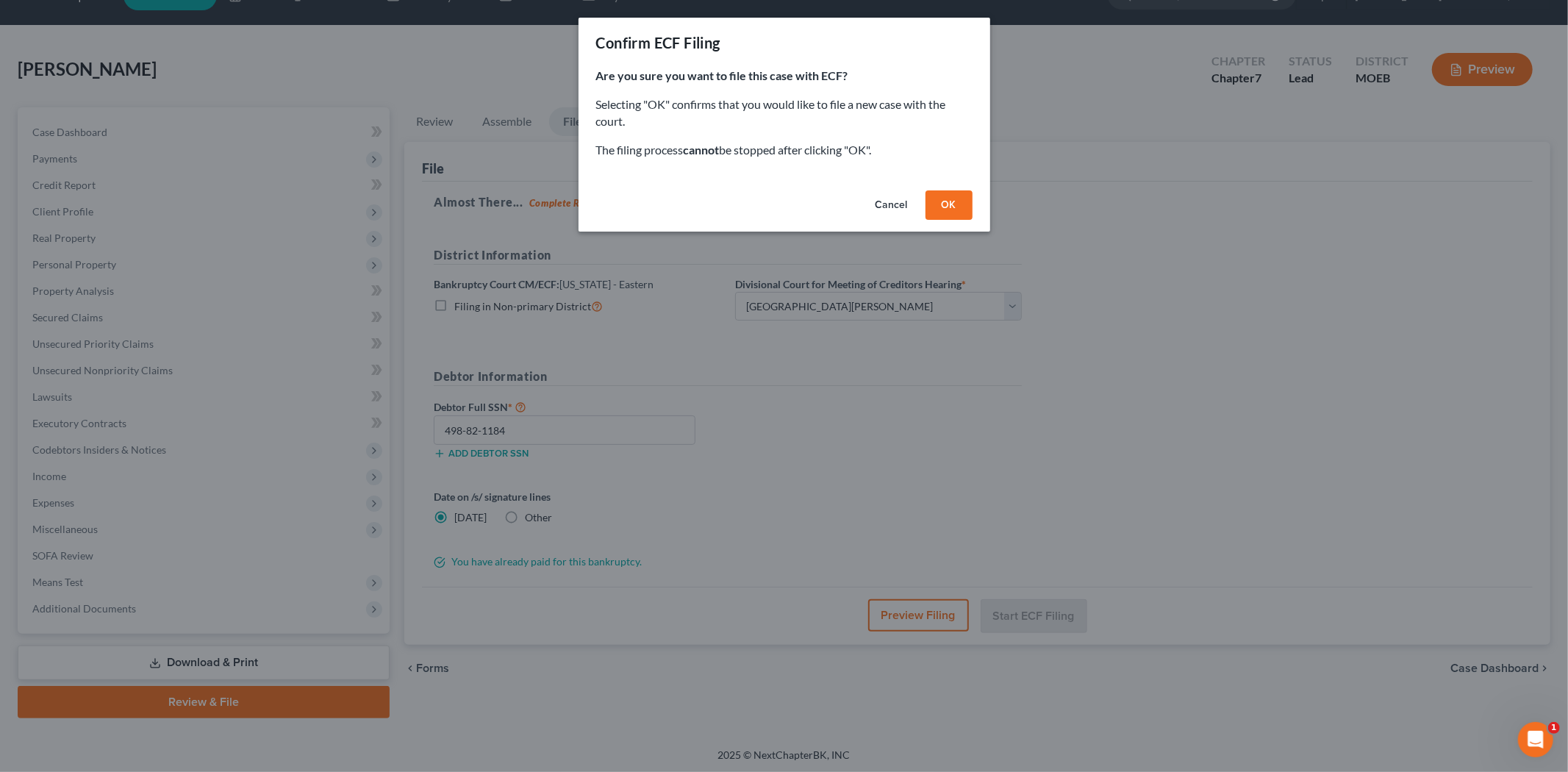
click at [938, 204] on button "OK" at bounding box center [949, 205] width 47 height 30
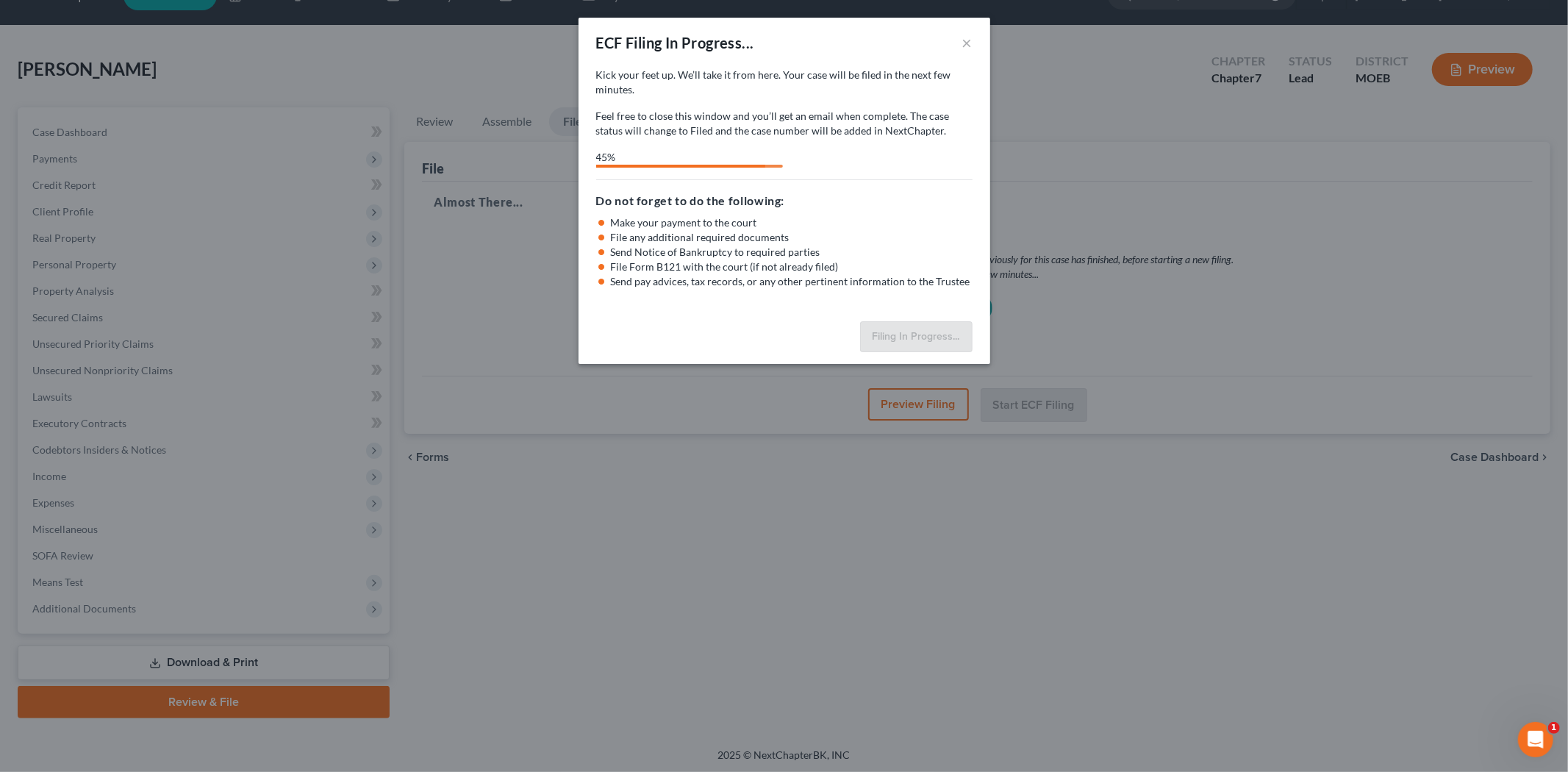
select select "2"
